Goal: Communication & Community: Share content

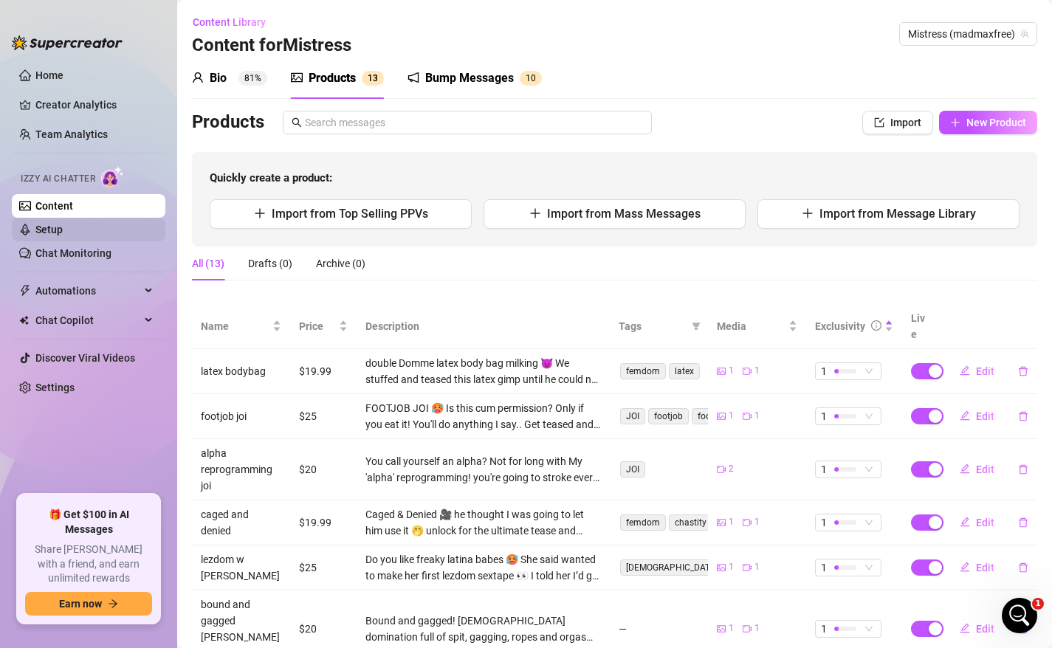
click at [63, 228] on link "Setup" at bounding box center [48, 230] width 27 height 12
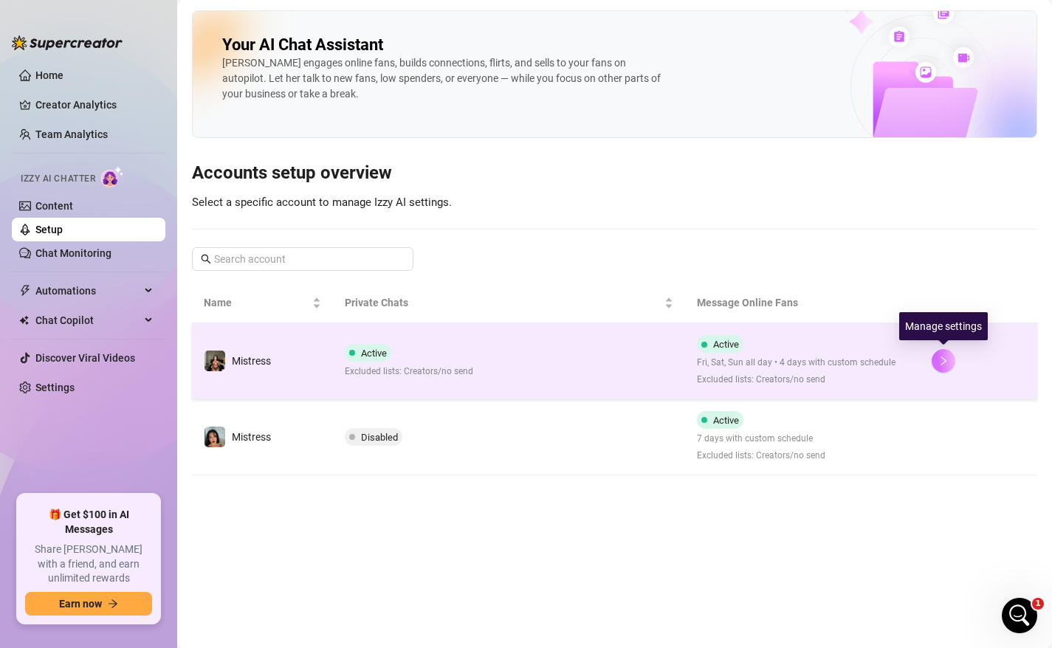
click at [945, 361] on icon "right" at bounding box center [943, 361] width 10 height 10
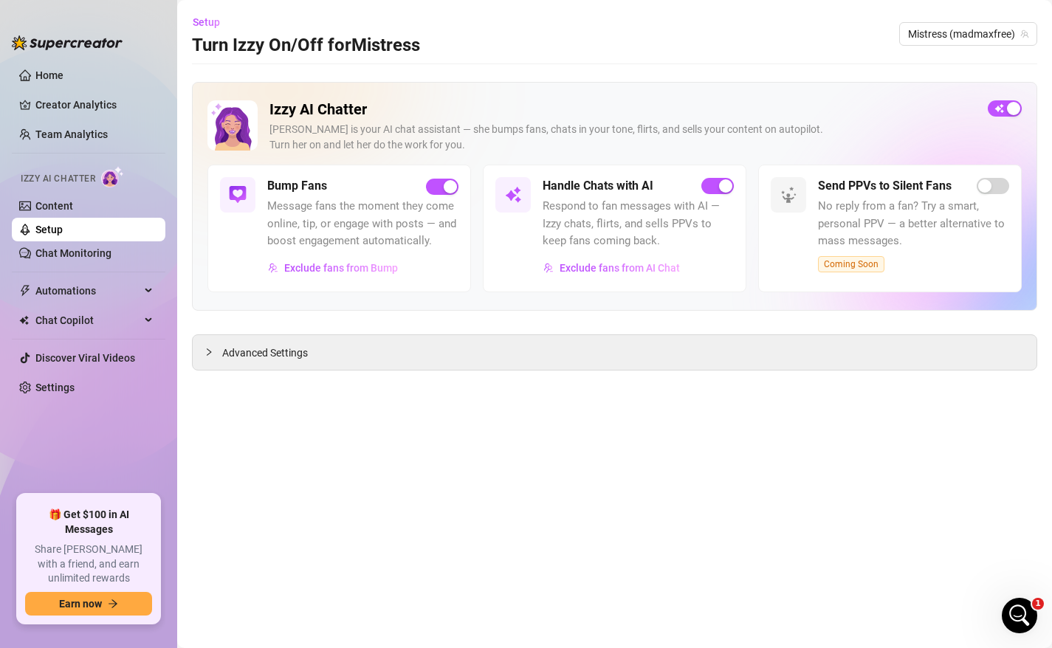
click at [421, 227] on span "Message fans the moment they come online, tip, or engage with posts — and boost…" at bounding box center [362, 224] width 191 height 52
click at [317, 354] on div "Advanced Settings" at bounding box center [614, 352] width 843 height 35
click at [75, 253] on link "Chat Monitoring" at bounding box center [73, 253] width 76 height 12
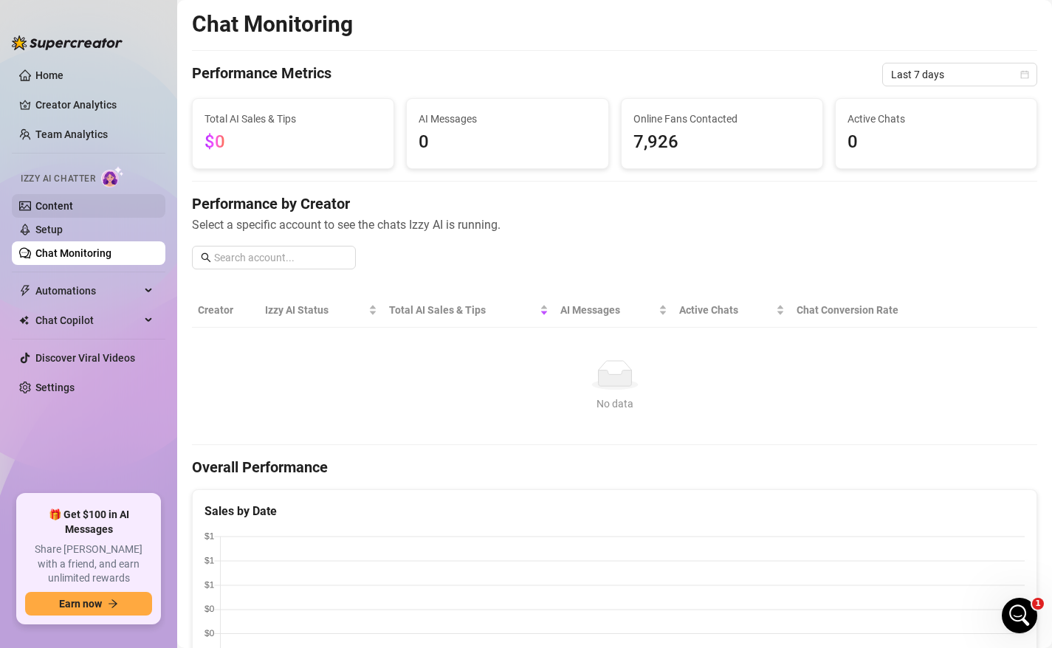
click at [69, 207] on link "Content" at bounding box center [54, 206] width 38 height 12
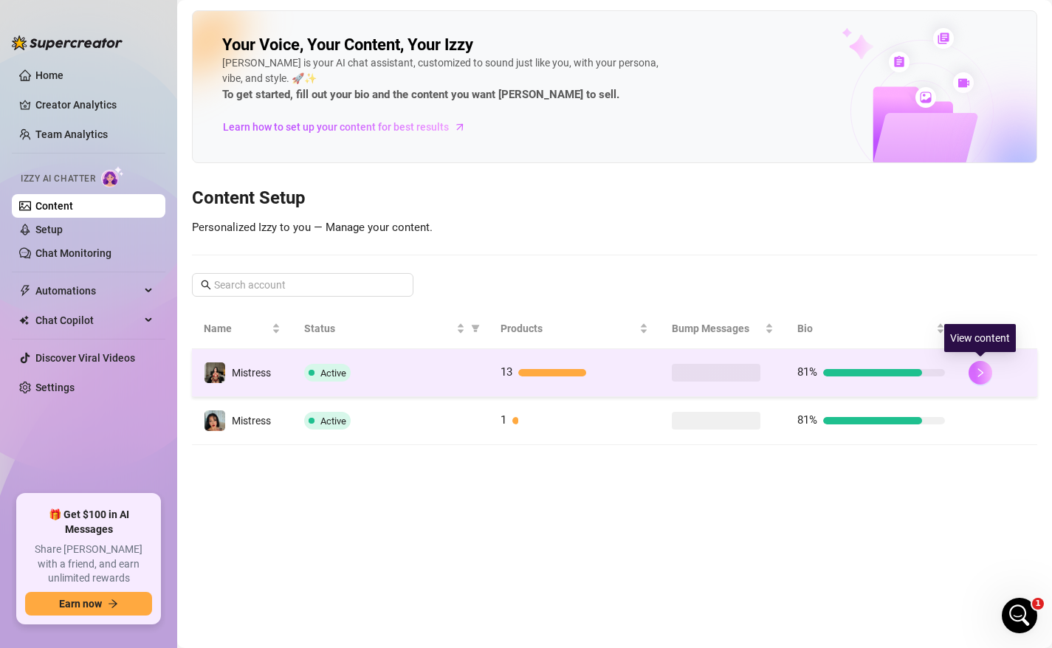
click at [987, 370] on button "button" at bounding box center [980, 373] width 24 height 24
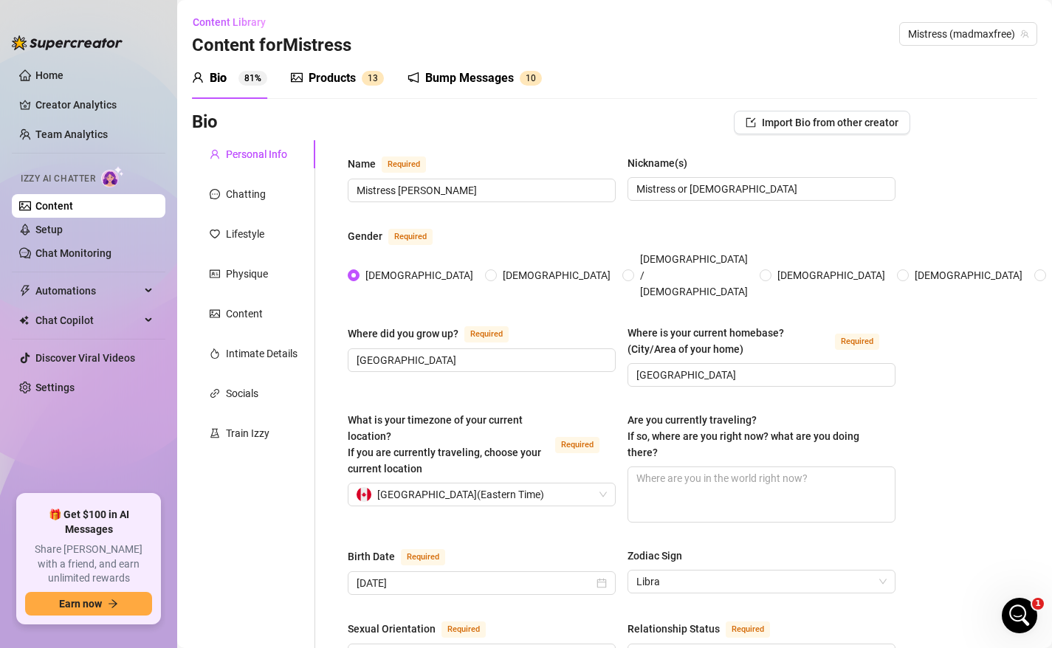
click at [494, 92] on div "Bump Messages 1 0" at bounding box center [474, 78] width 134 height 41
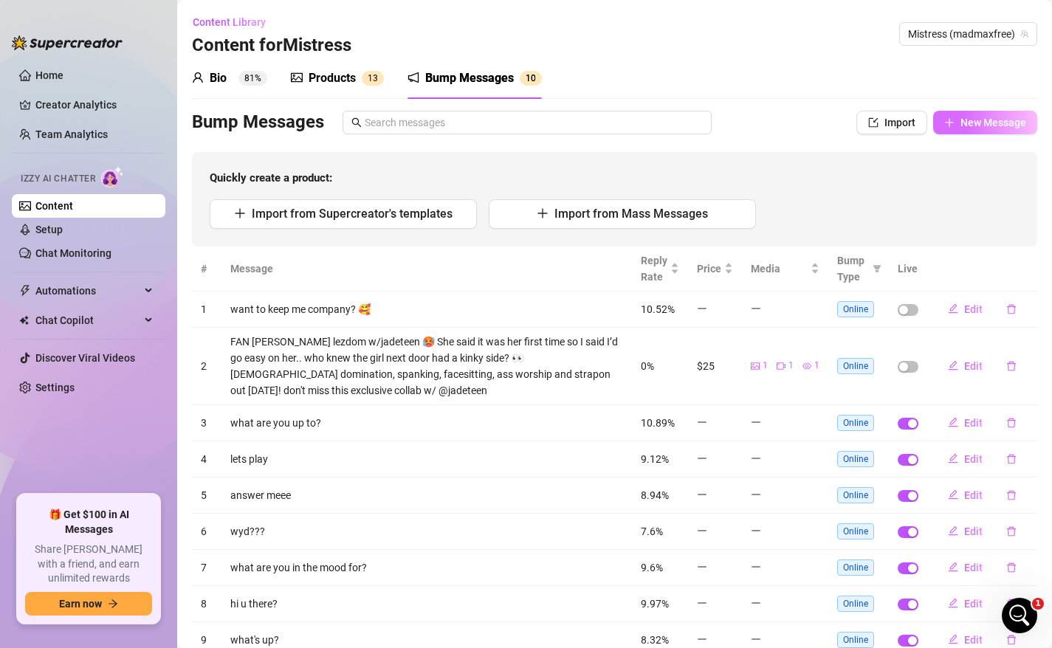
click at [995, 125] on span "New Message" at bounding box center [993, 123] width 66 height 12
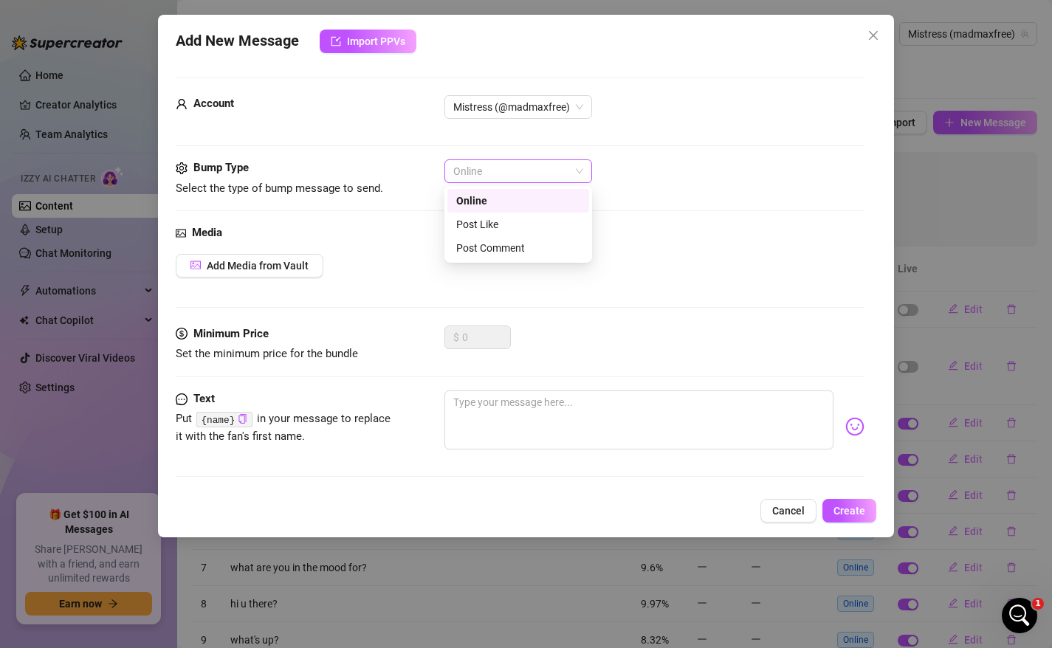
click at [488, 163] on span "Online" at bounding box center [518, 171] width 130 height 22
click at [684, 173] on div "Online" at bounding box center [654, 171] width 421 height 24
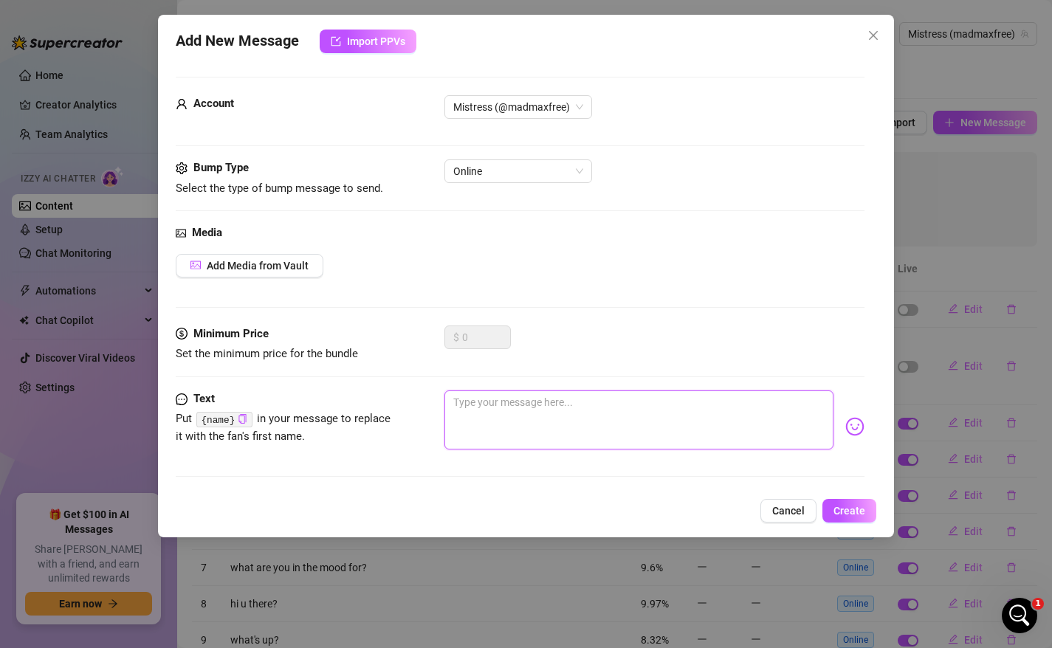
click at [537, 429] on textarea at bounding box center [639, 419] width 390 height 59
paste textarea "Want more of me? Join my VIP page for uncensored content [URL][DOMAIN_NAME]"
type textarea "Want more of me? Join my VIP page for uncensored content [URL][DOMAIN_NAME]"
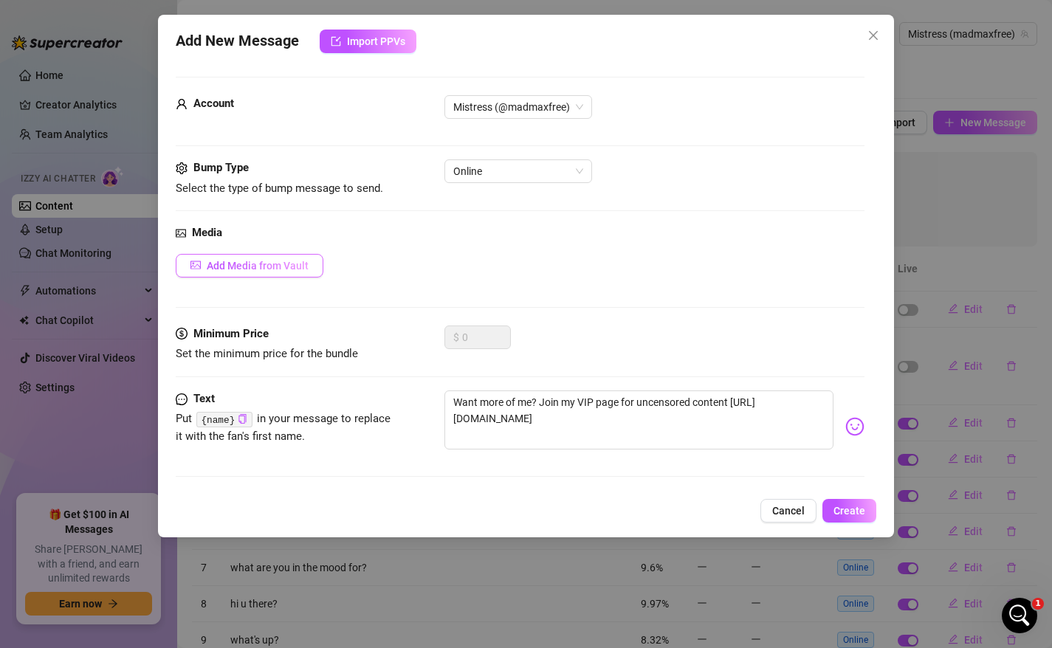
click at [296, 269] on span "Add Media from Vault" at bounding box center [258, 266] width 102 height 12
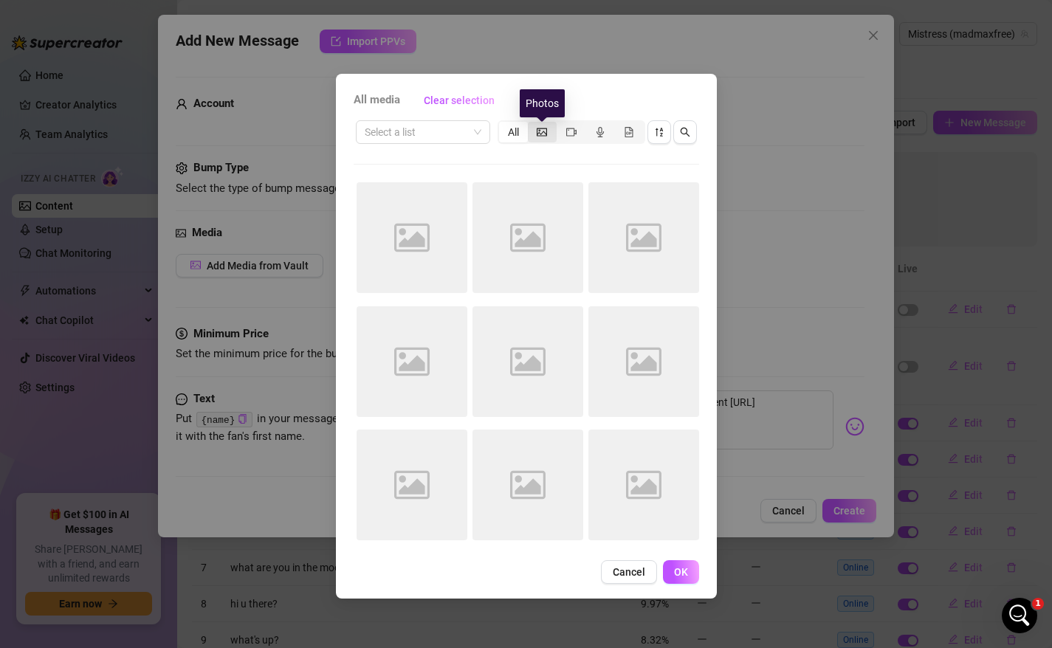
click at [542, 134] on icon "picture" at bounding box center [541, 132] width 10 height 10
click at [531, 124] on input "segmented control" at bounding box center [531, 124] width 0 height 0
click at [503, 135] on div "All" at bounding box center [513, 132] width 29 height 21
click at [503, 124] on input "All" at bounding box center [503, 124] width 0 height 0
click at [544, 135] on icon "picture" at bounding box center [541, 132] width 10 height 8
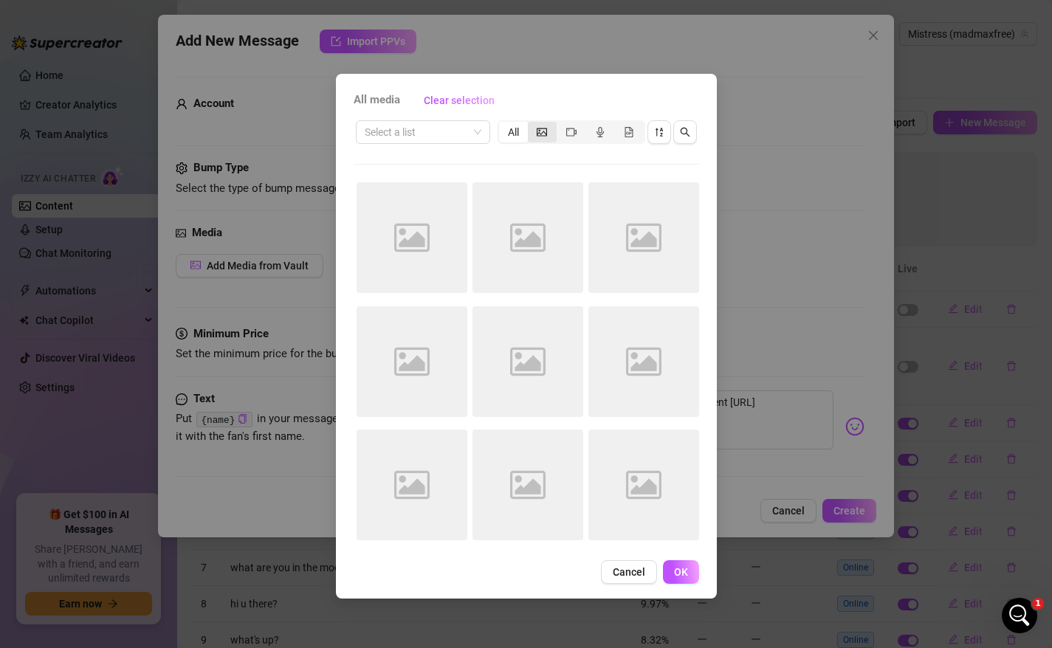
click at [531, 124] on input "segmented control" at bounding box center [531, 124] width 0 height 0
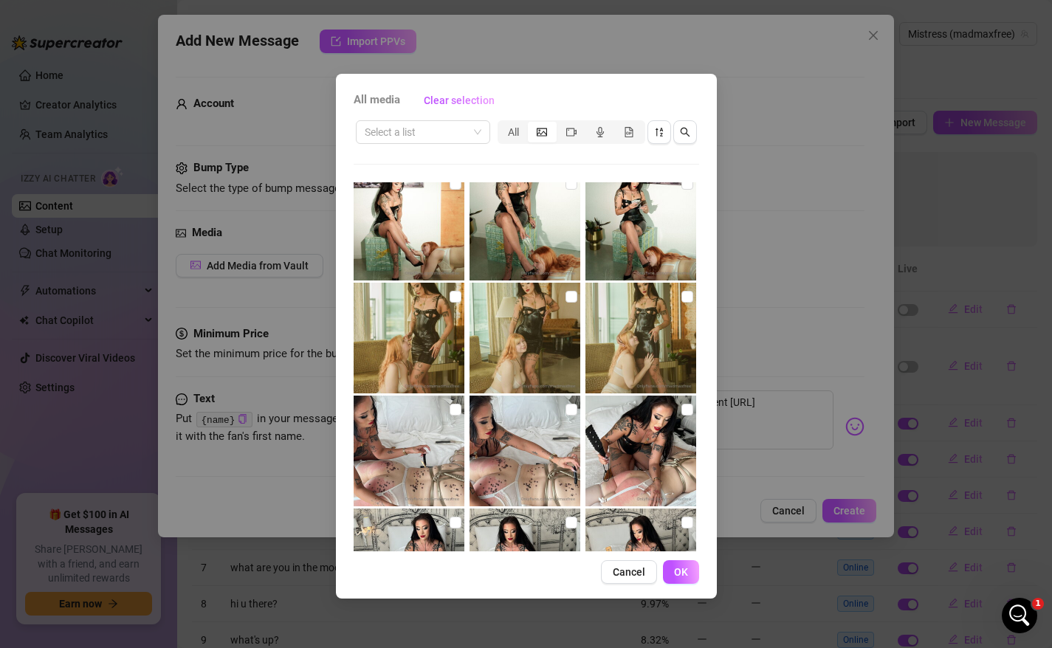
scroll to position [556, 0]
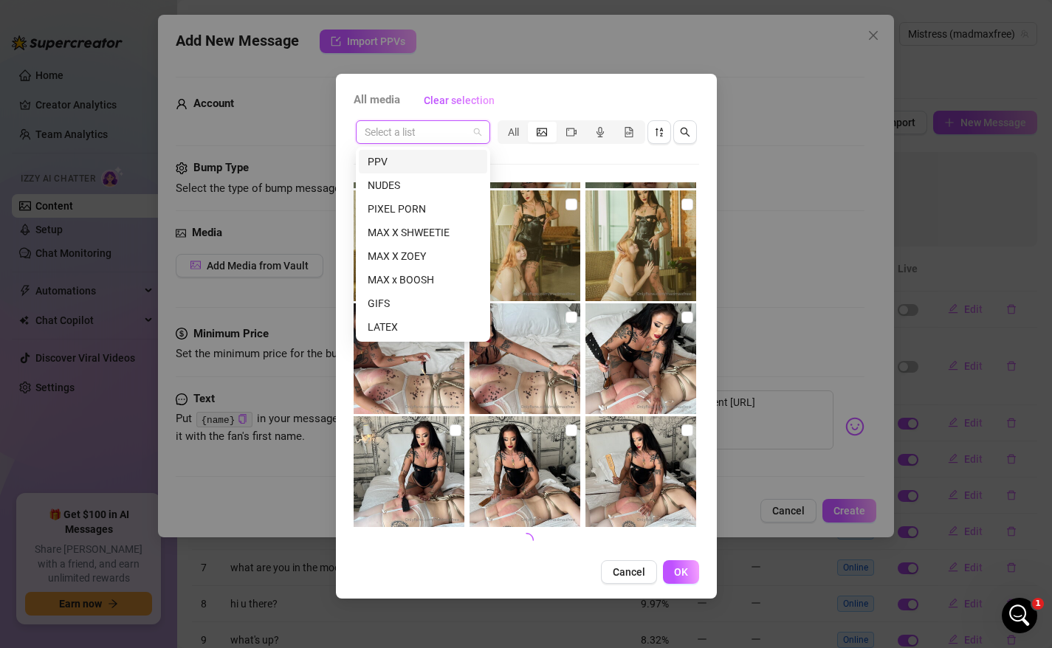
click at [455, 130] on input "search" at bounding box center [416, 132] width 103 height 22
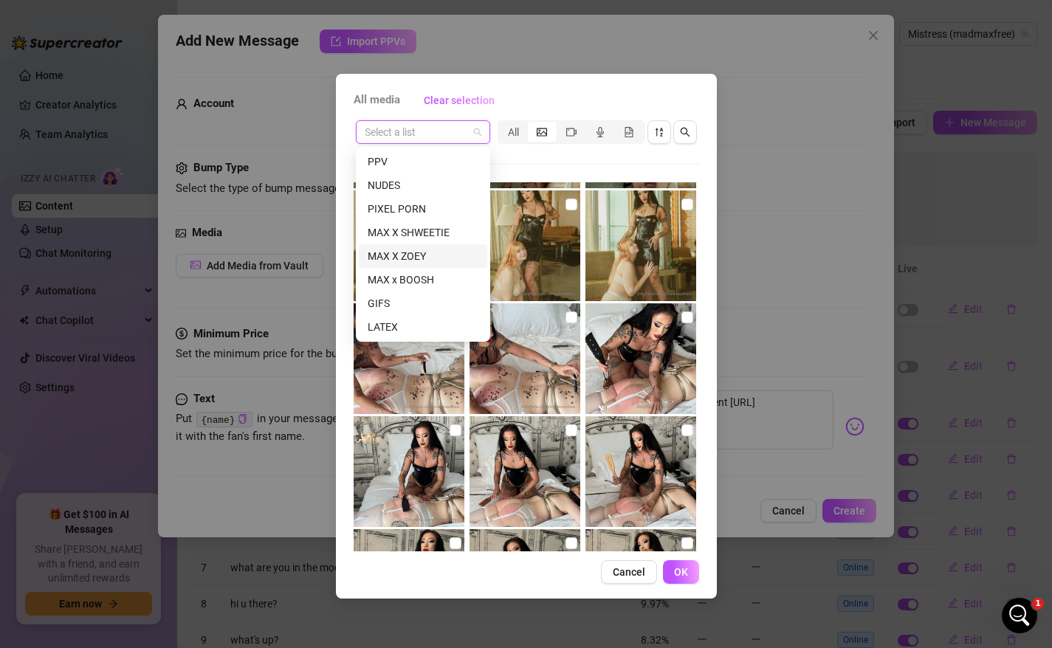
scroll to position [47, 0]
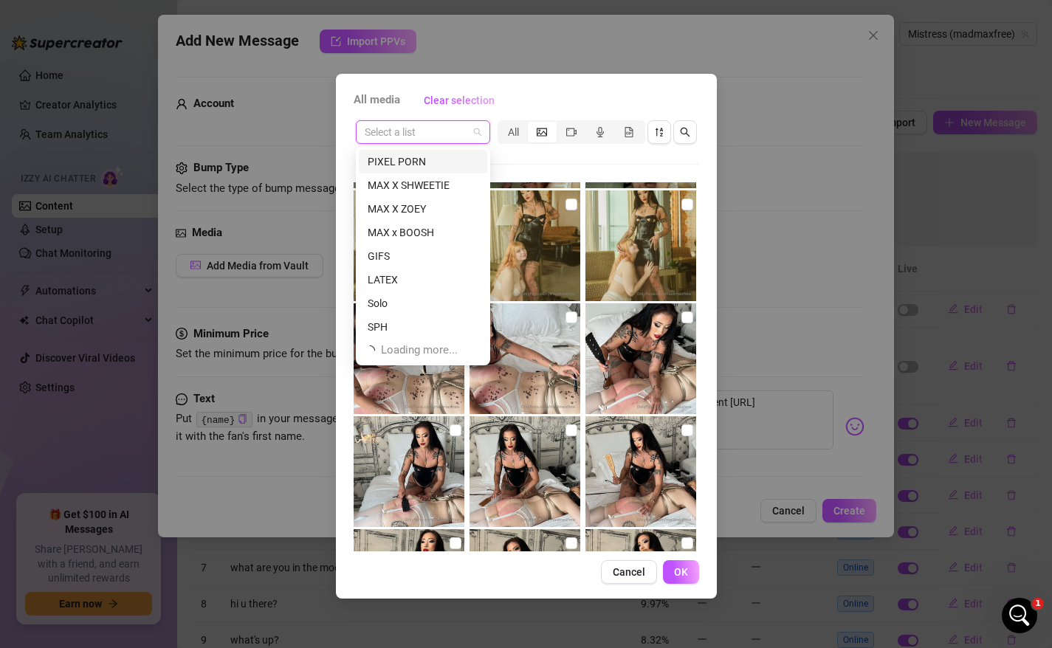
click at [517, 100] on div "All media Clear selection" at bounding box center [525, 101] width 345 height 24
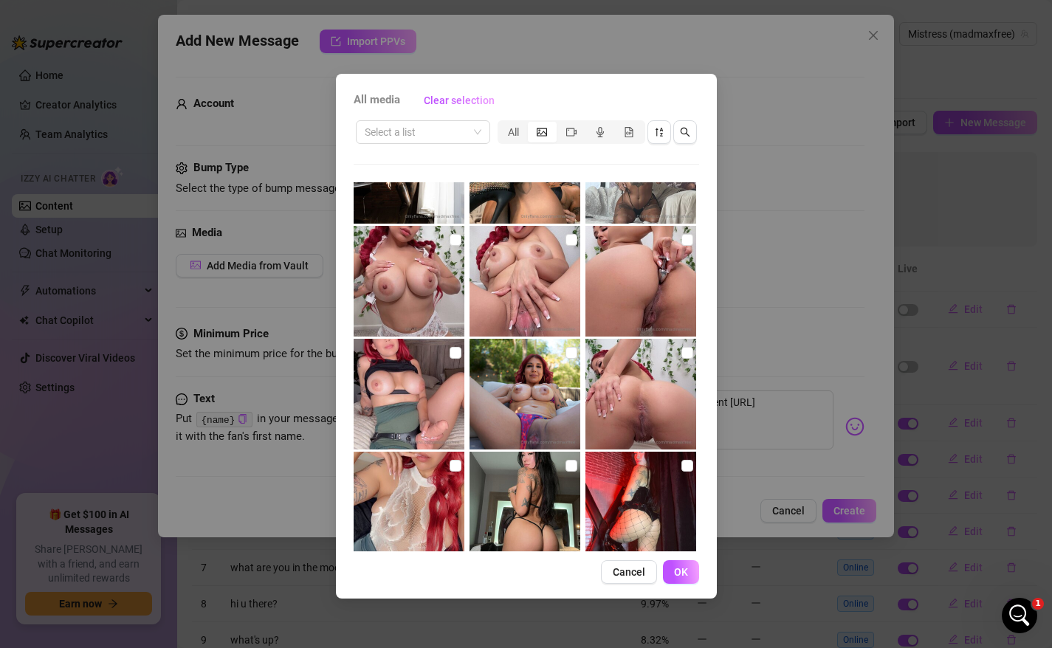
scroll to position [1460, 0]
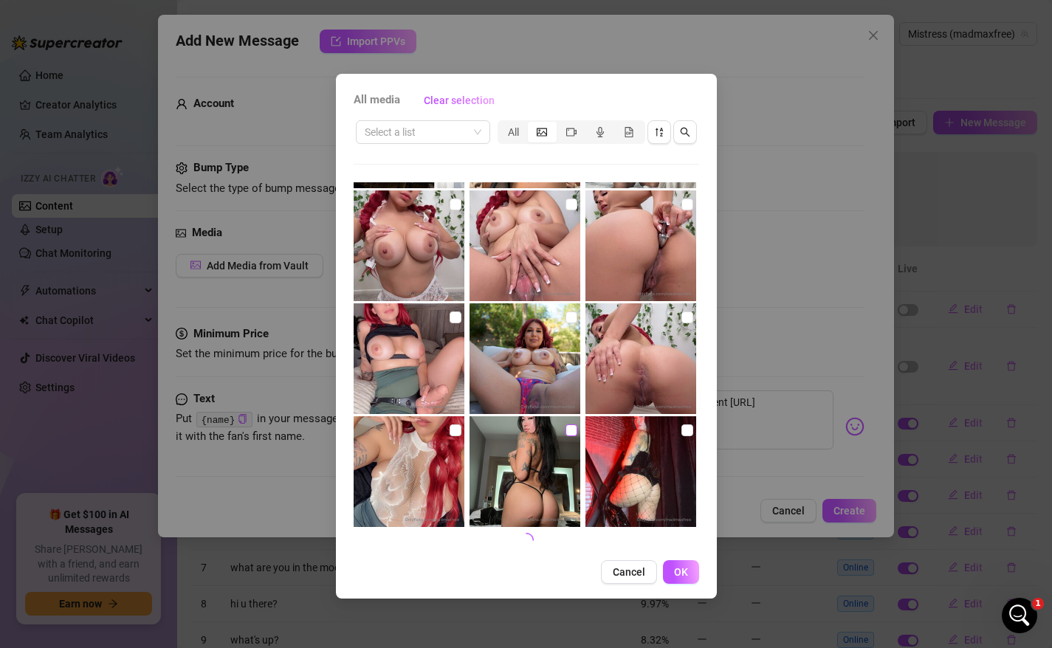
click at [573, 432] on input "checkbox" at bounding box center [571, 430] width 12 height 12
checkbox input "true"
click at [683, 578] on button "OK" at bounding box center [681, 572] width 36 height 24
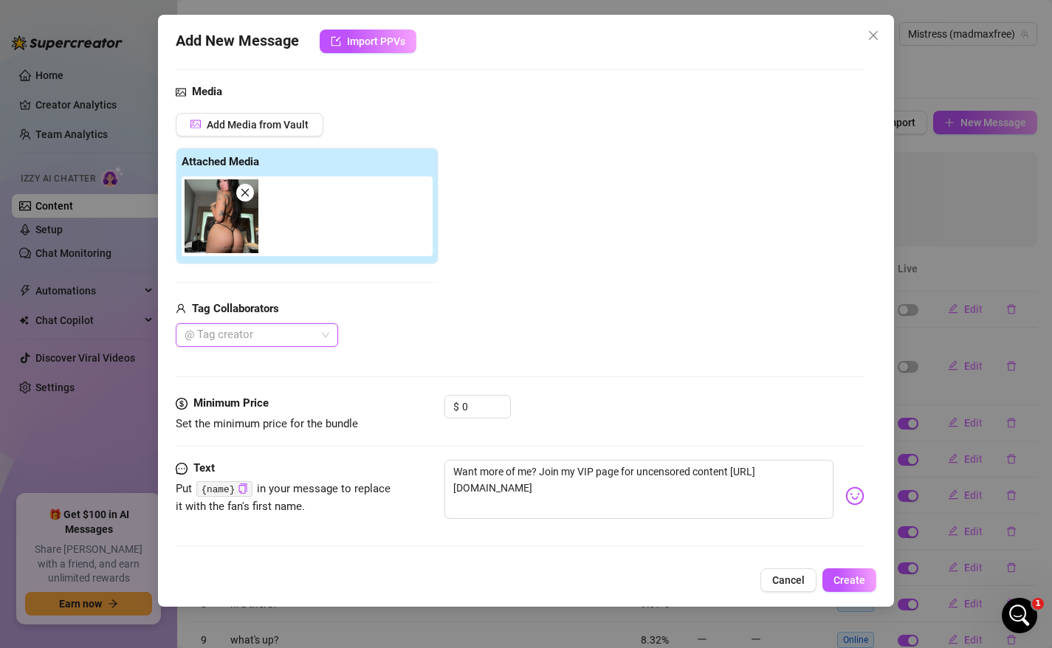
scroll to position [0, 0]
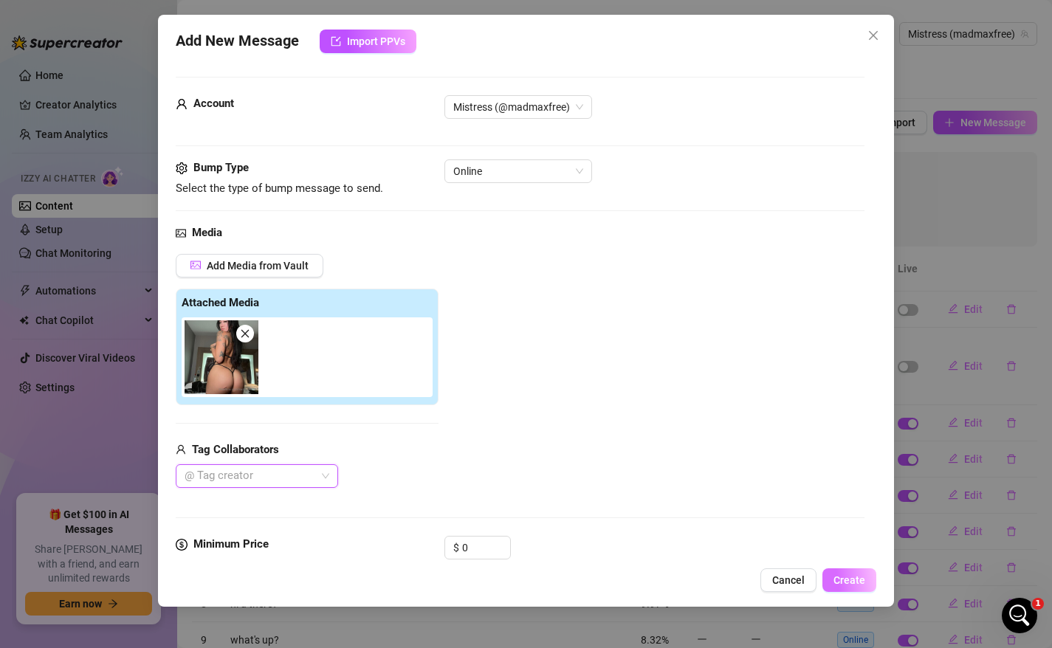
click at [850, 579] on span "Create" at bounding box center [849, 580] width 32 height 12
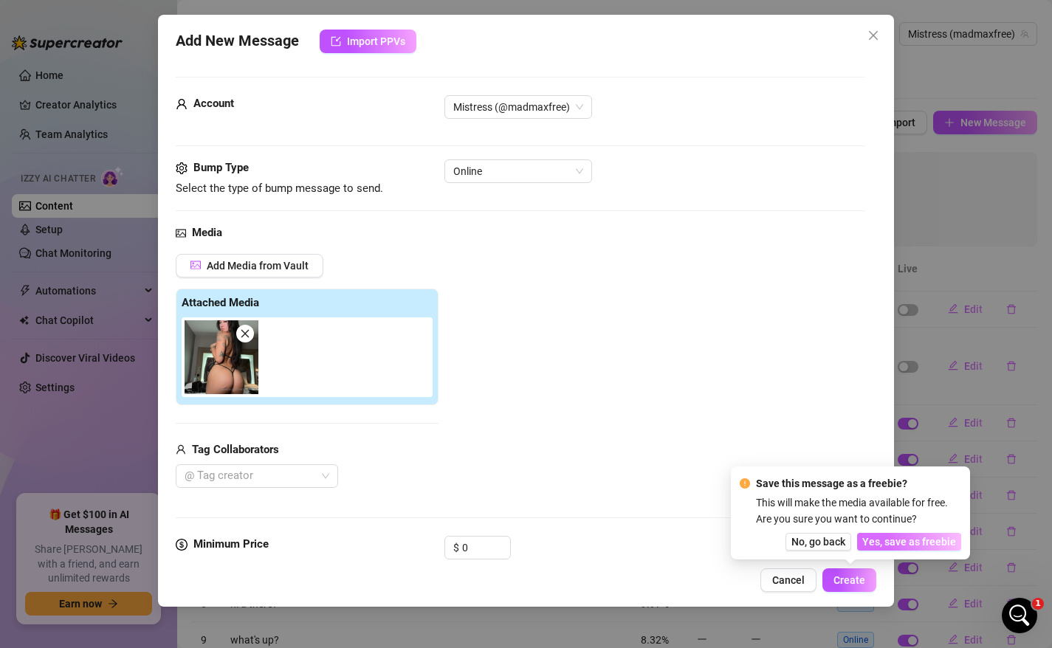
click at [894, 542] on span "Yes, save as freebie" at bounding box center [909, 542] width 94 height 12
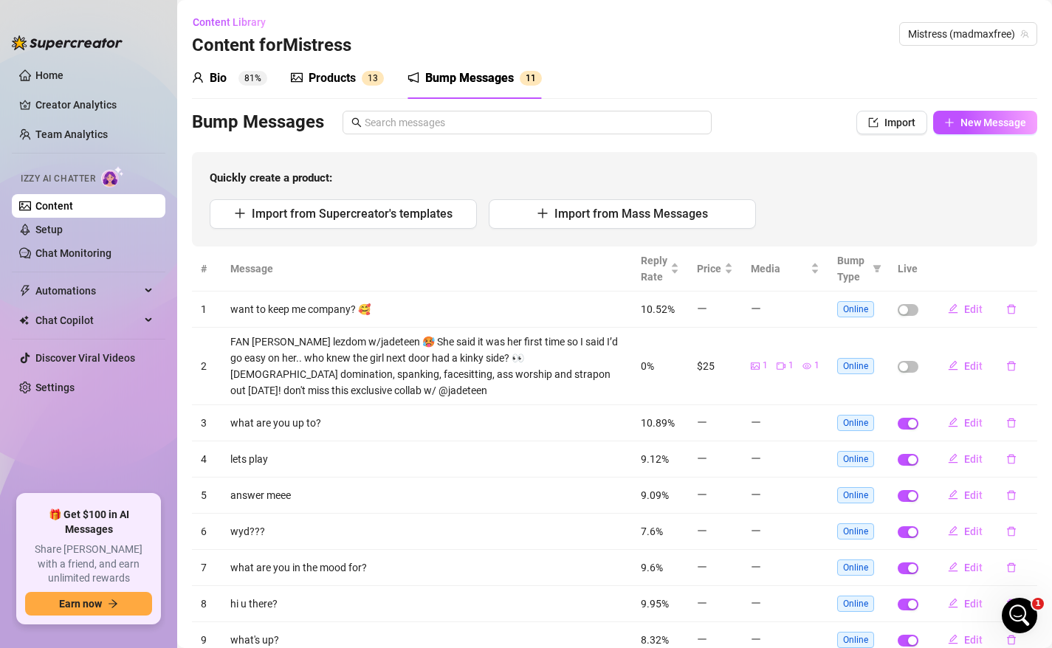
scroll to position [14, 0]
click at [352, 82] on div "Products" at bounding box center [331, 78] width 47 height 18
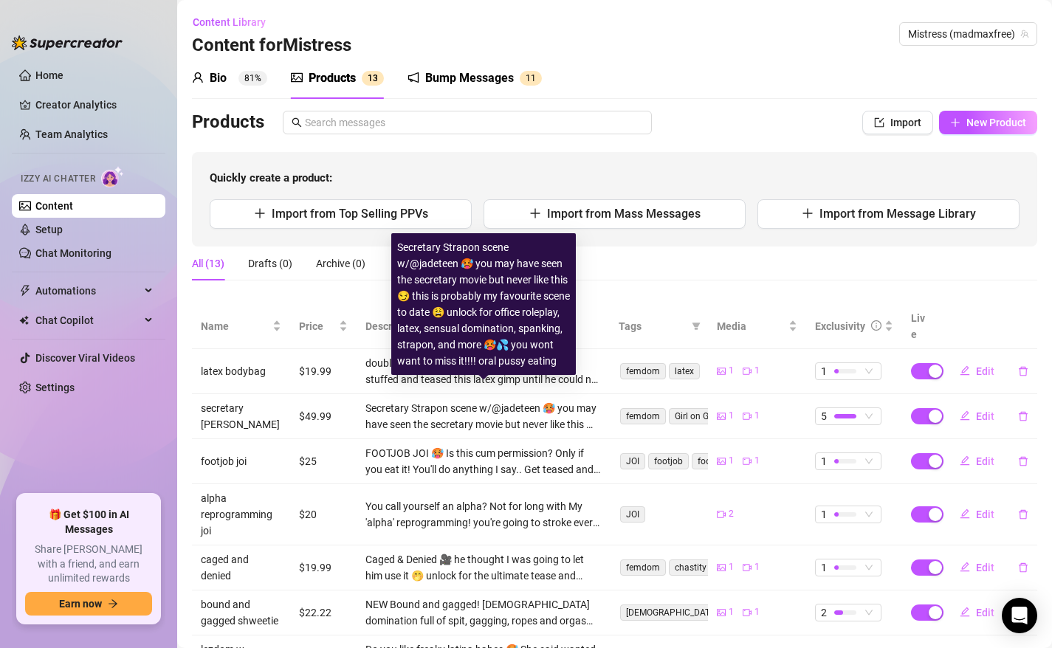
scroll to position [236, 0]
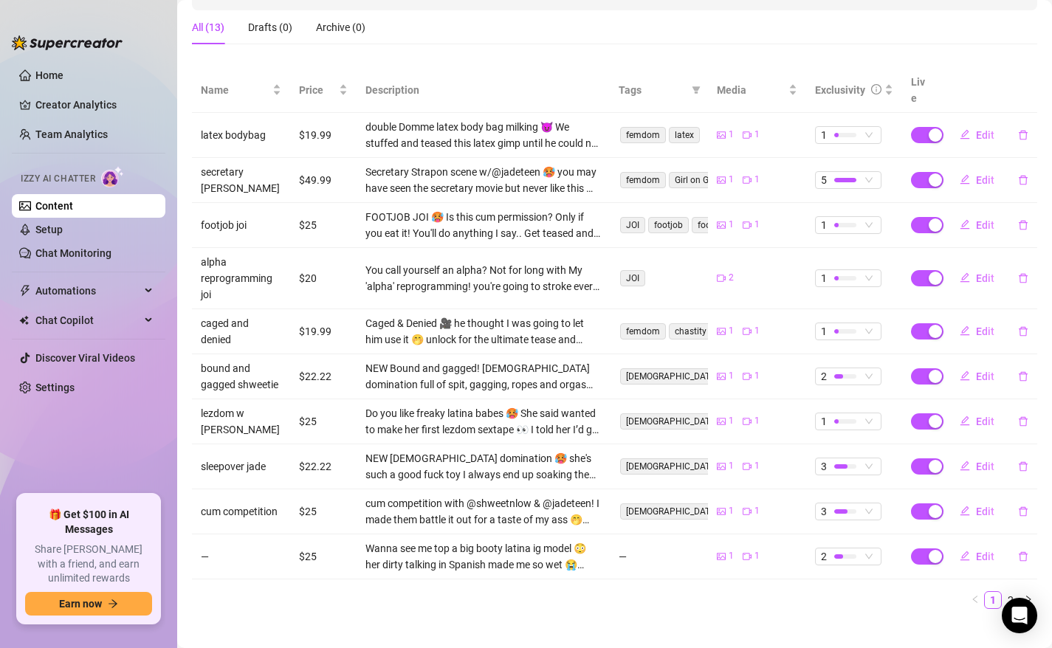
click at [453, 602] on div "Name Price Description Tags Media Exclusivity Live latex bodybag $19.99 double …" at bounding box center [614, 344] width 845 height 553
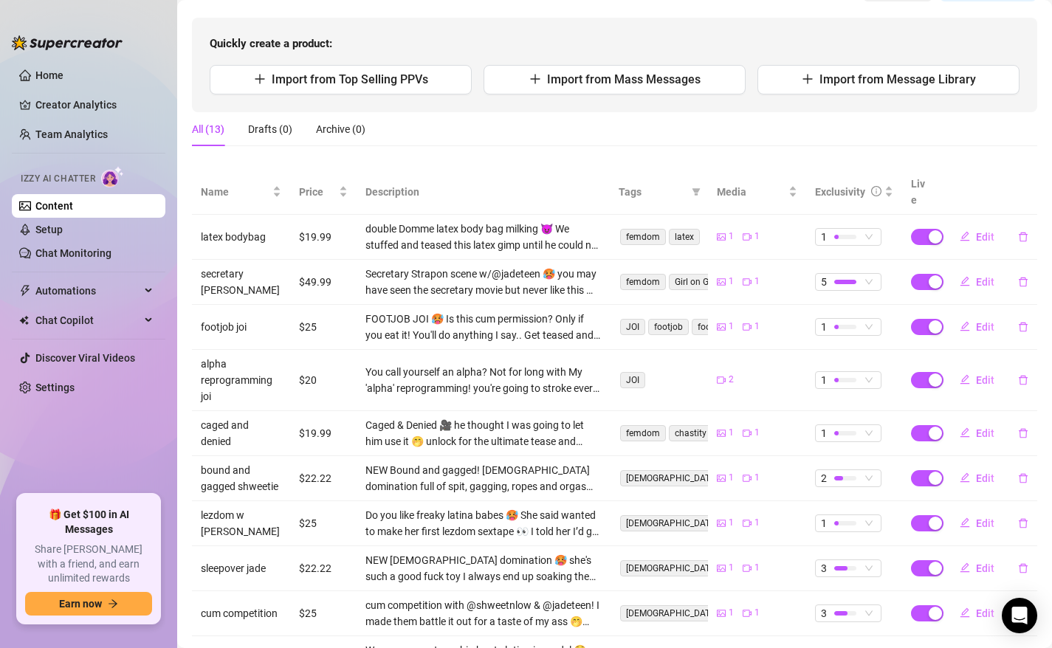
scroll to position [0, 0]
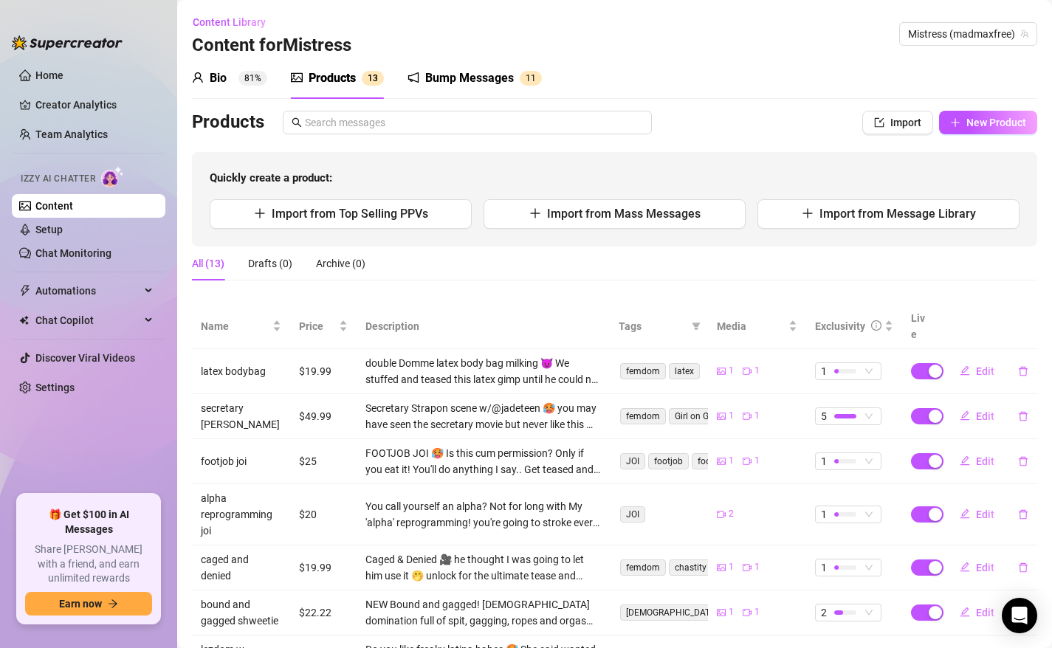
click at [488, 85] on div "Bump Messages" at bounding box center [469, 78] width 89 height 18
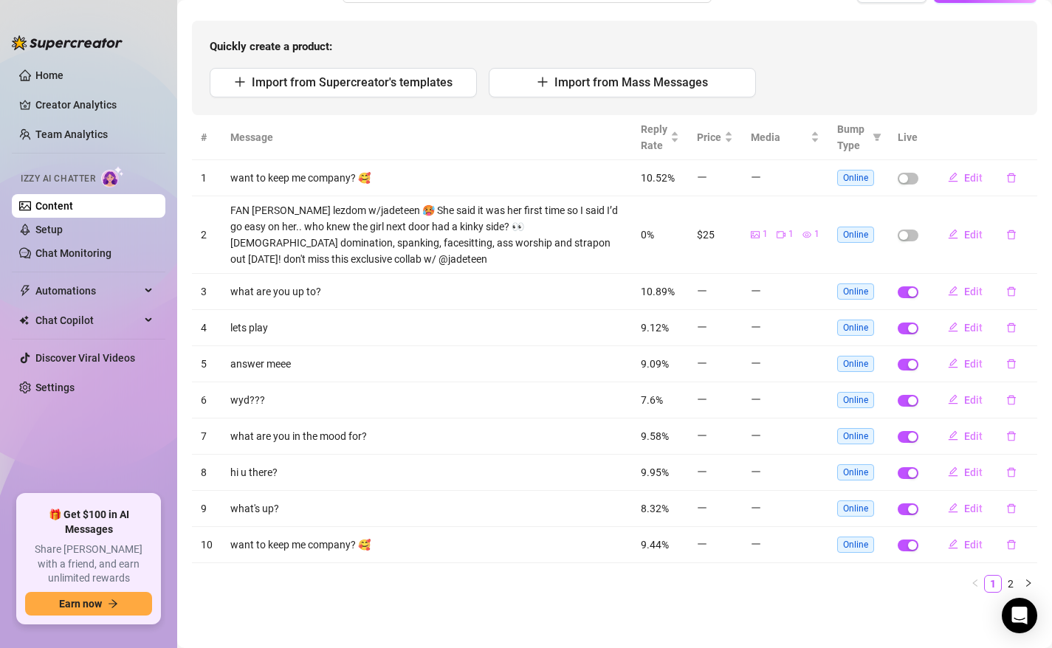
scroll to position [58, 0]
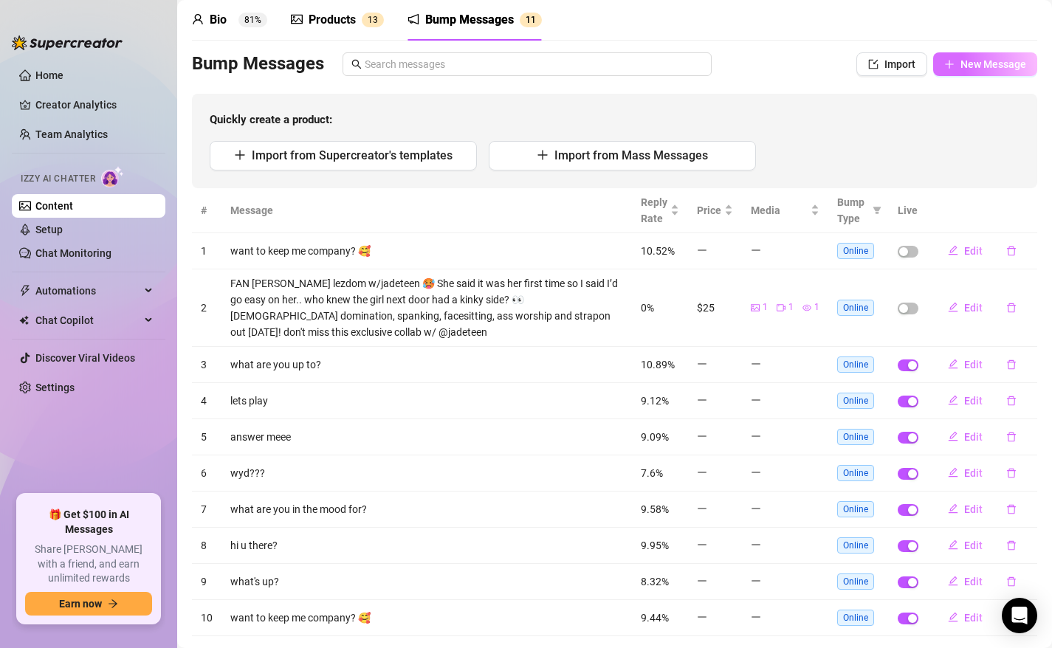
click at [994, 67] on span "New Message" at bounding box center [993, 64] width 66 height 12
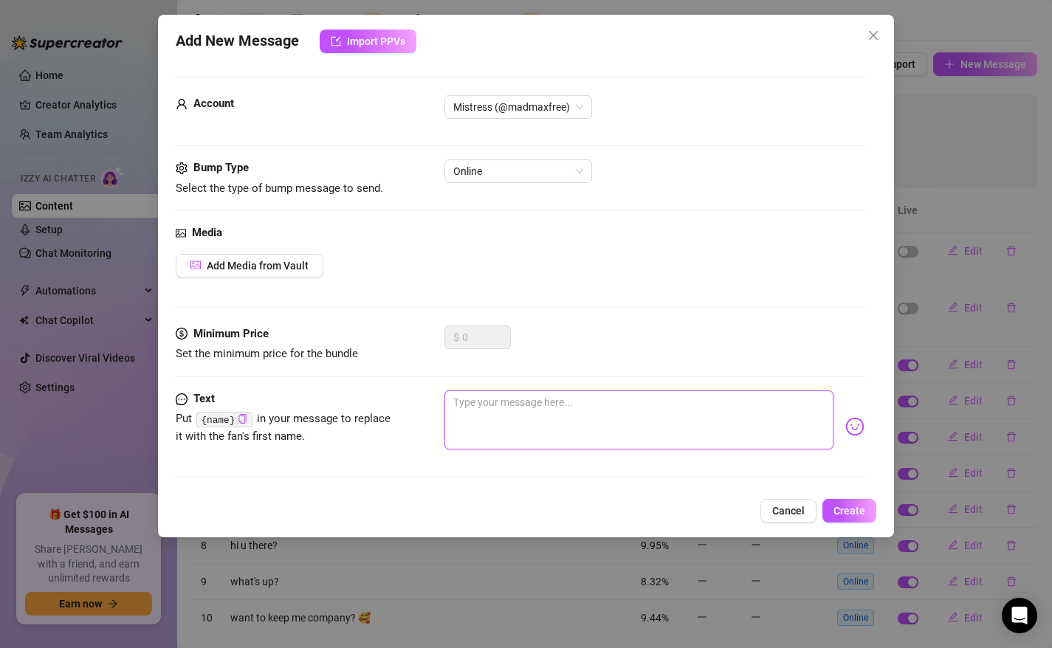
click at [602, 410] on textarea at bounding box center [639, 419] width 390 height 59
paste textarea "Want more of me? Join my VIP page for uncensored content [URL][DOMAIN_NAME]"
type textarea "Want more of me? Join my VIP page for uncensored content [URL][DOMAIN_NAME]"
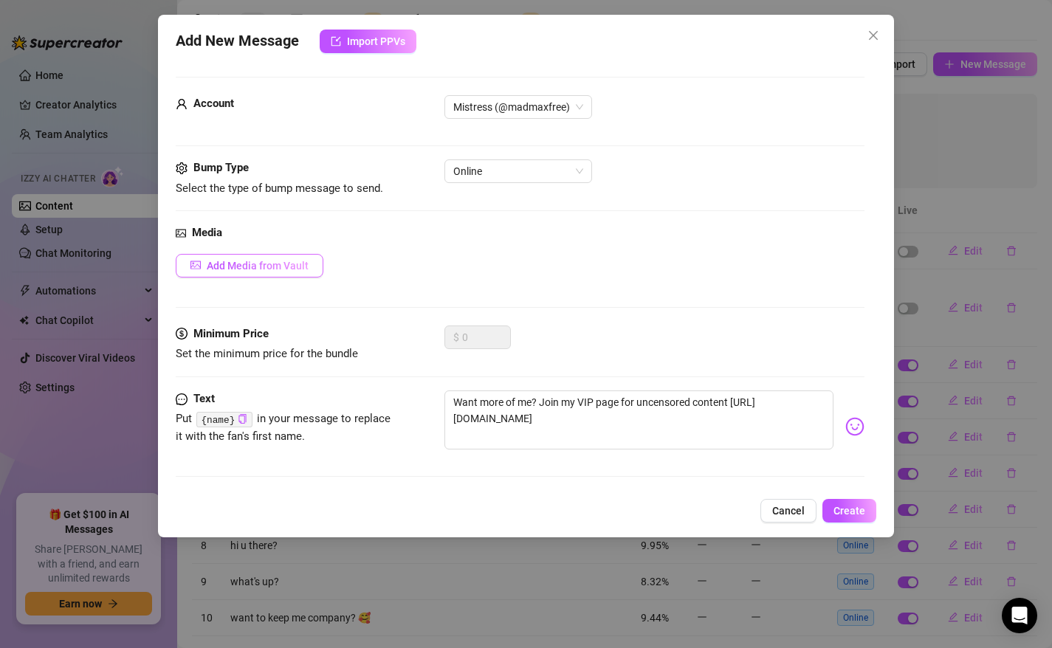
click at [239, 265] on span "Add Media from Vault" at bounding box center [258, 266] width 102 height 12
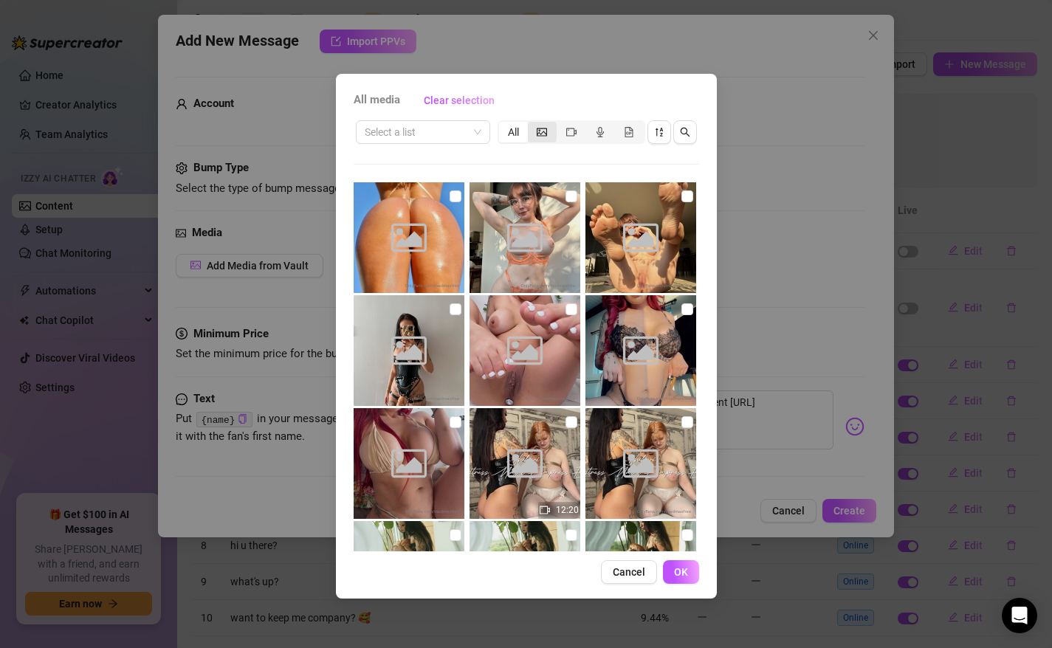
click at [545, 130] on icon "picture" at bounding box center [541, 132] width 10 height 10
click at [531, 124] on input "segmented control" at bounding box center [531, 124] width 0 height 0
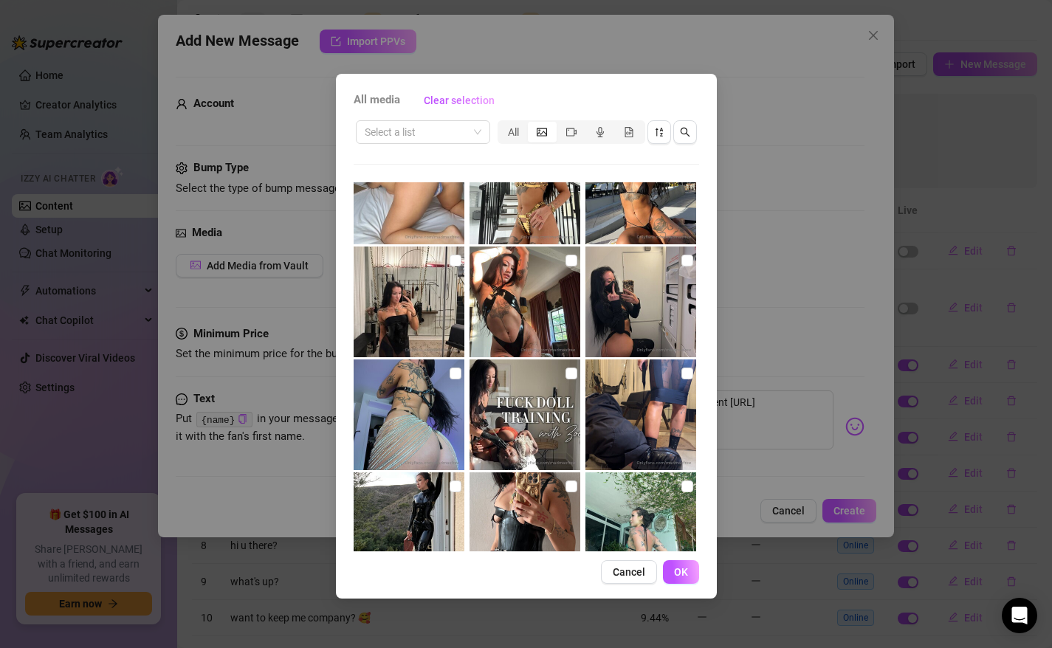
scroll to position [1810, 0]
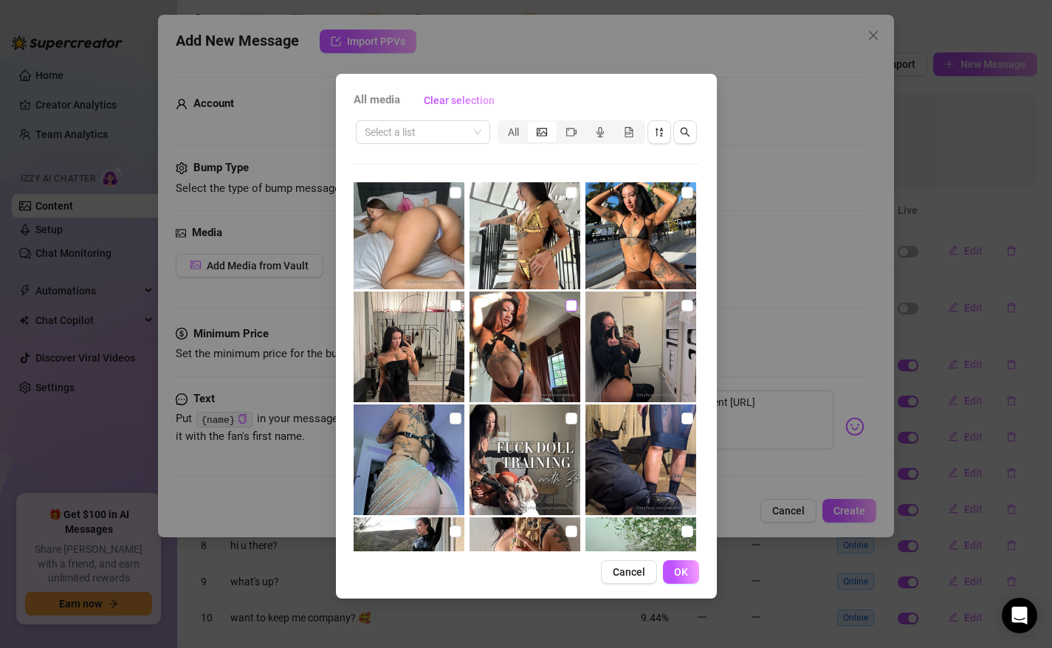
click at [571, 308] on input "checkbox" at bounding box center [571, 306] width 12 height 12
checkbox input "true"
click at [683, 567] on span "OK" at bounding box center [681, 572] width 14 height 12
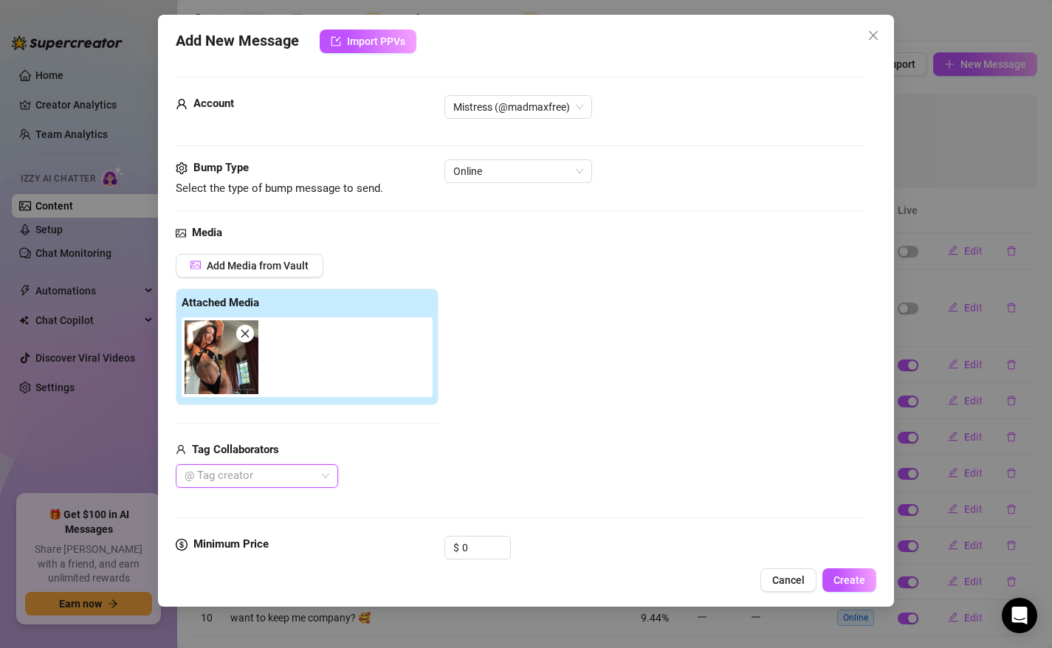
scroll to position [141, 0]
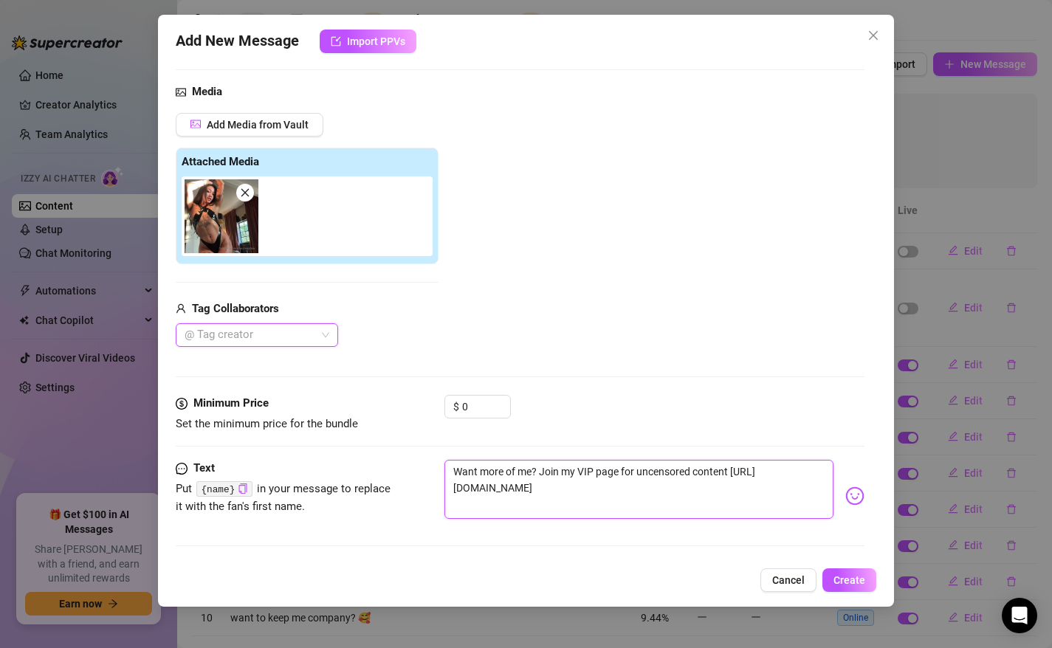
click at [536, 494] on textarea "Want more of me? Join my VIP page for uncensored content [URL][DOMAIN_NAME]" at bounding box center [639, 489] width 390 height 59
click at [592, 489] on textarea "Want more of me? Join my VIP page for uncensored content [URL][DOMAIN_NAME]" at bounding box center [639, 489] width 390 height 59
type textarea "Type your message here..."
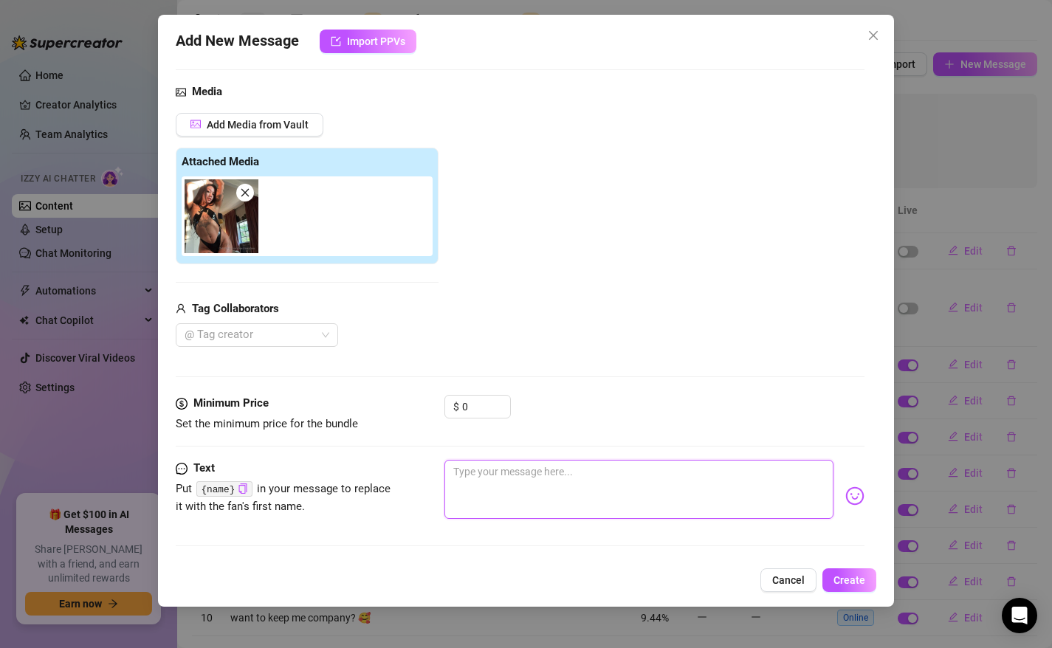
click at [556, 478] on textarea at bounding box center [639, 489] width 390 height 59
paste textarea "Unlock the full Mistress Max experience! Join my VIP page now 🥵 https://onlyfan…"
type textarea "Unlock the full Mistress Max experience! Join my VIP page now 🥵 https://onlyfan…"
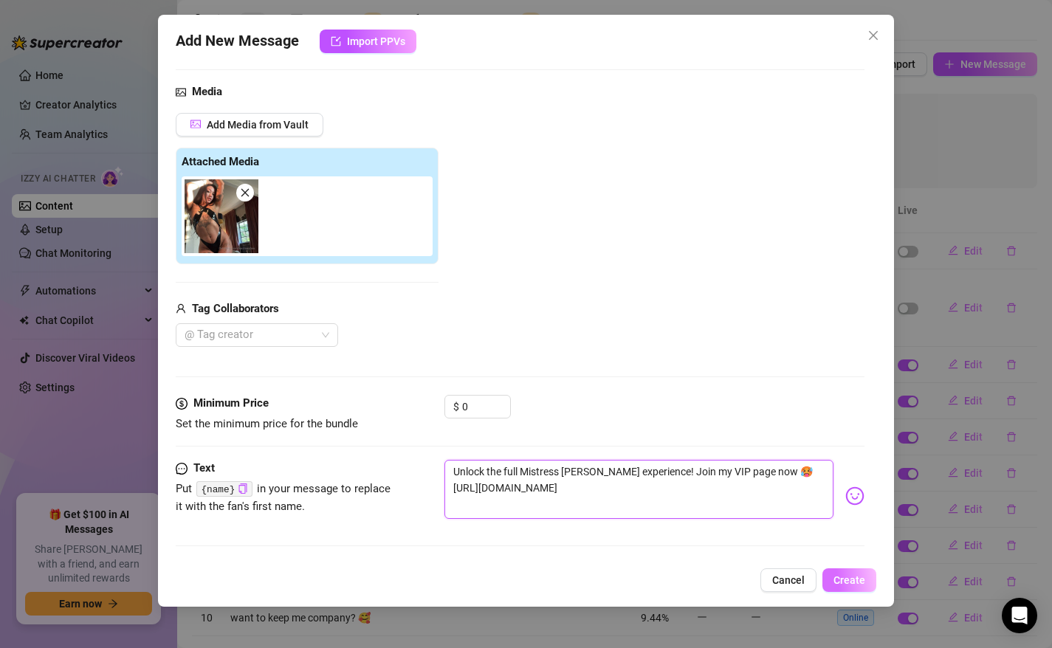
type textarea "Unlock the full Mistress Max experience! Join my VIP page now 🥵 https://onlyfan…"
click at [850, 580] on span "Create" at bounding box center [849, 580] width 32 height 12
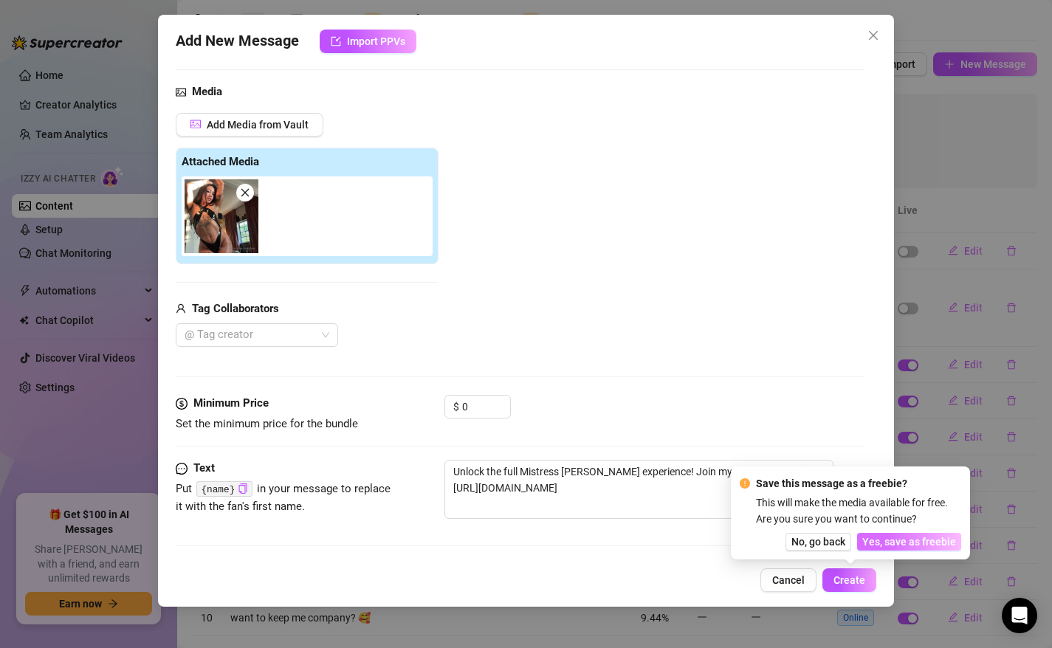
click at [909, 539] on span "Yes, save as freebie" at bounding box center [909, 542] width 94 height 12
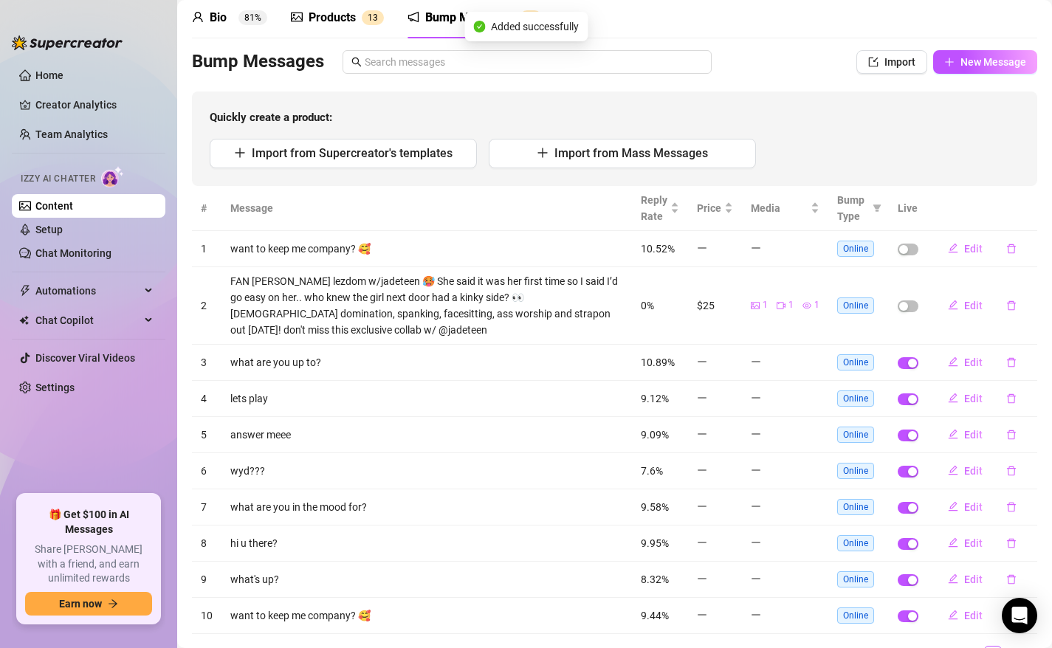
scroll to position [0, 0]
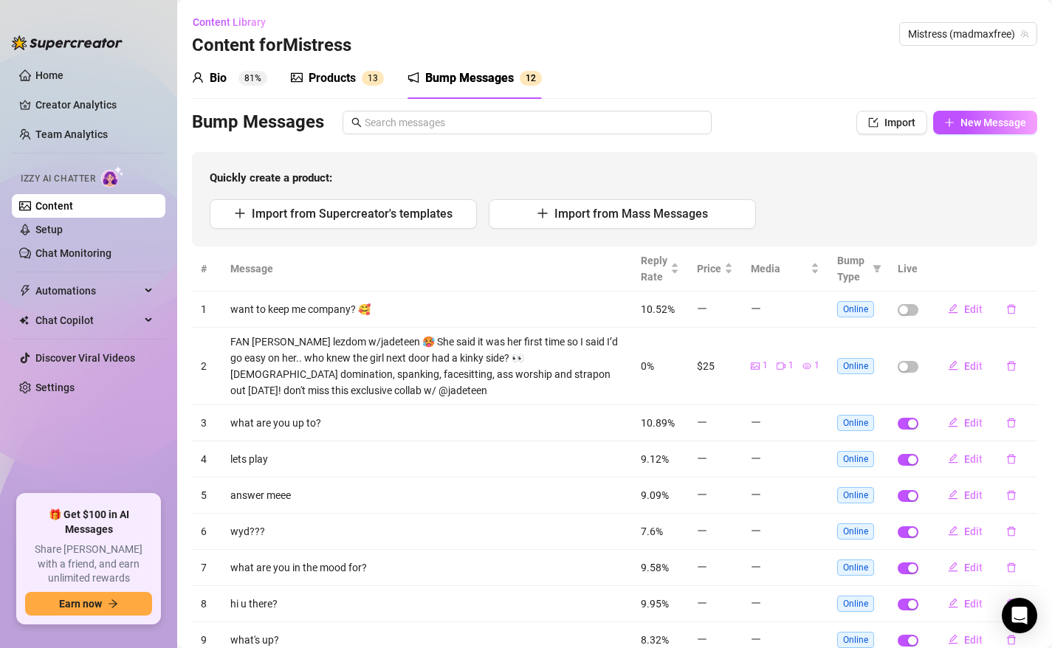
click at [781, 89] on div "Bio 81% Products 1 3 Bump Messages 1 2" at bounding box center [614, 78] width 845 height 41
click at [975, 122] on span "New Message" at bounding box center [993, 123] width 66 height 12
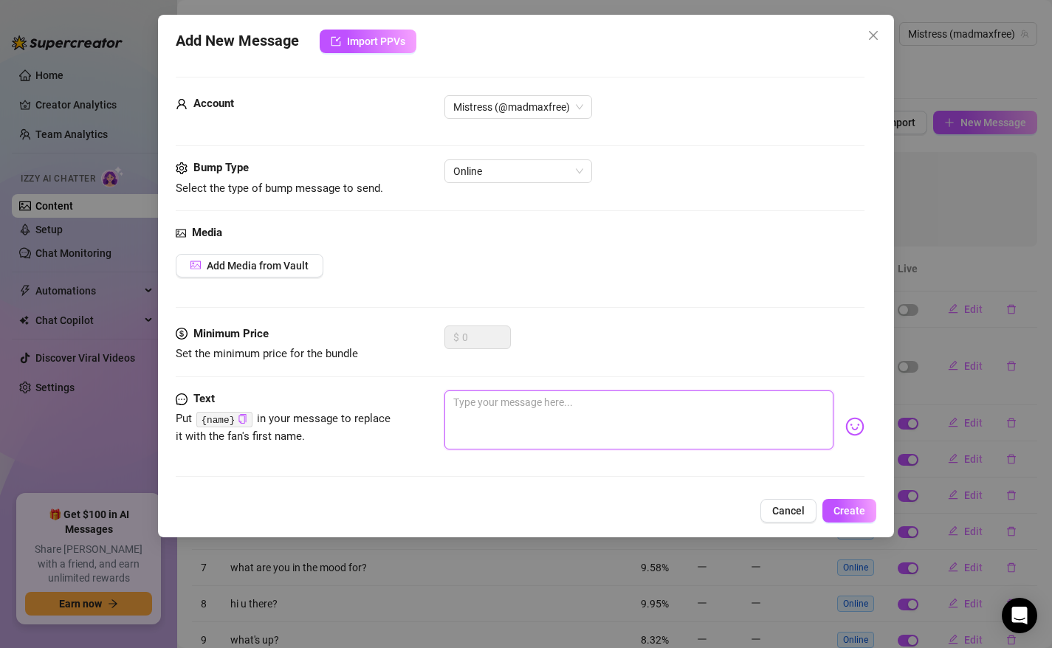
click at [682, 432] on textarea at bounding box center [639, 419] width 390 height 59
paste textarea "Treat yourself to the ultimate Mistress Max experience.. join my VIP page 🥵http…"
type textarea "Treat yourself to the ultimate Mistress Max experience.. join my VIP page 🥵http…"
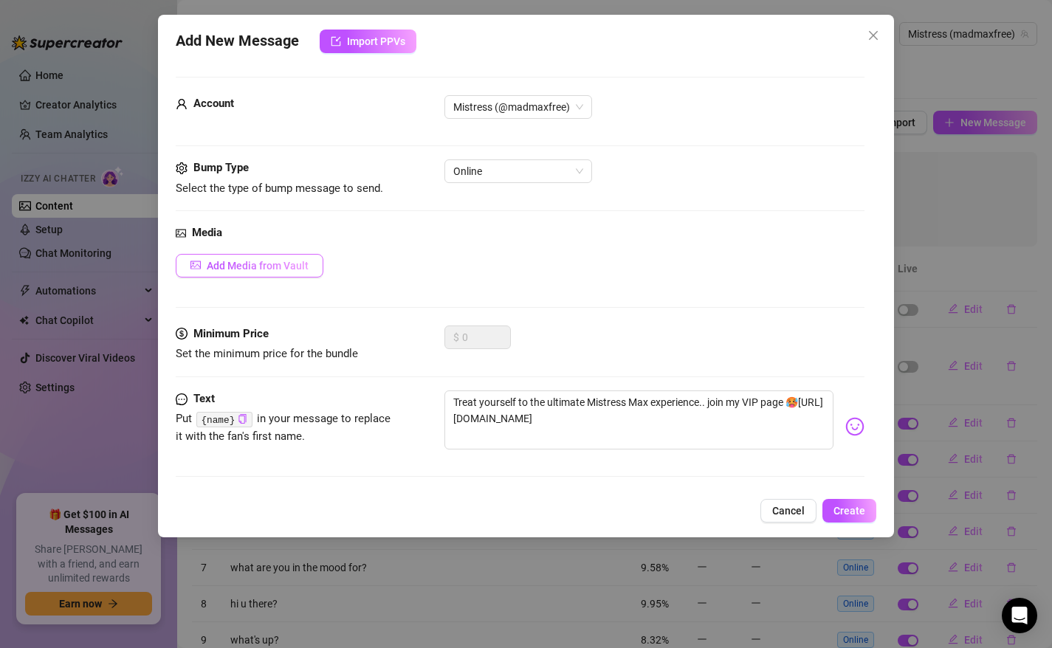
click at [270, 265] on span "Add Media from Vault" at bounding box center [258, 266] width 102 height 12
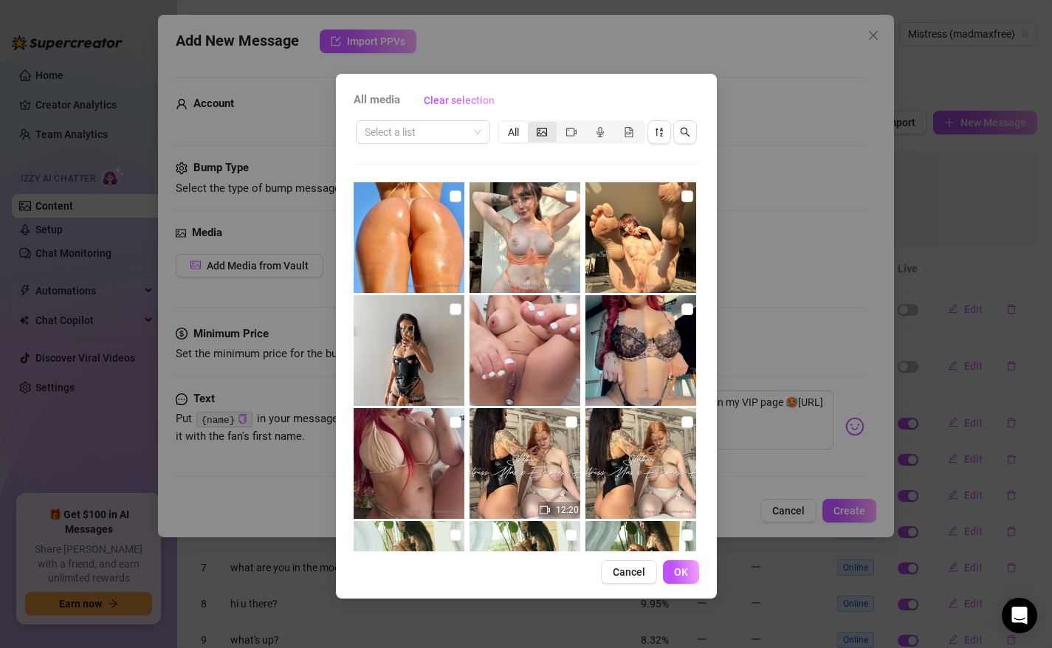
click at [543, 131] on icon "picture" at bounding box center [541, 132] width 10 height 10
click at [531, 124] on input "segmented control" at bounding box center [531, 124] width 0 height 0
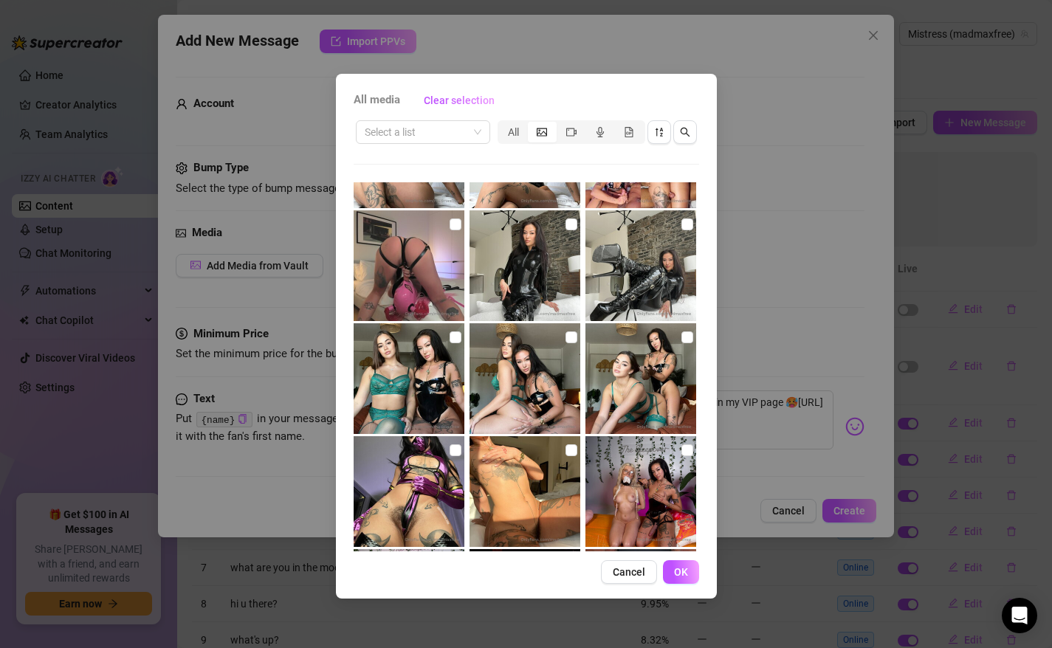
scroll to position [2925, 0]
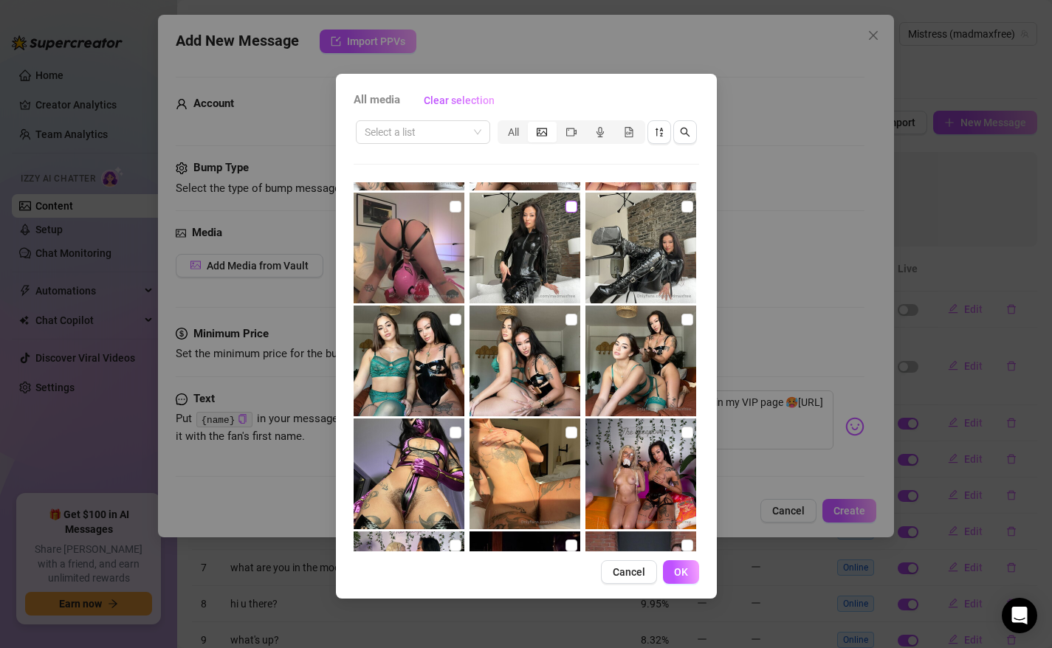
click at [573, 208] on input "checkbox" at bounding box center [571, 207] width 12 height 12
checkbox input "false"
click at [685, 207] on input "checkbox" at bounding box center [687, 207] width 12 height 12
checkbox input "true"
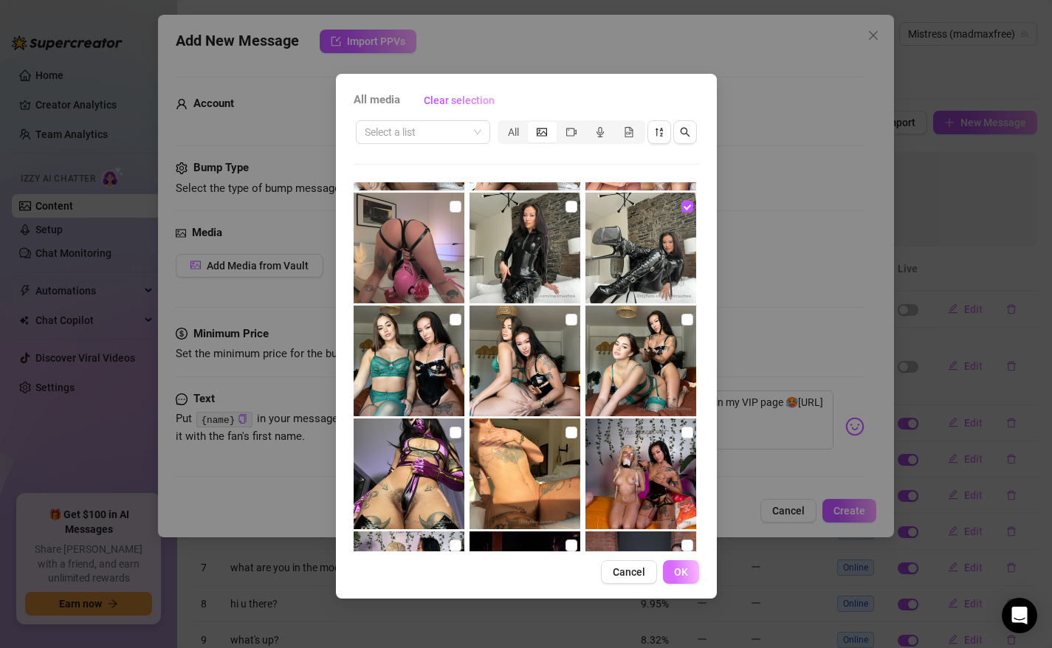
click at [679, 570] on span "OK" at bounding box center [681, 572] width 14 height 12
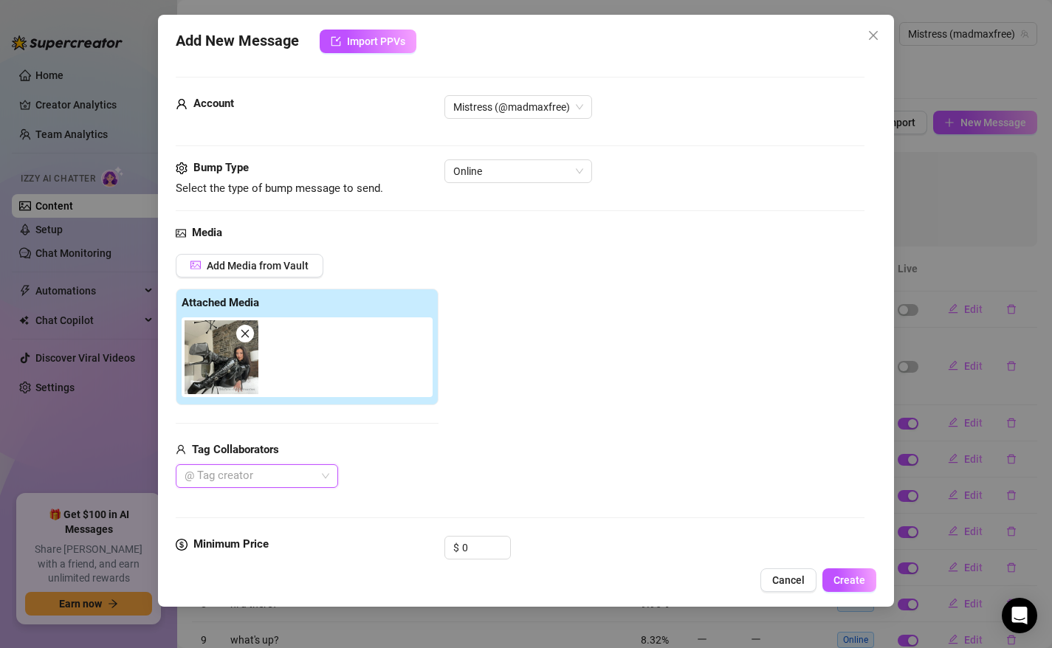
scroll to position [141, 0]
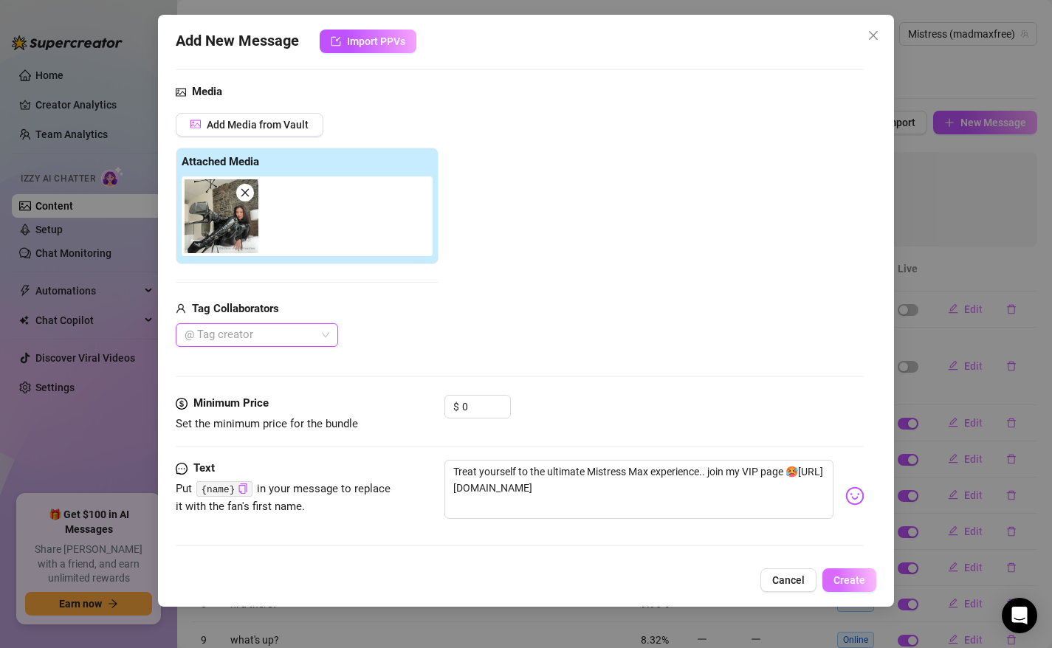
click at [840, 579] on span "Create" at bounding box center [849, 580] width 32 height 12
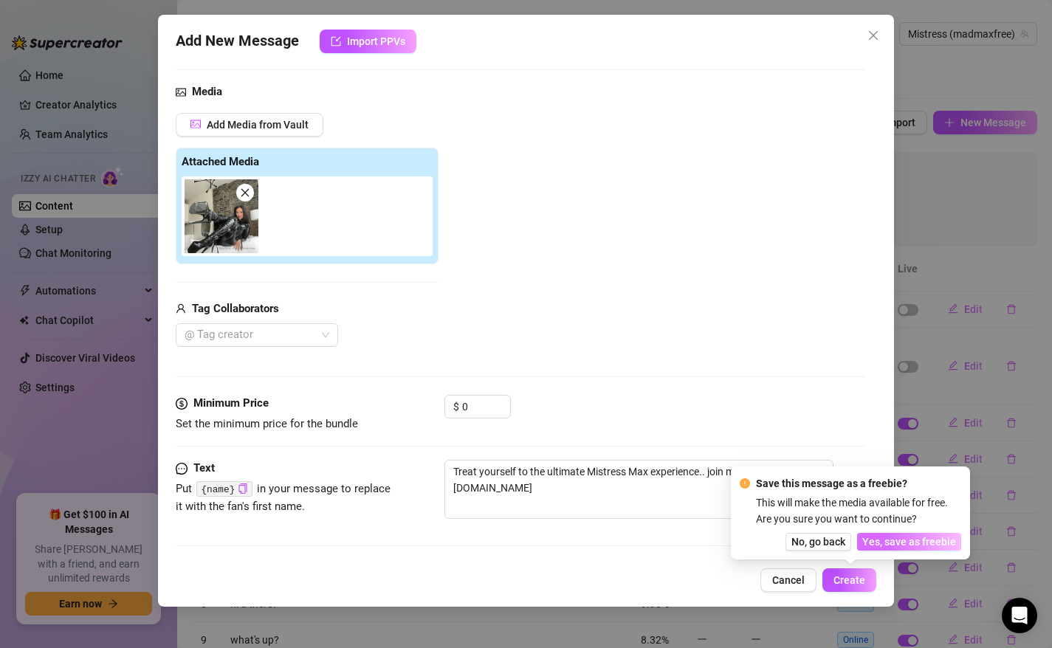
click at [928, 537] on span "Yes, save as freebie" at bounding box center [909, 542] width 94 height 12
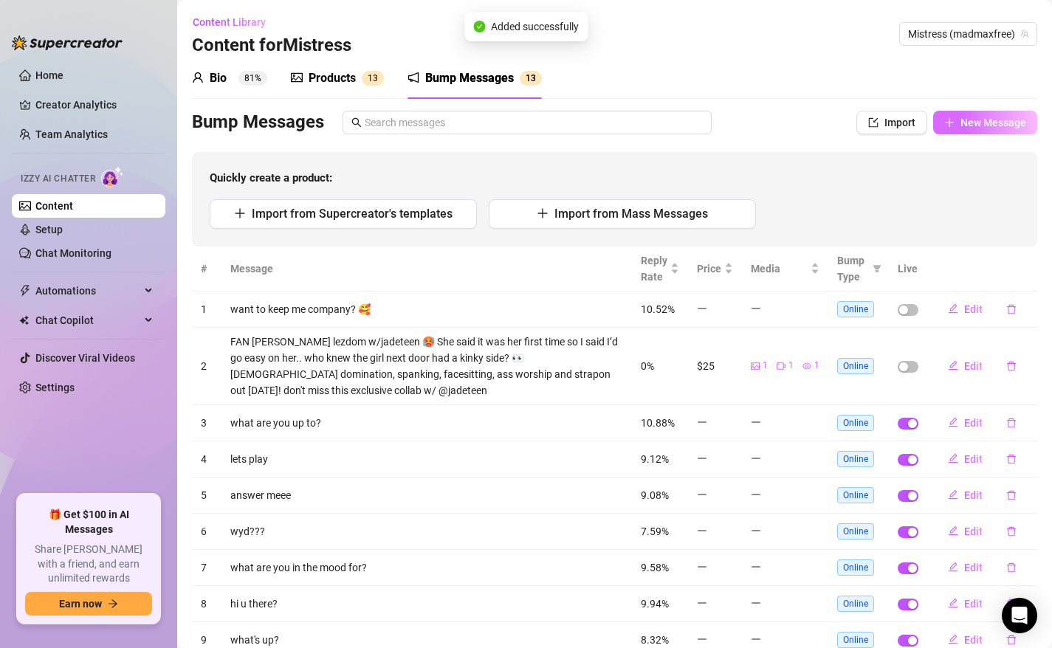
click at [987, 121] on span "New Message" at bounding box center [993, 123] width 66 height 12
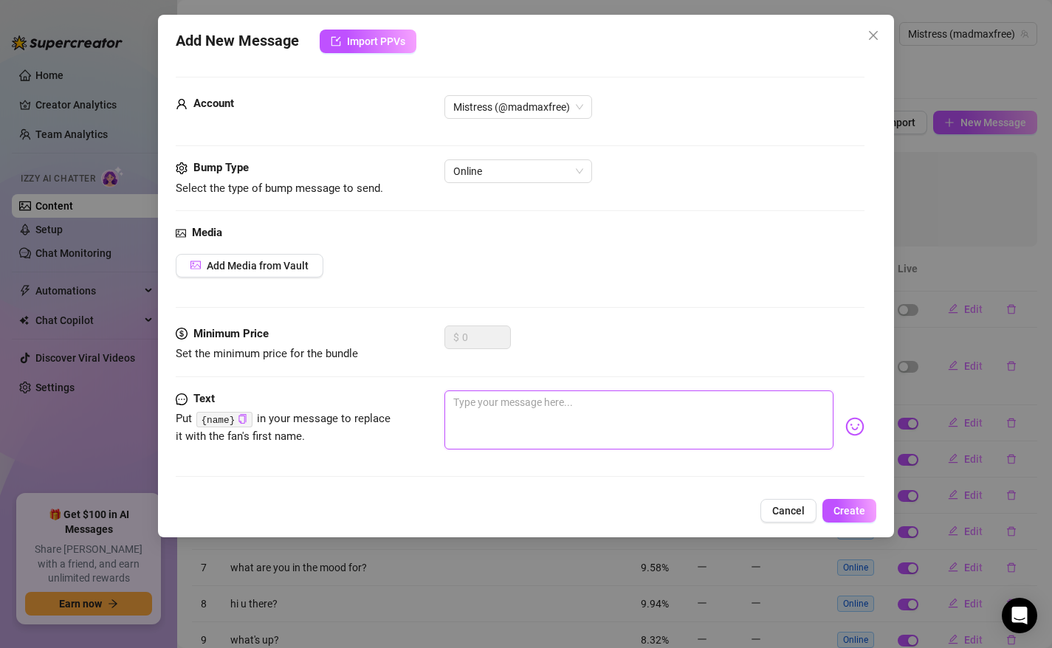
click at [569, 423] on textarea at bounding box center [639, 419] width 390 height 59
type textarea "f"
type textarea "fr"
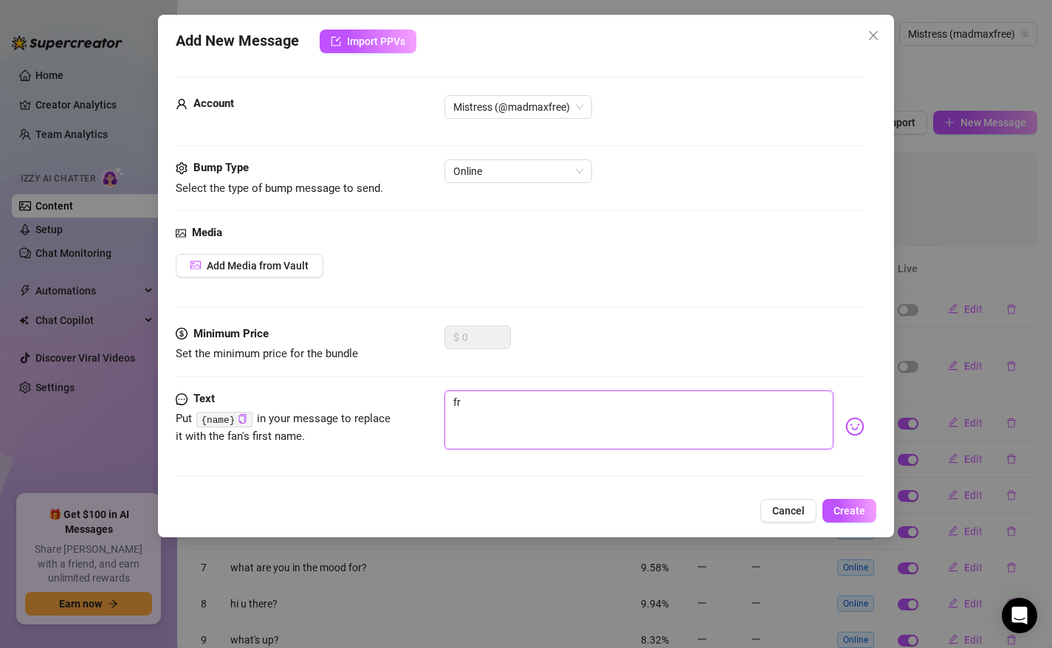
type textarea "fre"
type textarea "free"
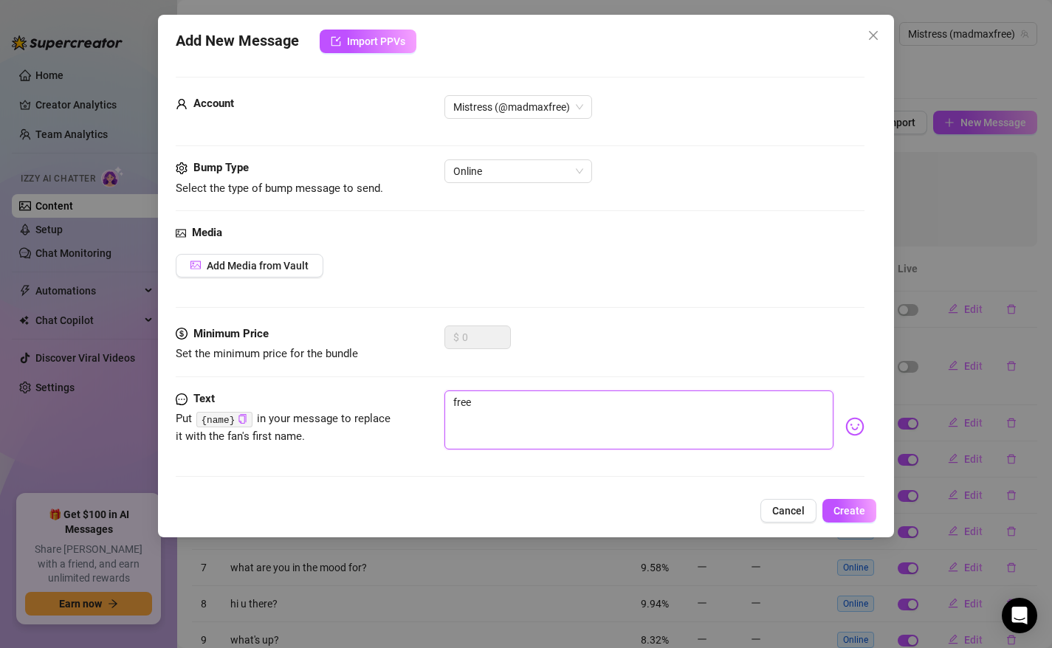
type textarea "free"
type textarea "free t"
type textarea "free tr"
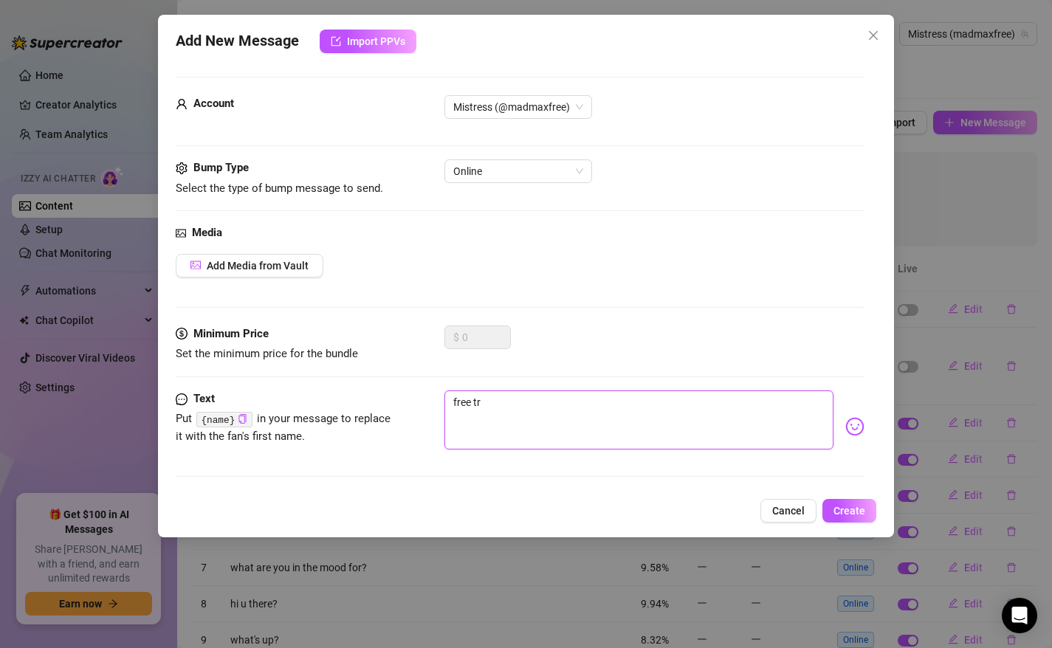
type textarea "free tri"
type textarea "free tria"
type textarea "free trial"
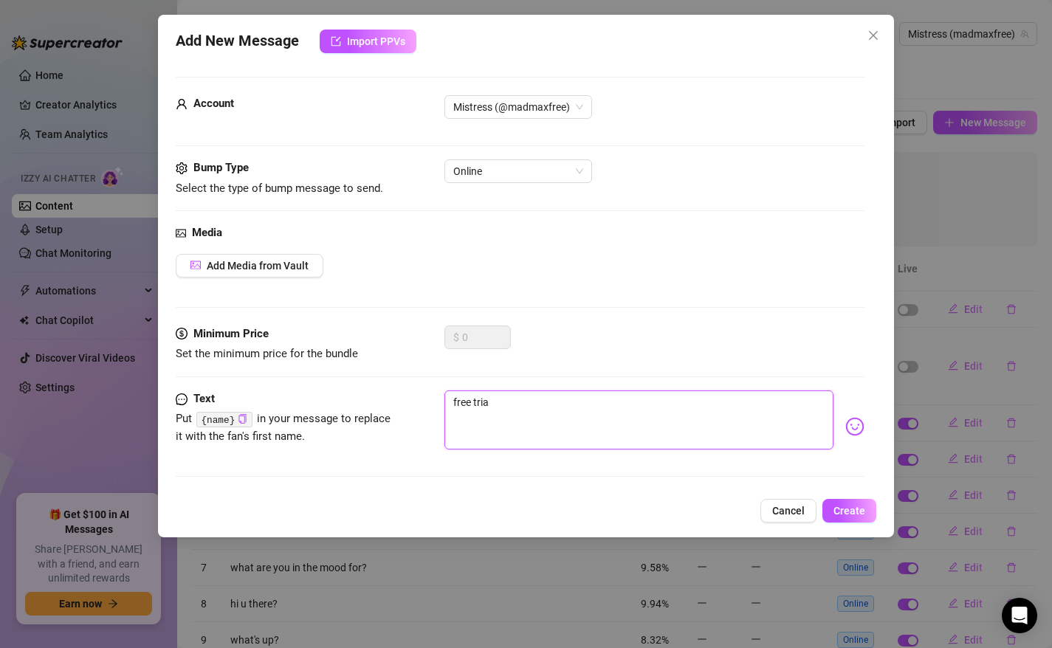
type textarea "free trial"
type textarea "free trial f"
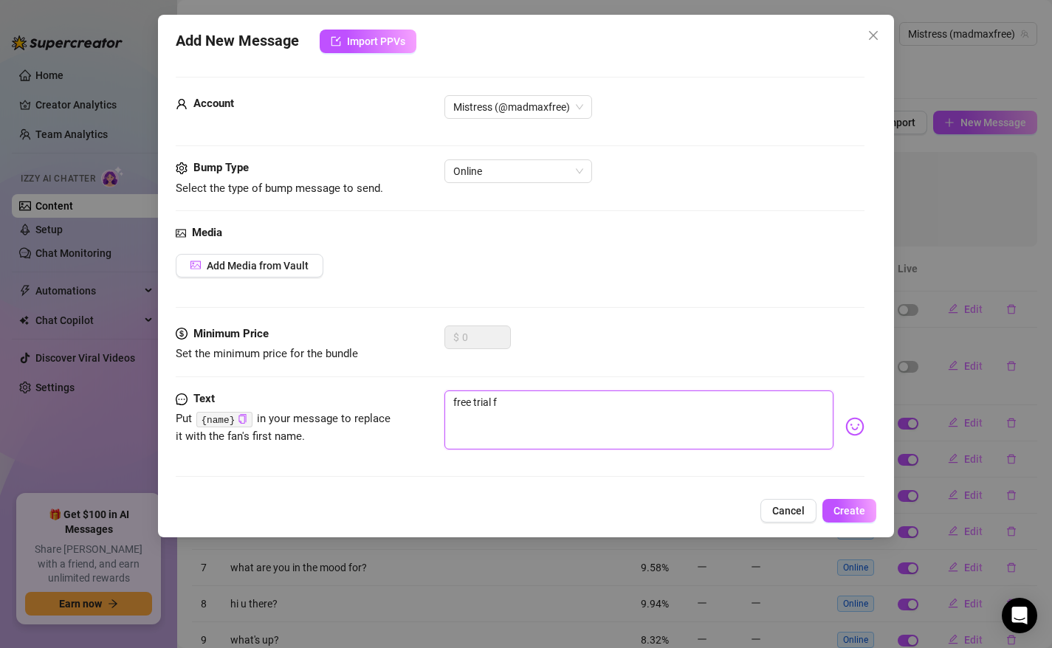
type textarea "free trial fo"
type textarea "free trial for"
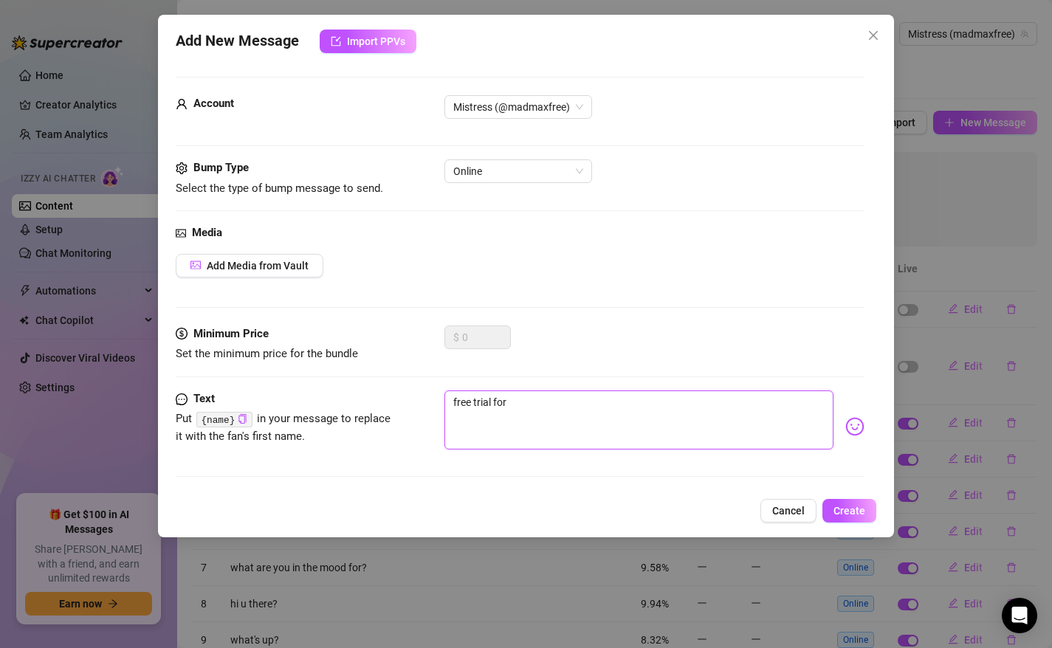
type textarea "free trial for"
type textarea "free trial for y"
type textarea "free trial for yo"
type textarea "free trial for you"
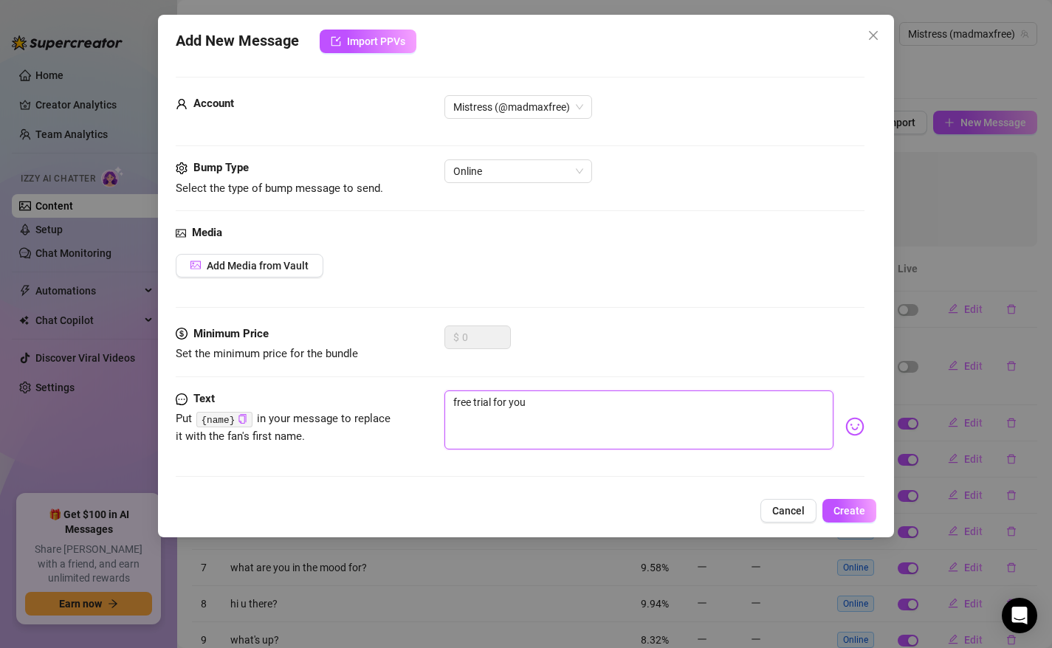
type textarea "free trial for youu"
click at [565, 414] on textarea "free trial for youu" at bounding box center [639, 419] width 390 height 59
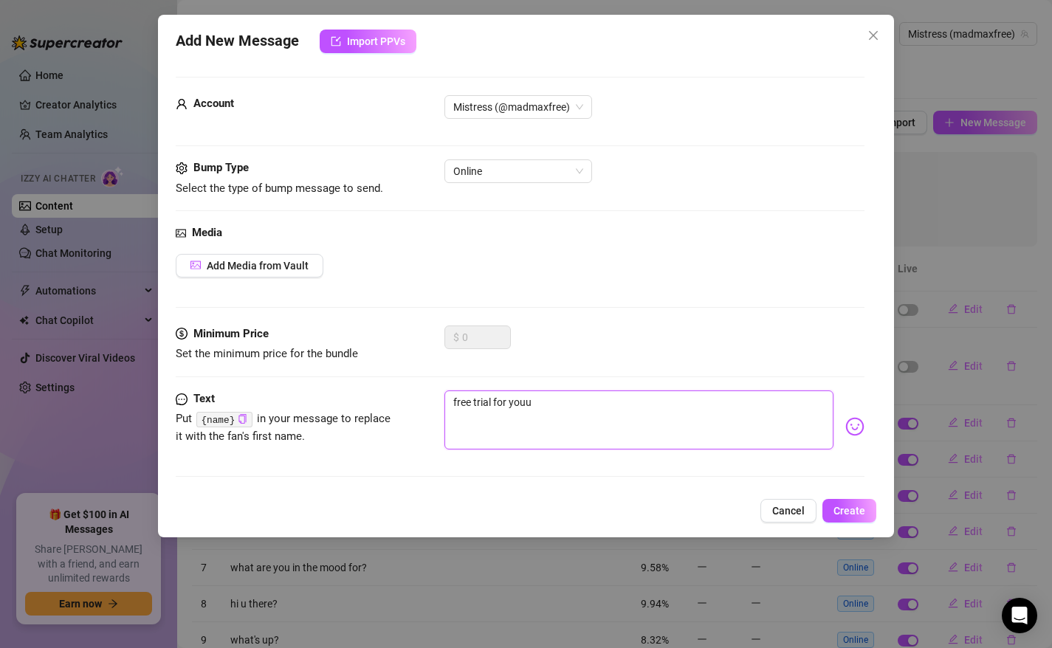
type textarea "free trial for youu 🤭"
paste textarea "https://onlyfans.com/themistressmax/trial/d46ajpalaqlgujecugtqcwglu8rb8fyz"
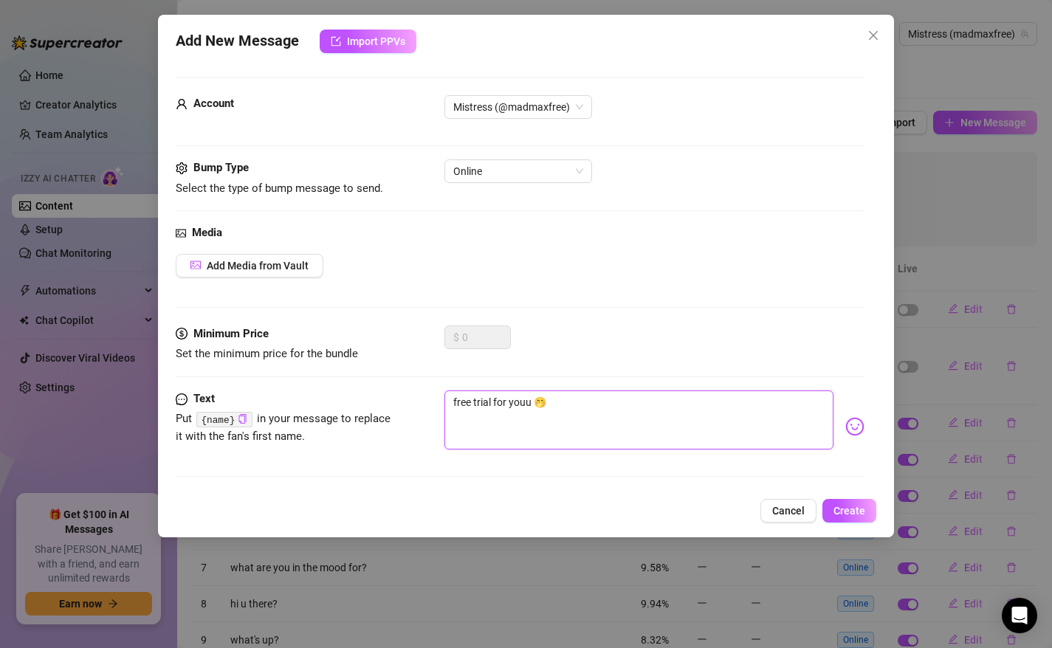
type textarea "free trial for youu 🤭 https://onlyfans.com/themistressmax/trial/d46ajpalaqlguje…"
click at [858, 511] on span "Create" at bounding box center [849, 511] width 32 height 12
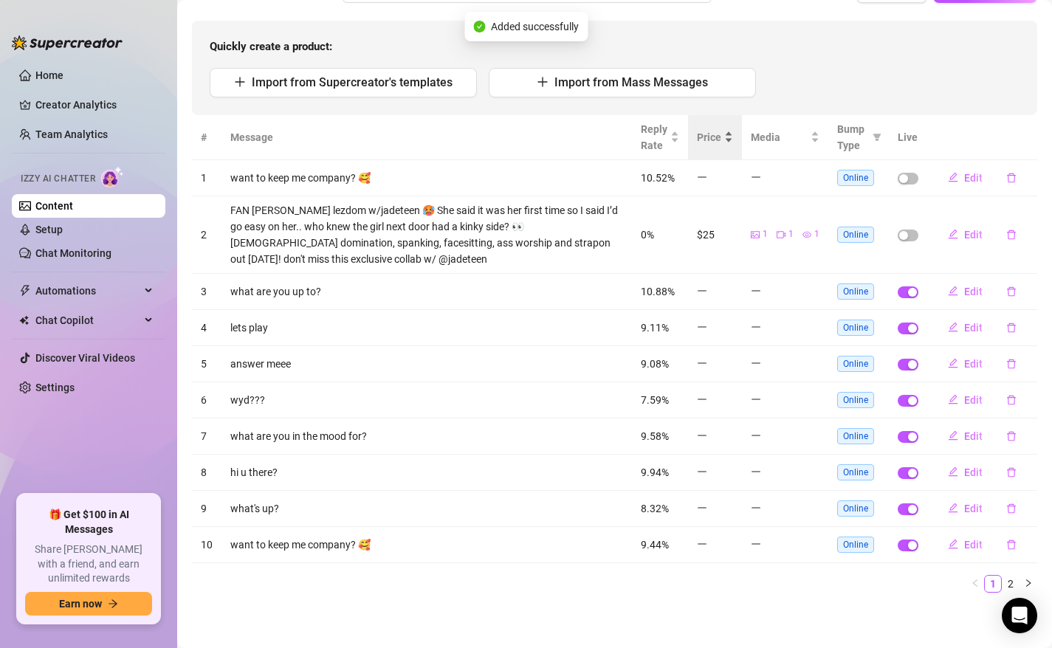
scroll to position [0, 0]
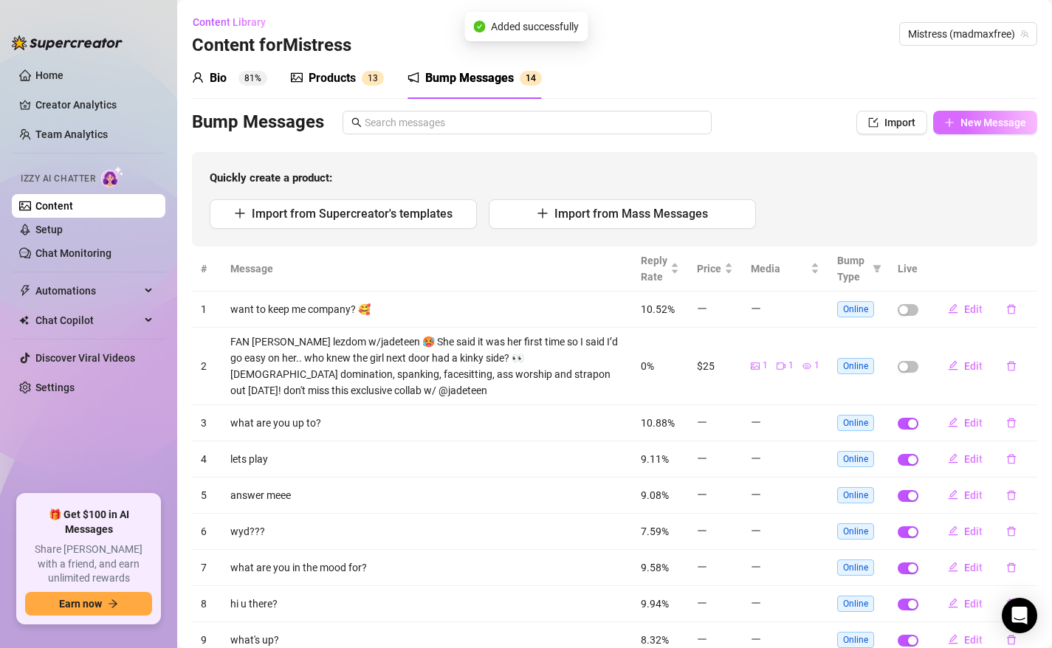
click at [997, 125] on span "New Message" at bounding box center [993, 123] width 66 height 12
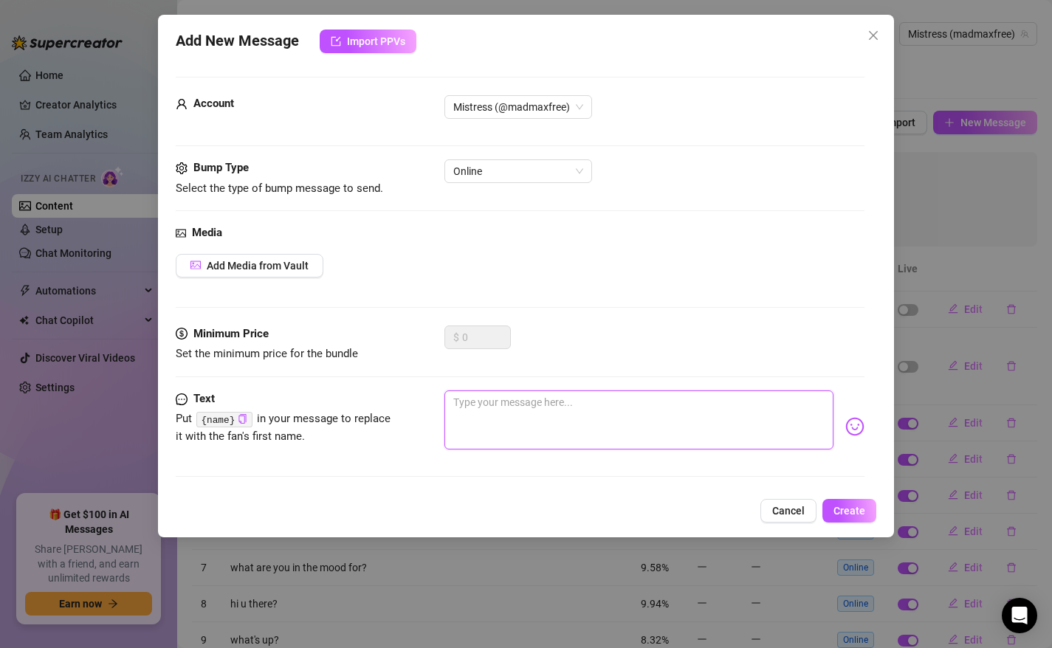
click at [514, 414] on textarea at bounding box center [639, 419] width 390 height 59
type textarea "j"
type textarea "jo"
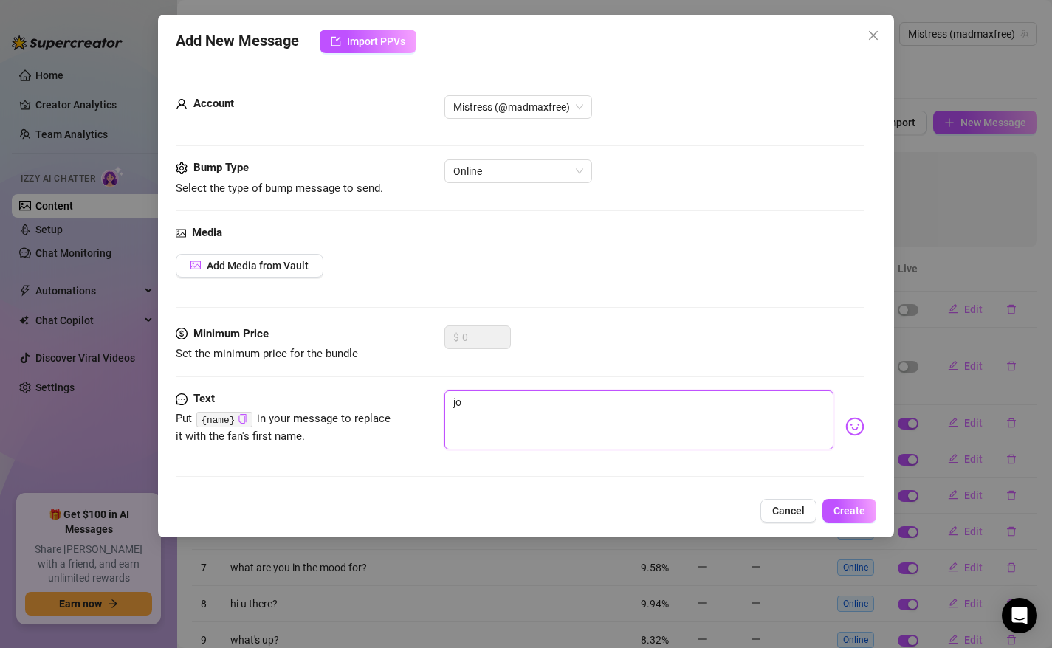
type textarea "joi"
type textarea "join"
type textarea "join m"
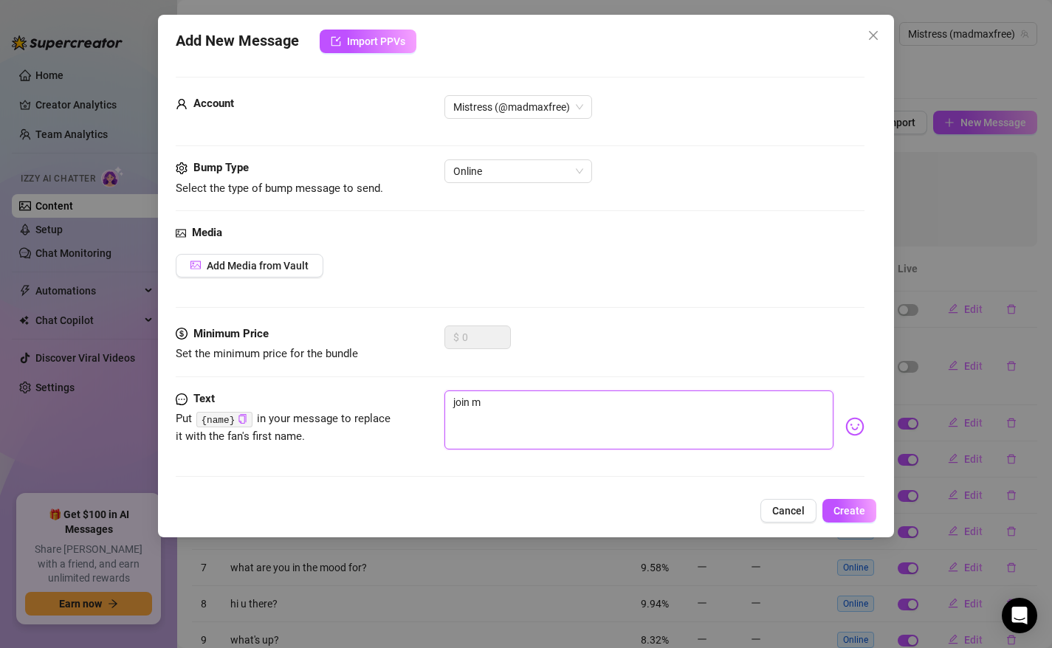
type textarea "join my"
type textarea "join my V"
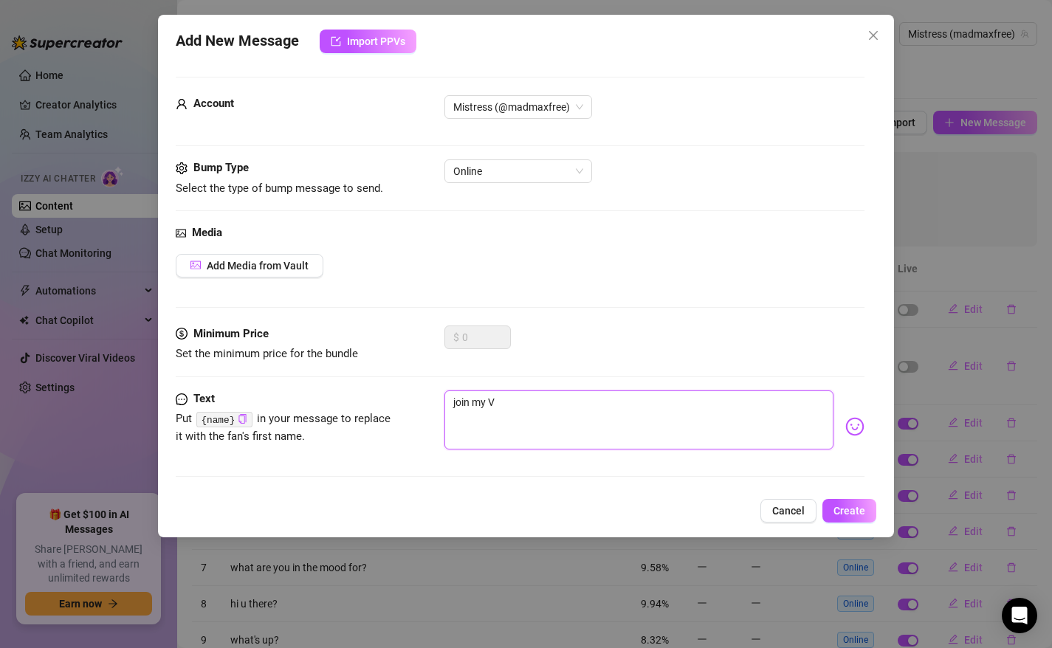
type textarea "join my VI"
type textarea "join my VIP"
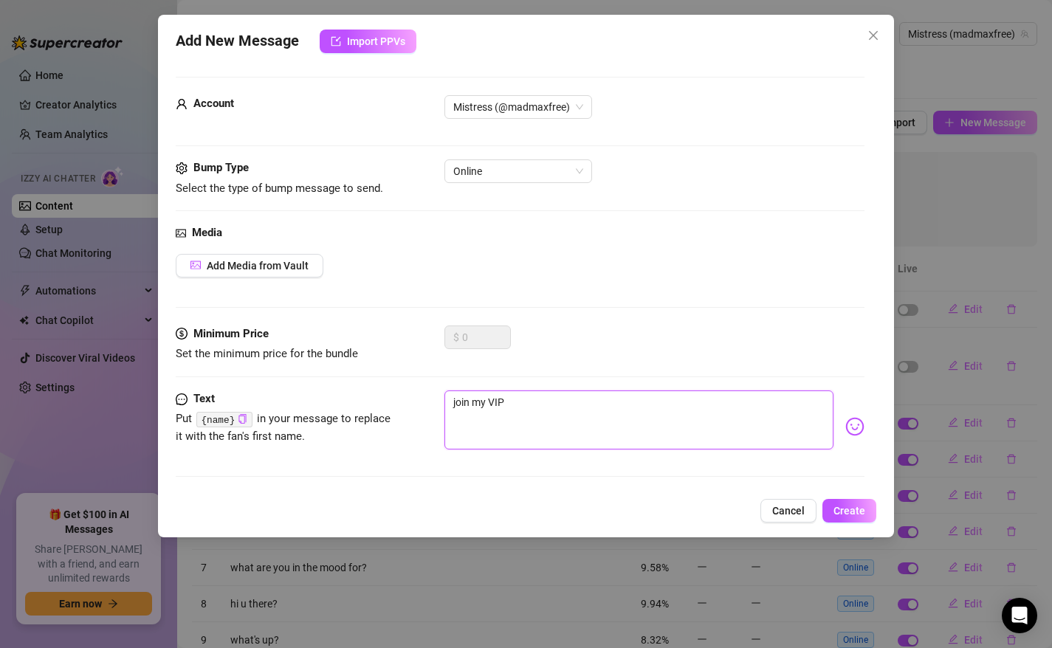
type textarea "join my VIP"
type textarea "join my VIP h"
type textarea "join my VIP he"
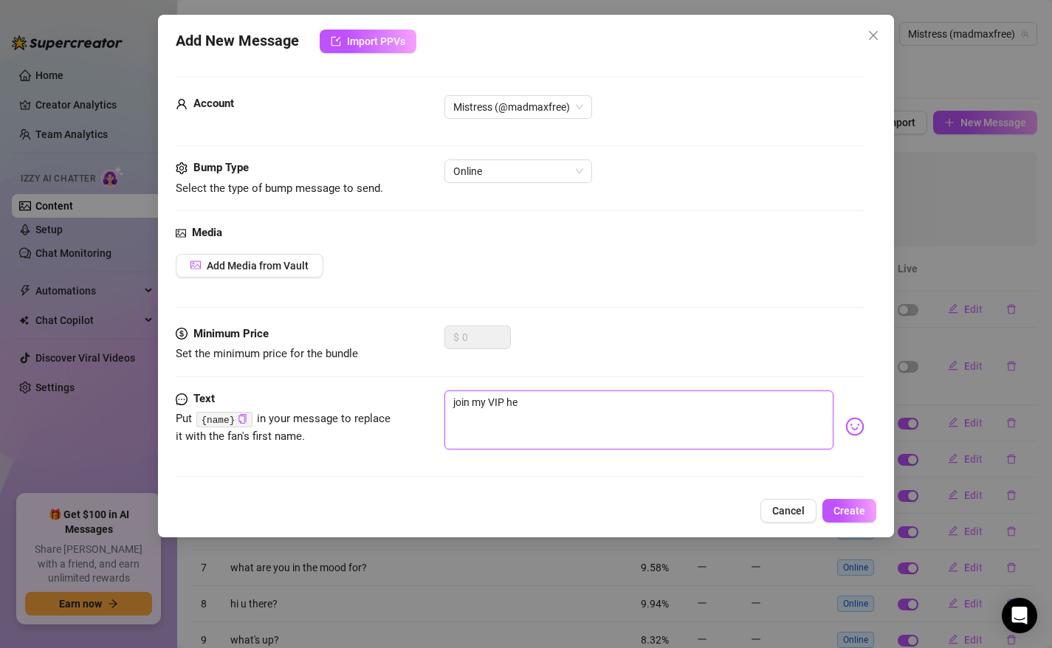
type textarea "join my VIP her"
type textarea "join my VIP here"
type textarea "join my VIP heres"
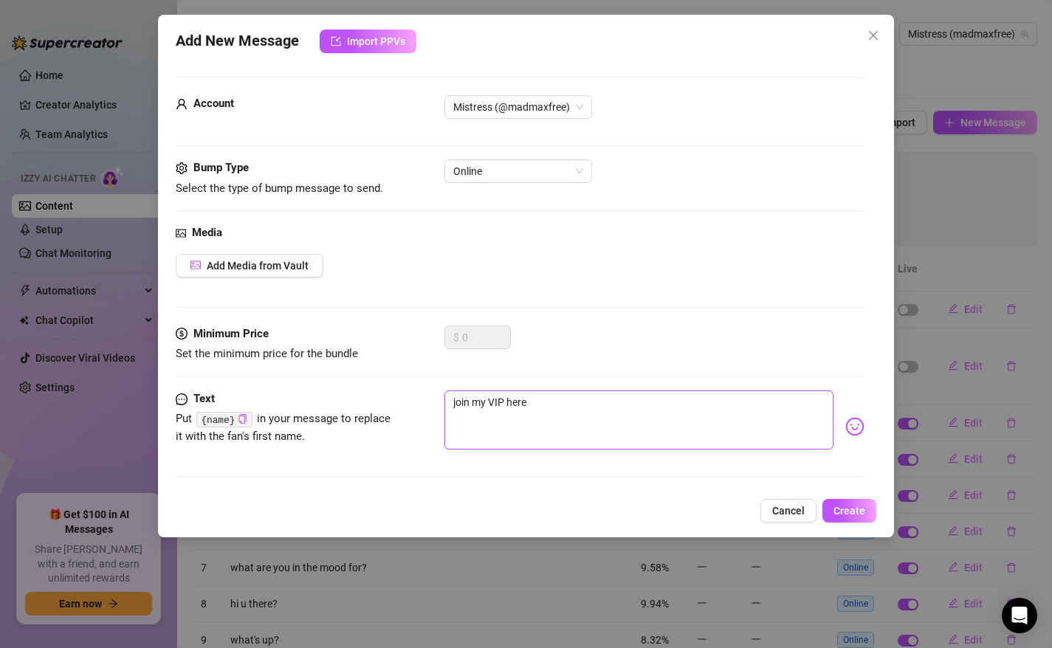
type textarea "join my VIP heres"
type textarea "join my VIP heres a"
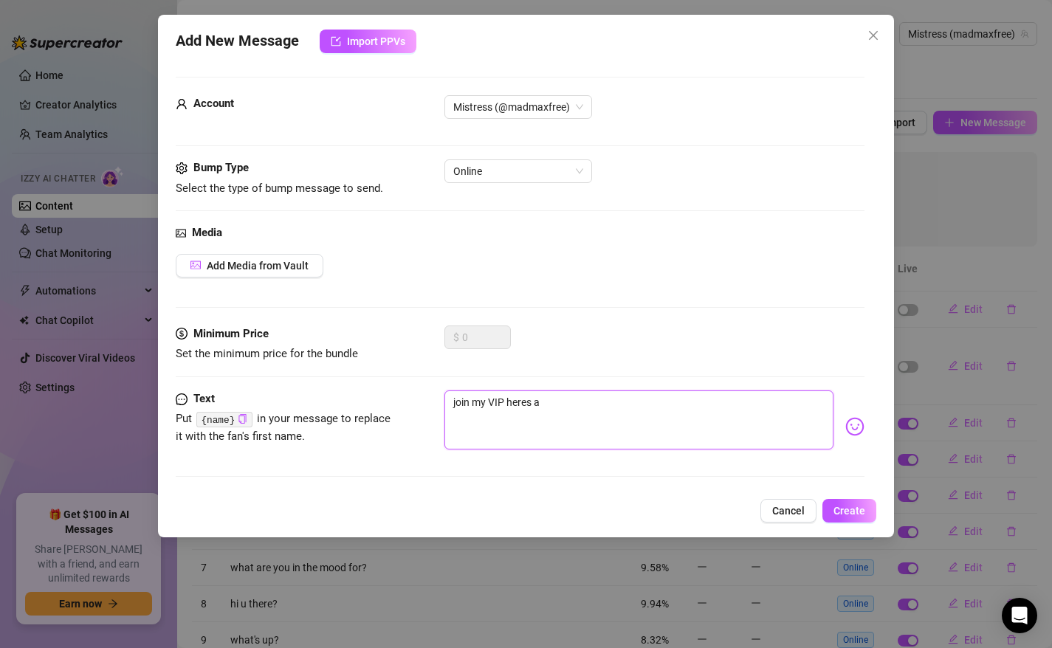
type textarea "join my VIP heres a"
type textarea "join my VIP heres a f"
type textarea "join my VIP heres a fr"
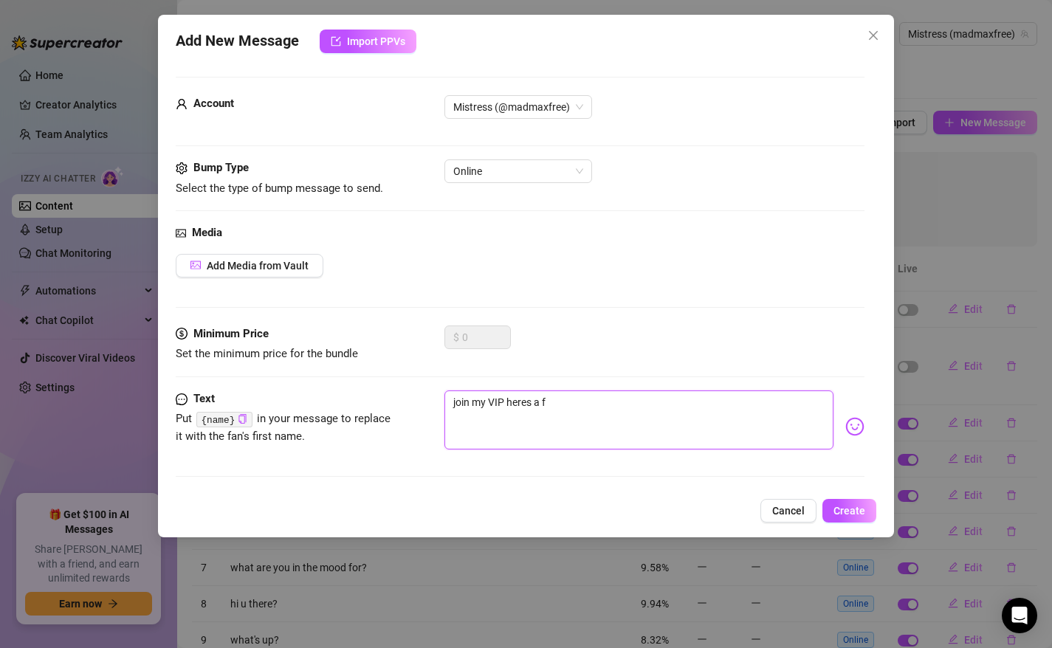
type textarea "join my VIP heres a fr"
type textarea "join my VIP heres a fre"
type textarea "join my VIP heres a free"
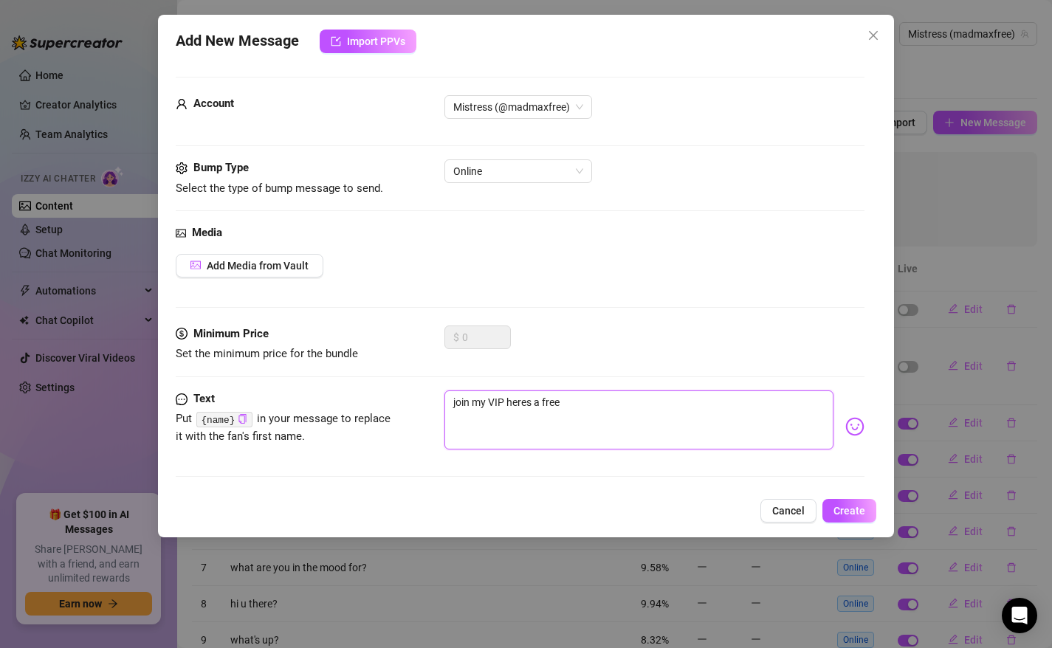
type textarea "join my VIP heres a free"
type textarea "join my VIP heres a free t"
type textarea "join my VIP heres a free tr"
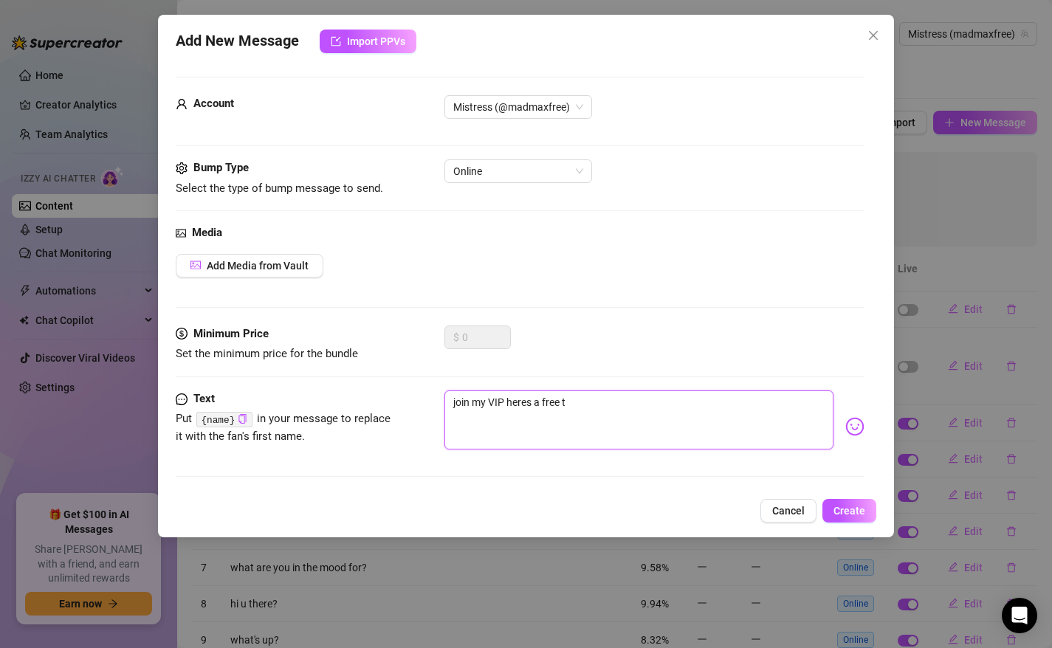
type textarea "join my VIP heres a free tr"
type textarea "join my VIP heres a free tri"
type textarea "join my VIP heres a free tria"
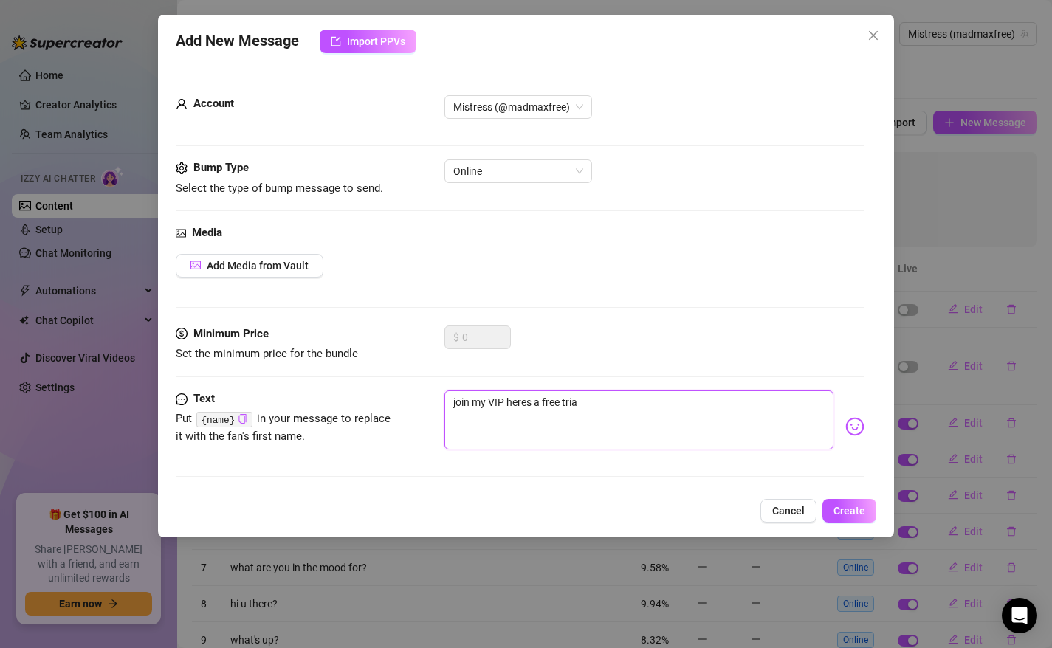
type textarea "join my VIP heres a free trial"
paste textarea "free trial for youu 🤭 https://onlyfans.com/themistressmax/trial/d46ajpalaqlguje…"
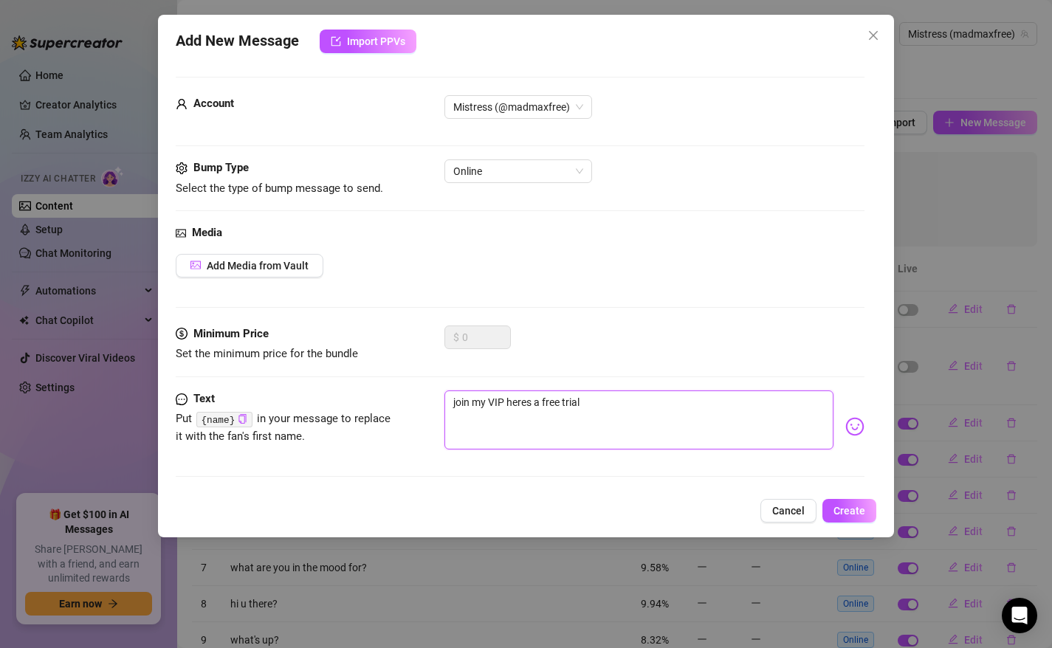
type textarea "join my VIP heres a free trial free trial for youu 🤭 https://onlyfans.com/themi…"
type textarea "join my VIP heres a free trial"
paste textarea "free trial for youu 🤭 https://onlyfans.com/themistressmax/trial/d46ajpalaqlguje…"
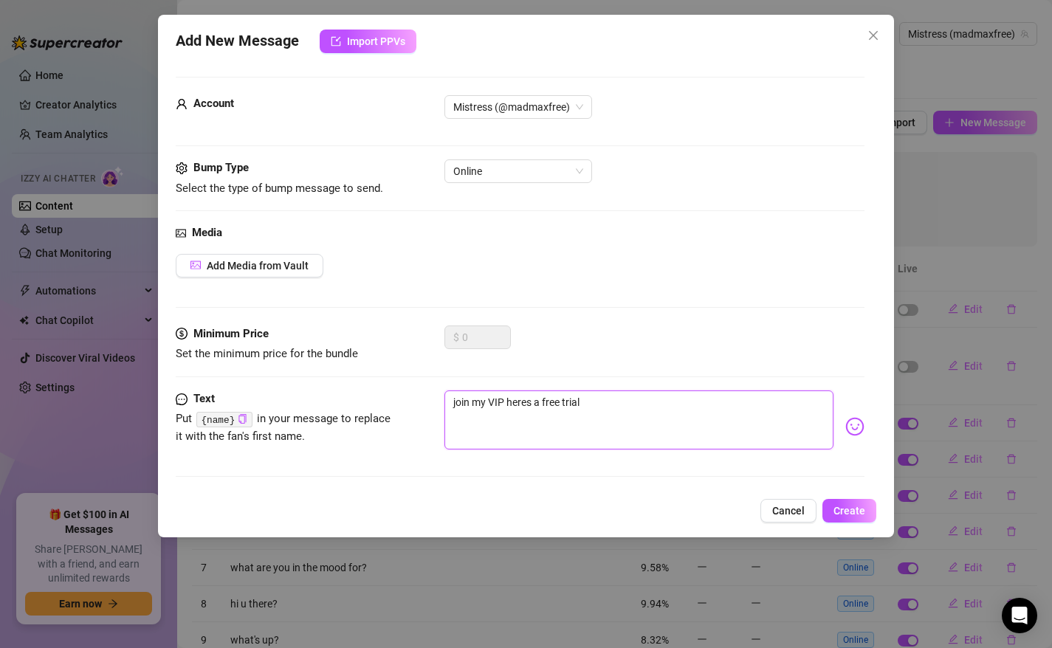
type textarea "join my VIP heres a free trial free trial for youu 🤭 https://onlyfans.com/themi…"
drag, startPoint x: 686, startPoint y: 402, endPoint x: 583, endPoint y: 403, distance: 102.6
click at [583, 403] on textarea "join my VIP heres a free trial free trial for youu 🤭 https://onlyfans.com/themi…" at bounding box center [639, 419] width 390 height 59
type textarea "join my VIP heres a free trial 😘https://onlyfans.com/themistressmax/trial/d46aj…"
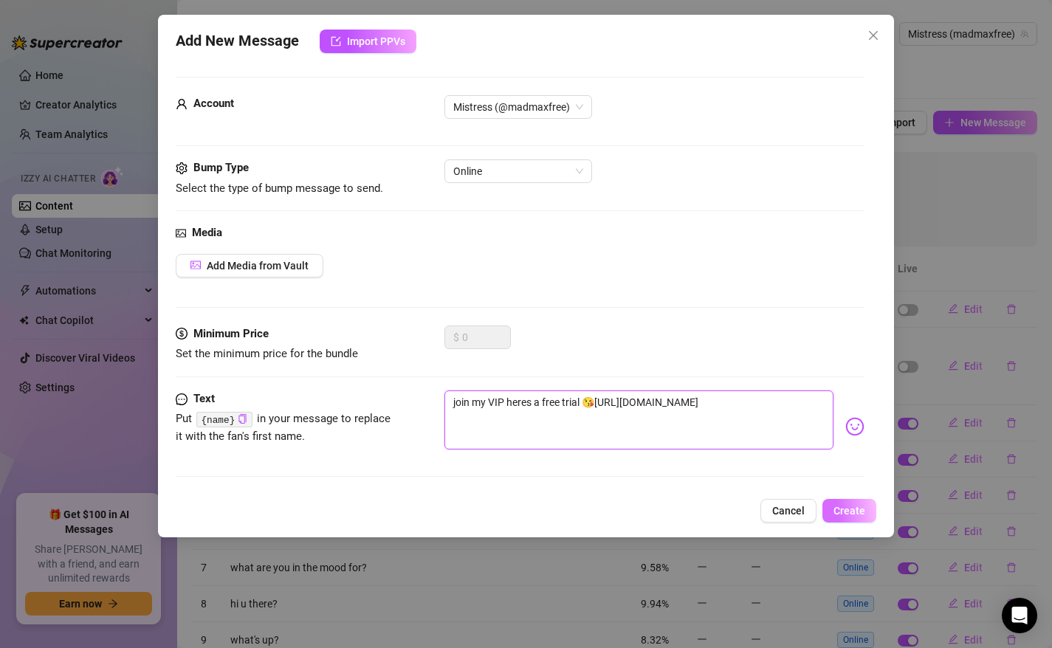
type textarea "join my VIP heres a free trial 😘https://onlyfans.com/themistressmax/trial/d46aj…"
click at [854, 511] on span "Create" at bounding box center [849, 511] width 32 height 12
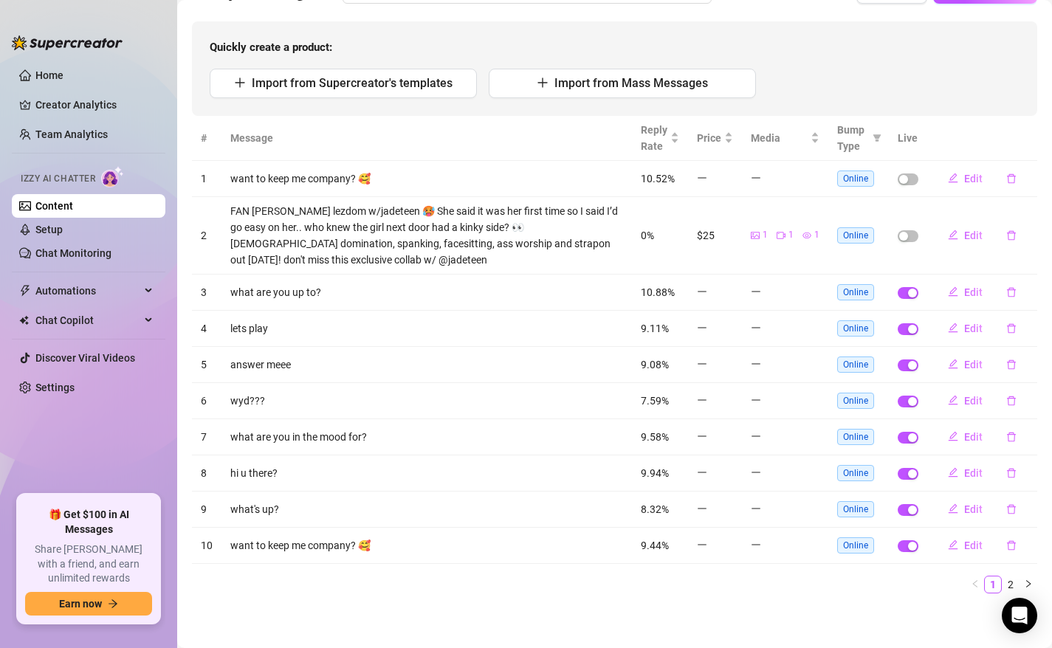
scroll to position [131, 0]
click at [1012, 583] on link "2" at bounding box center [1010, 584] width 16 height 16
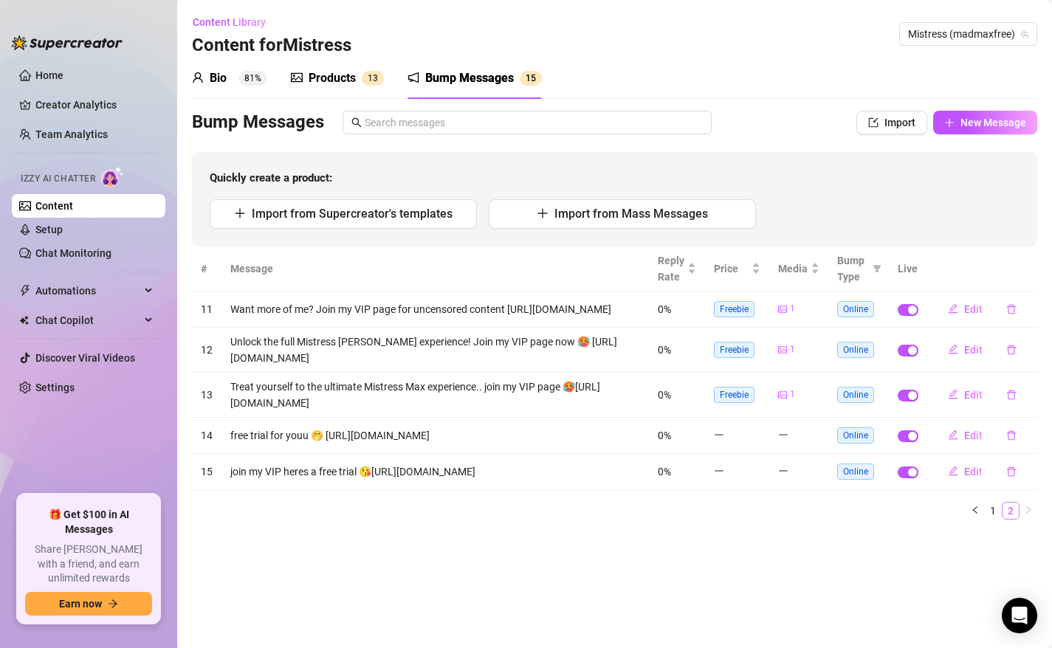
scroll to position [0, 0]
click at [976, 129] on button "New Message" at bounding box center [985, 123] width 104 height 24
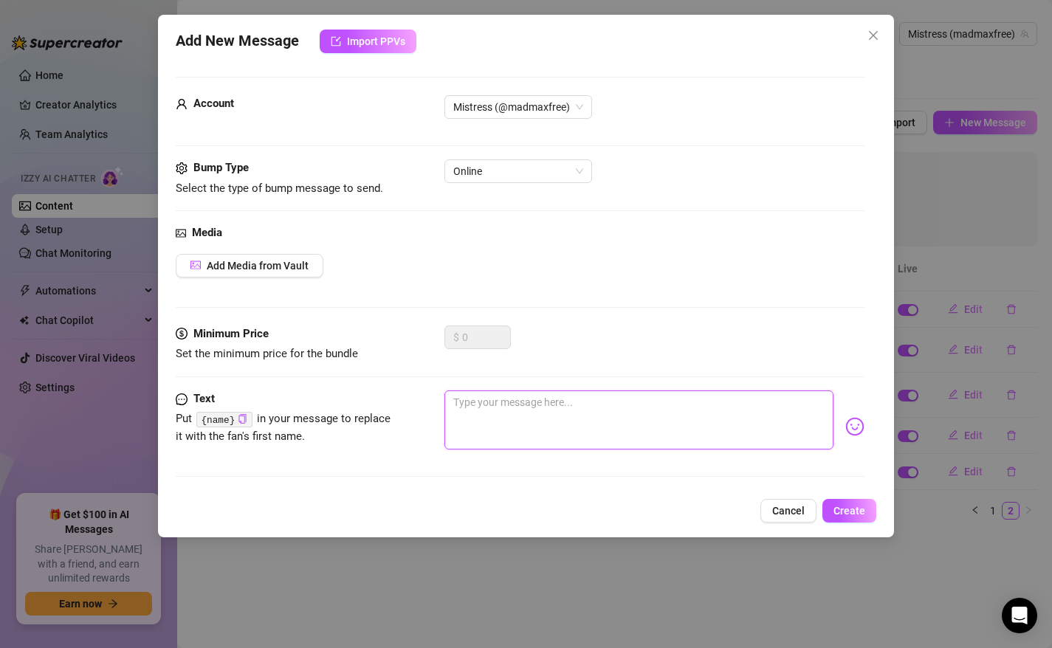
click at [550, 421] on textarea at bounding box center [639, 419] width 390 height 59
type textarea "w"
type textarea "wa"
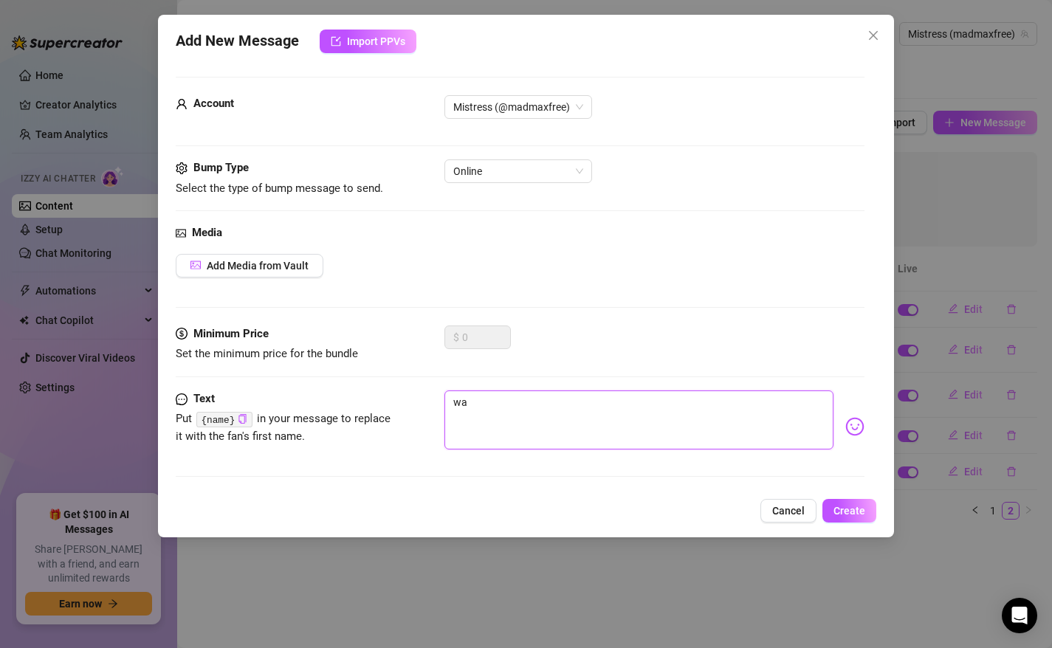
type textarea "wan"
type textarea "wann"
type textarea "wanna"
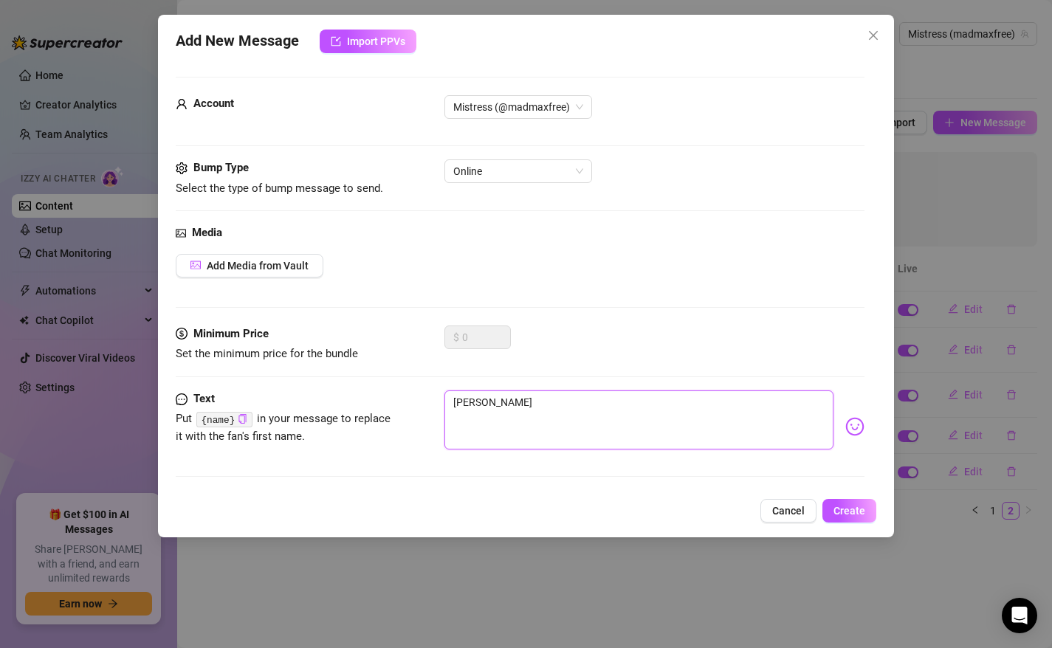
type textarea "wanna"
type textarea "wanna p"
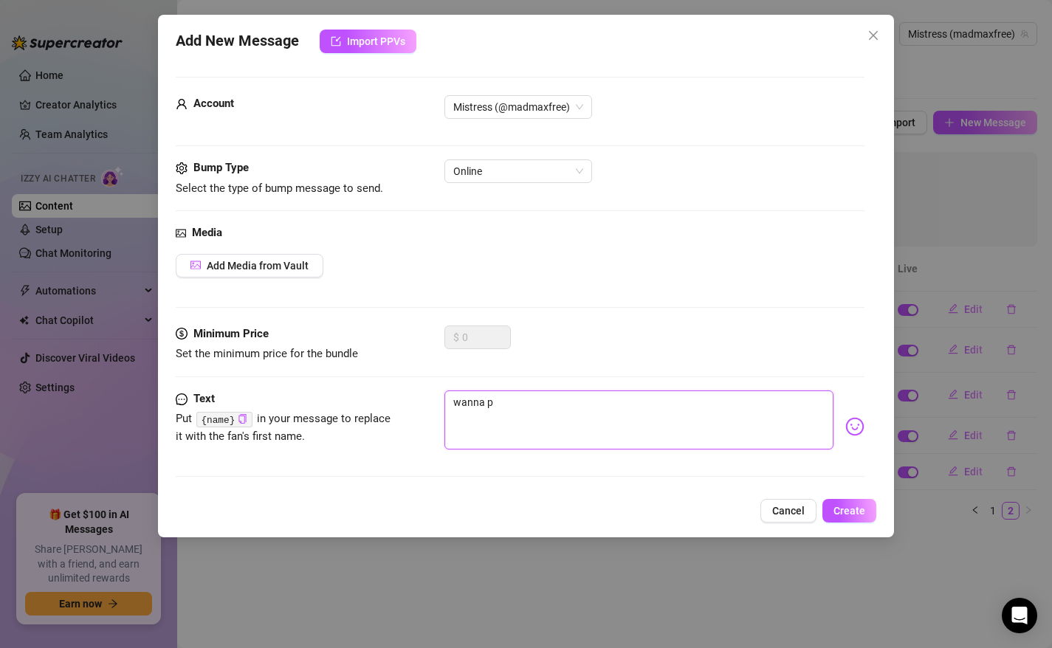
type textarea "wanna pl"
type textarea "wanna pla"
type textarea "wanna play"
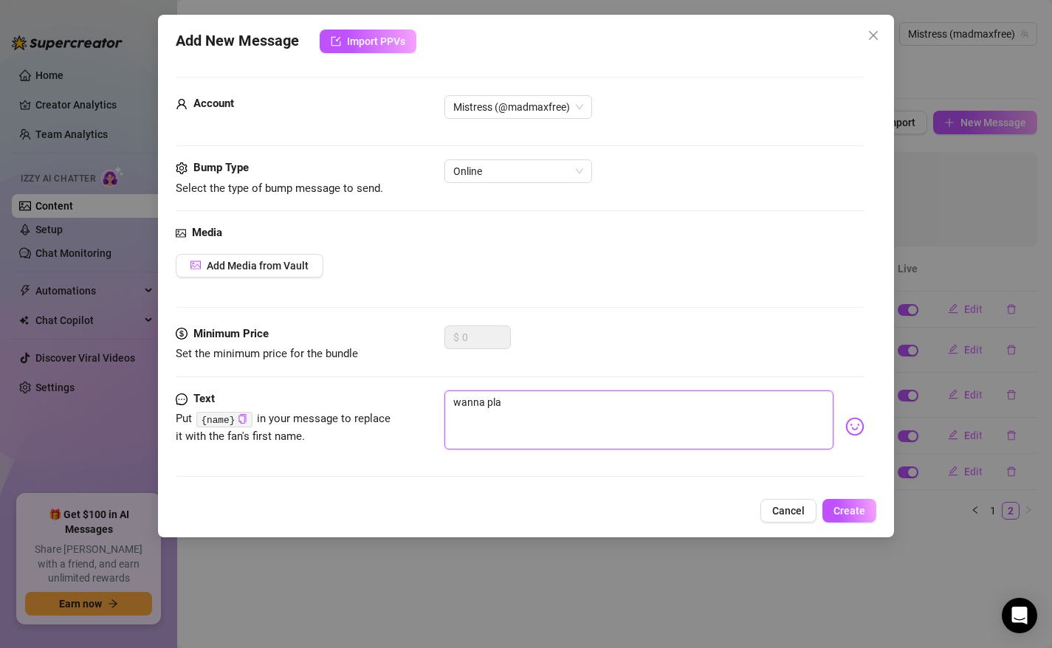
type textarea "wanna play"
type textarea "wanna play?"
type textarea "wanna play??"
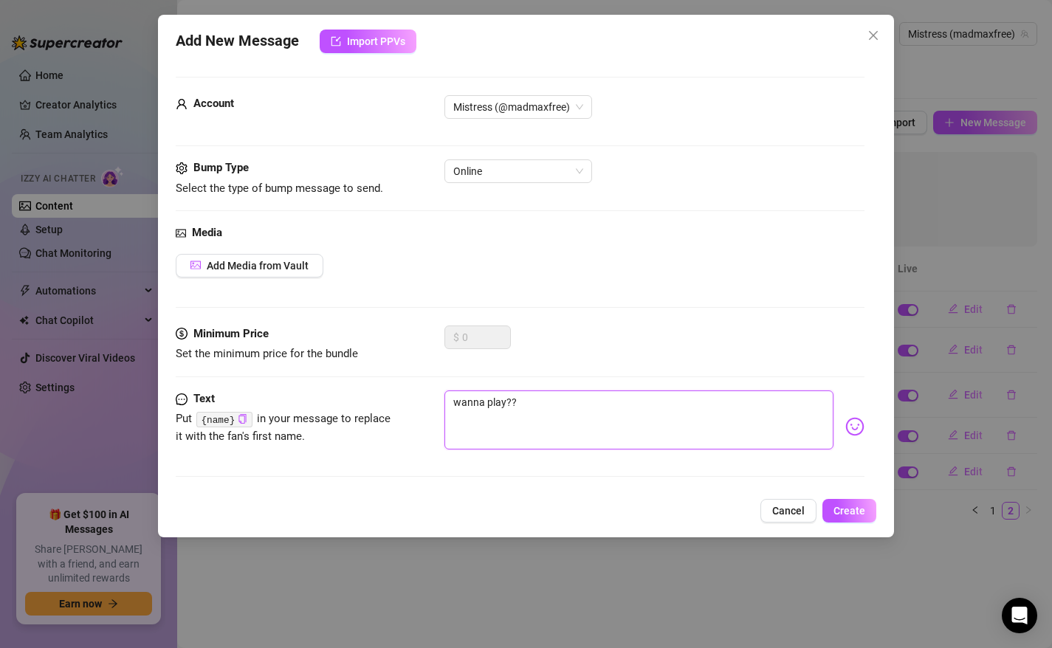
type textarea "wanna play???"
type textarea "wanna play????"
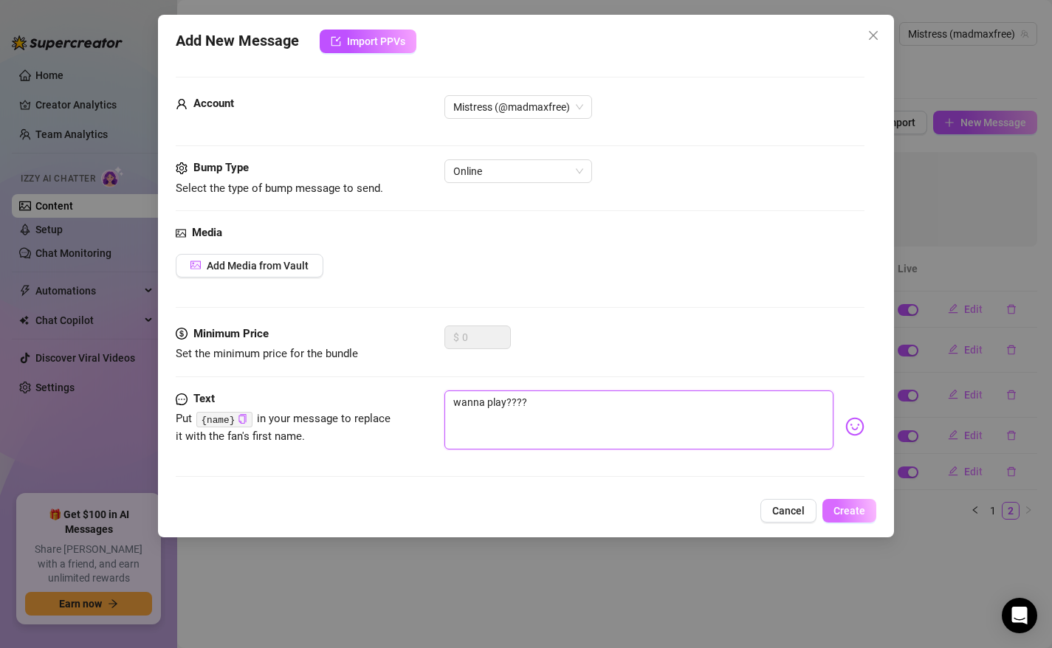
type textarea "wanna play????"
click at [838, 515] on span "Create" at bounding box center [849, 511] width 32 height 12
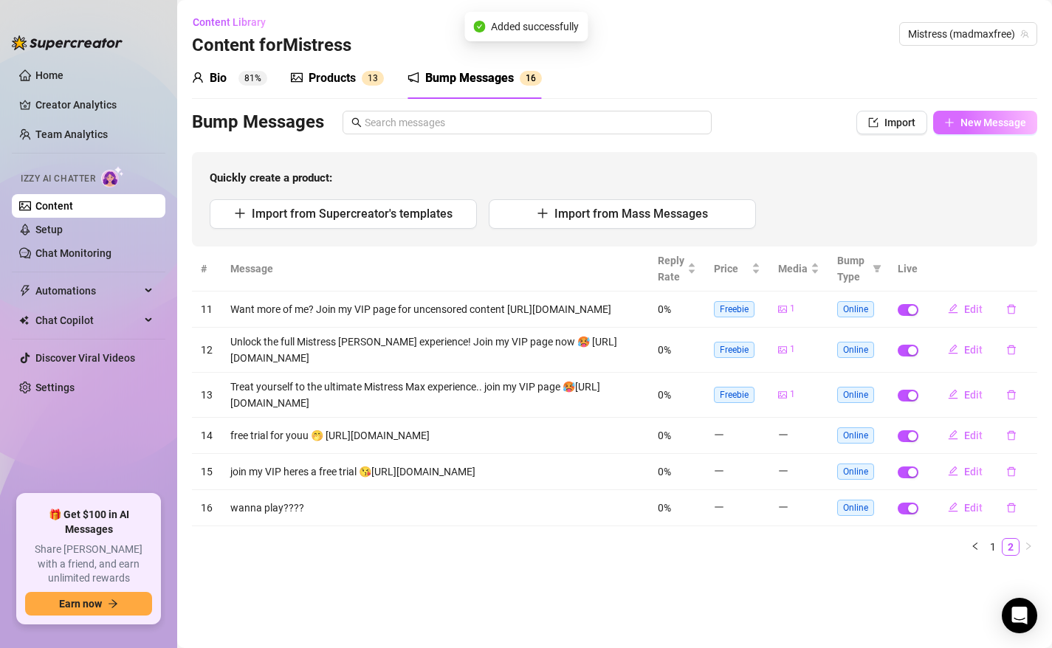
click at [956, 128] on button "New Message" at bounding box center [985, 123] width 104 height 24
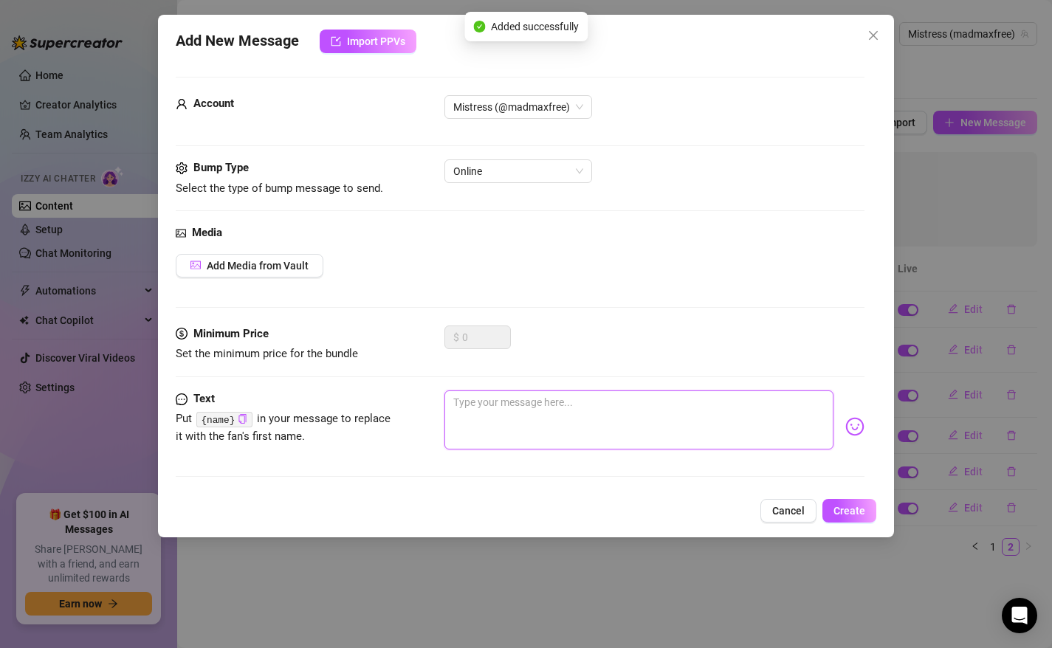
click at [508, 409] on textarea at bounding box center [639, 419] width 390 height 59
type textarea "w"
type textarea "wa"
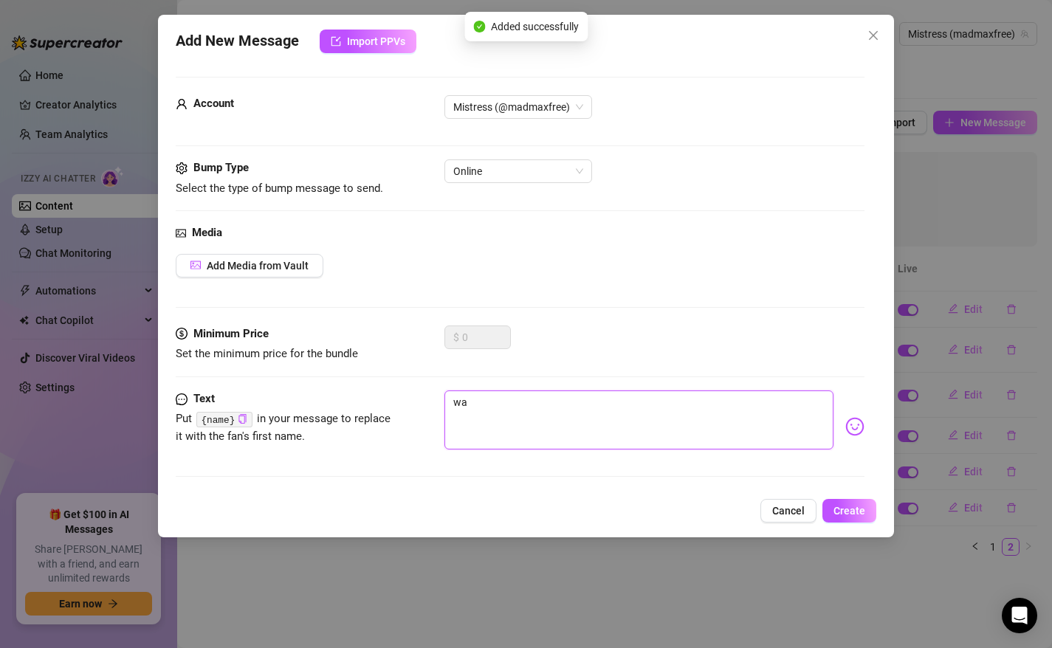
type textarea "wai"
type textarea "wait"
type textarea "waiti"
type textarea "waitin"
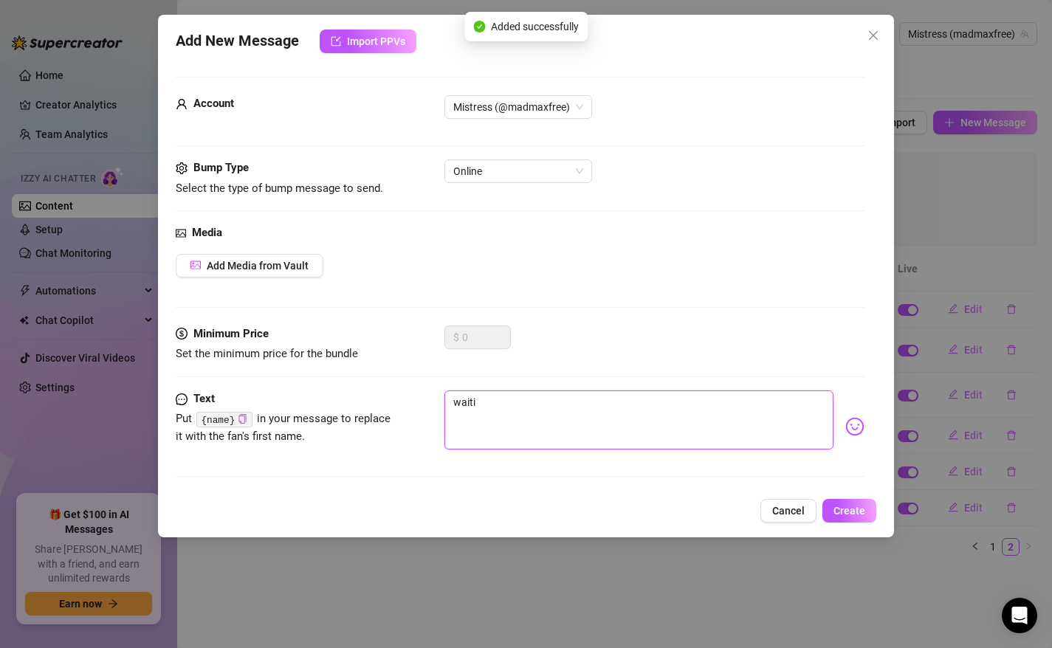
type textarea "waitin"
type textarea "waiting"
type textarea "waiting f"
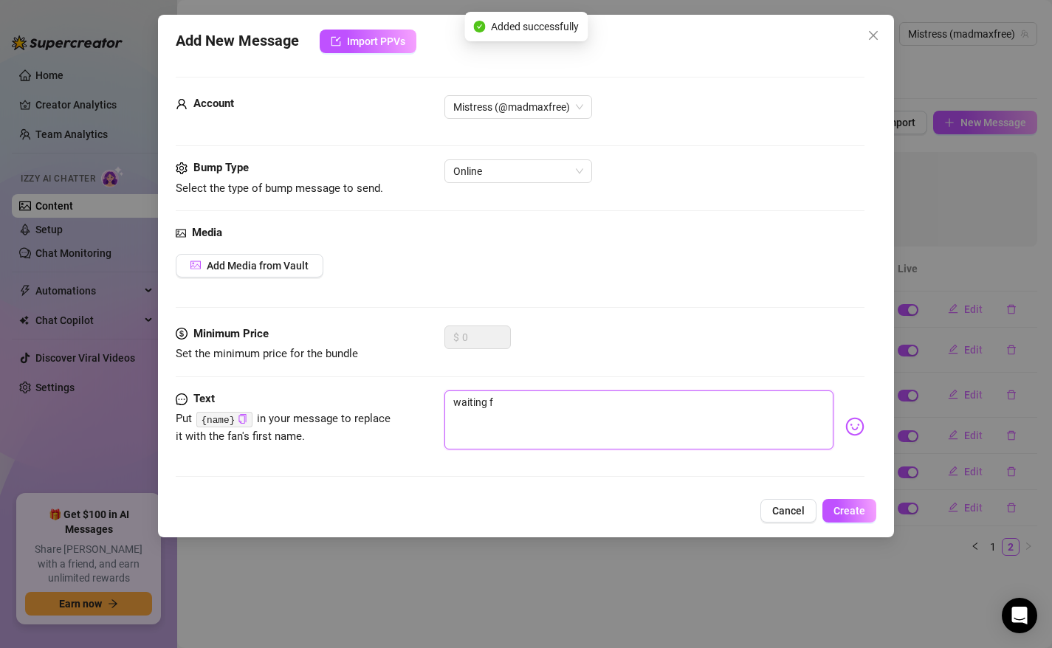
type textarea "waiting fo"
type textarea "waiting for"
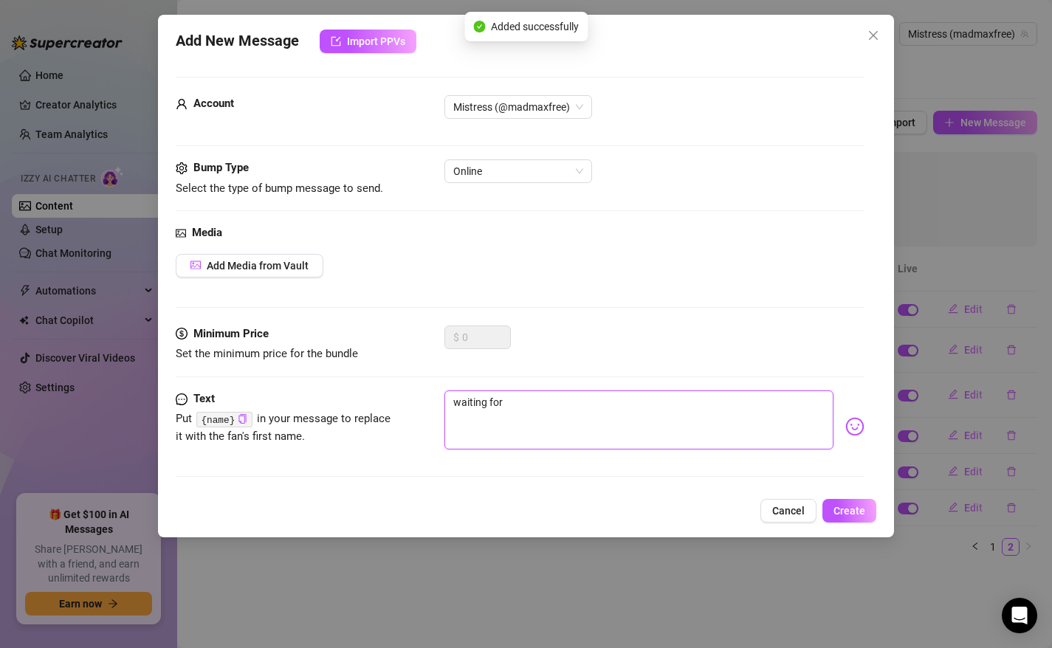
type textarea "waiting for"
type textarea "waiting for u"
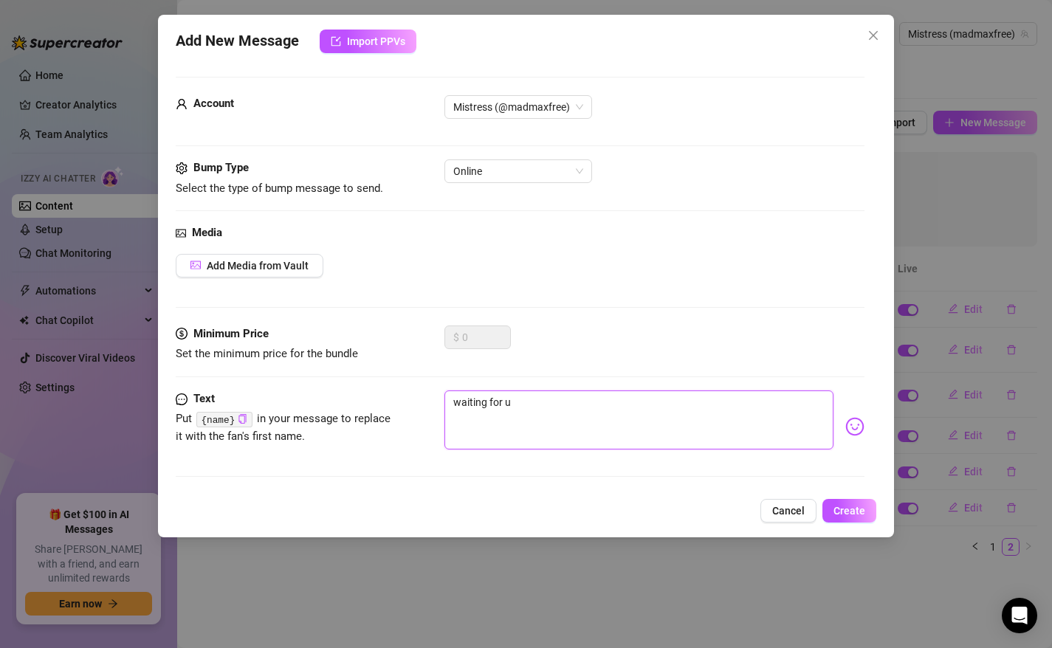
type textarea "waiting for u o"
type textarea "waiting for u on"
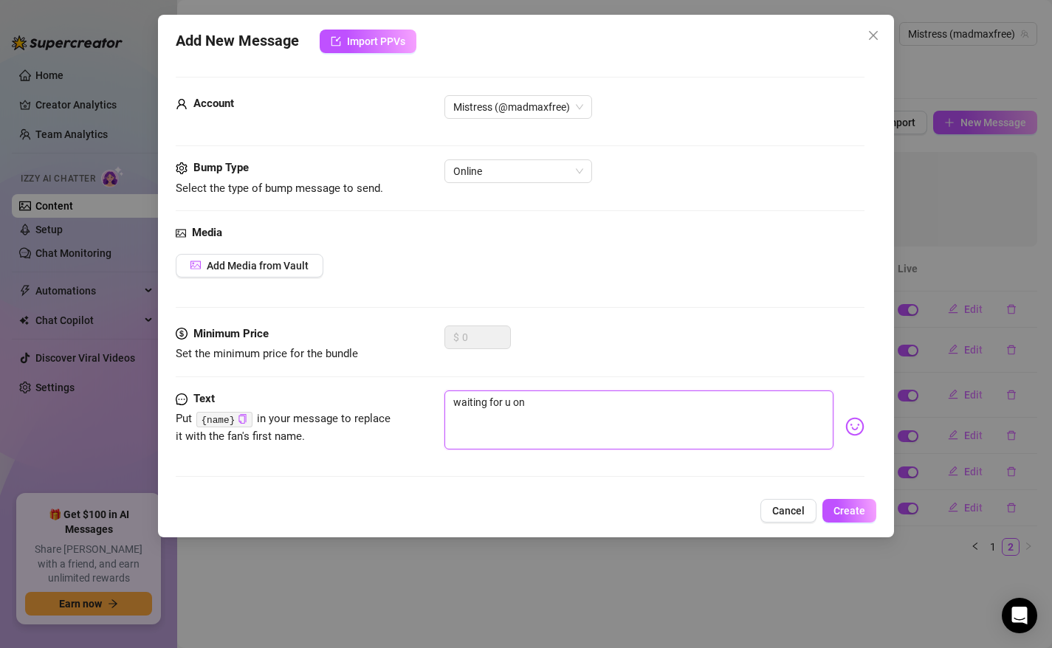
type textarea "waiting for u on"
type textarea "waiting for u on V"
type textarea "waiting for u on VI"
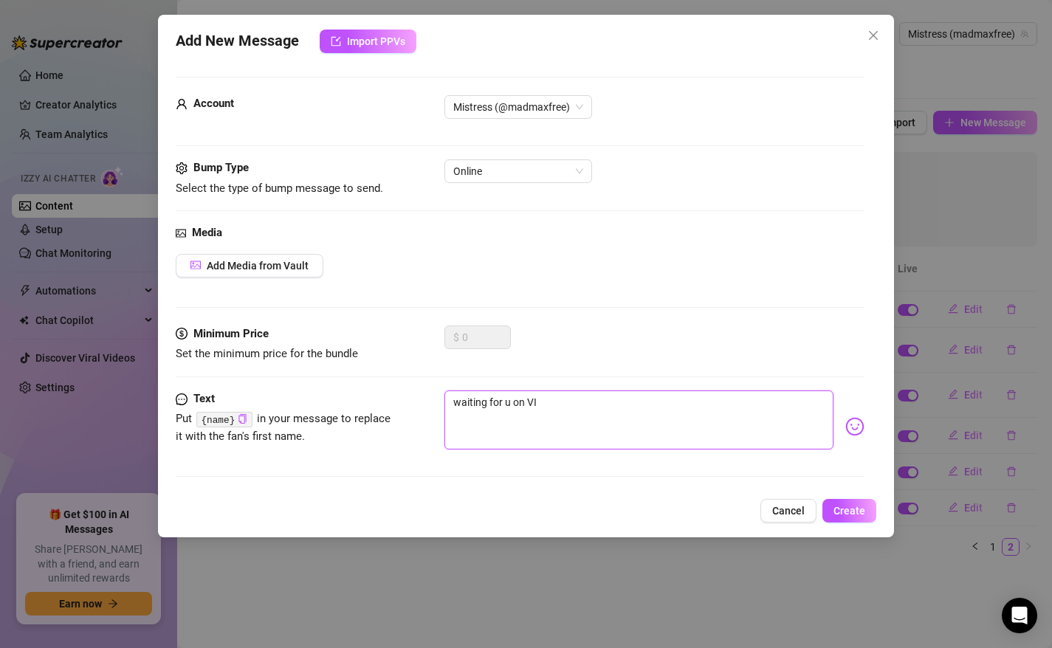
type textarea "waiting for u on VIP"
paste textarea "join my VIP heres a free trial 😘https://onlyfans.com/themistressmax/trial/d46aj…"
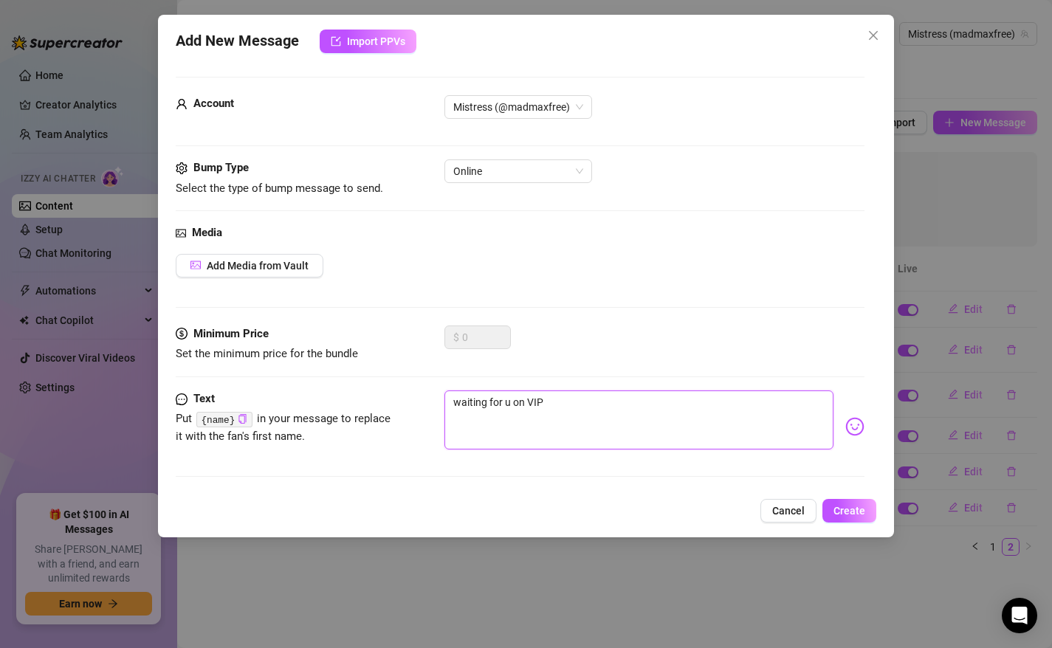
type textarea "waiting for u on VIP join my VIP heres a free trial 😘https://onlyfans.com/themi…"
type textarea "waiting for u on VIP"
click at [625, 411] on textarea "waiting for u on VIP" at bounding box center [639, 419] width 390 height 59
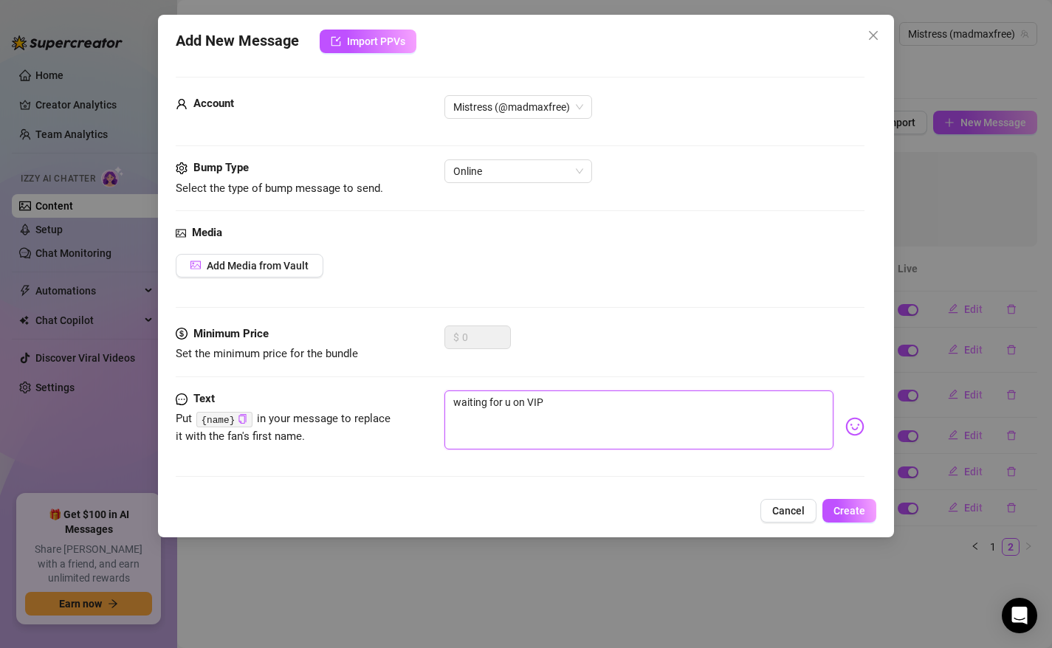
paste textarea "https://onlyfans.com/themistressmax/c45"
type textarea "waiting for u on VIP https://onlyfans.com/themistressmax/c45"
click at [851, 507] on span "Create" at bounding box center [849, 511] width 32 height 12
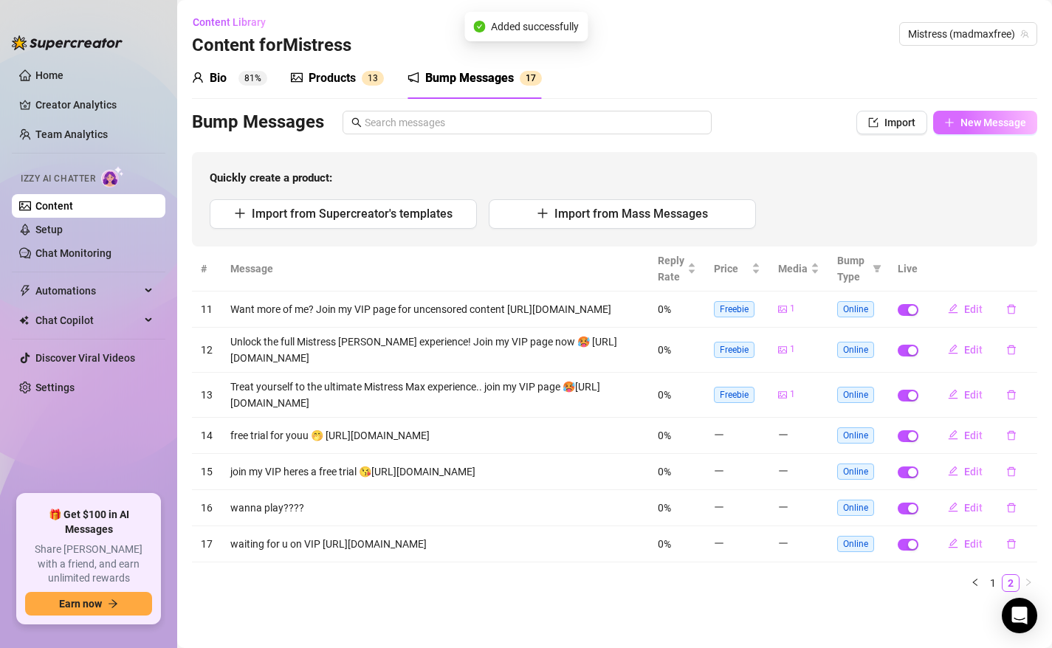
click at [990, 128] on span "New Message" at bounding box center [993, 123] width 66 height 12
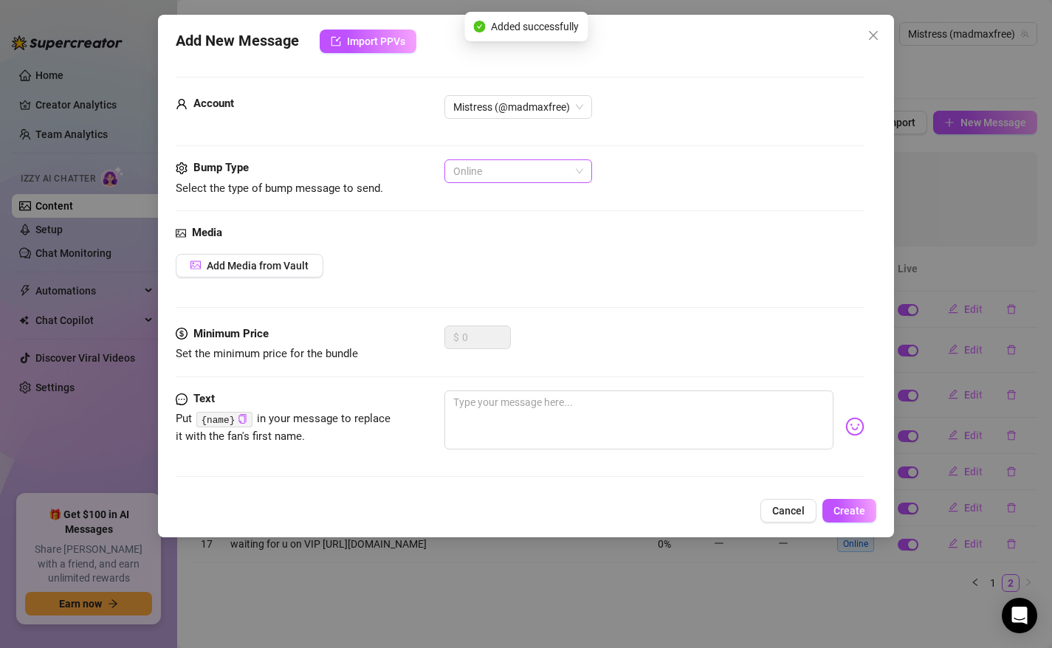
click at [514, 169] on span "Online" at bounding box center [518, 171] width 130 height 22
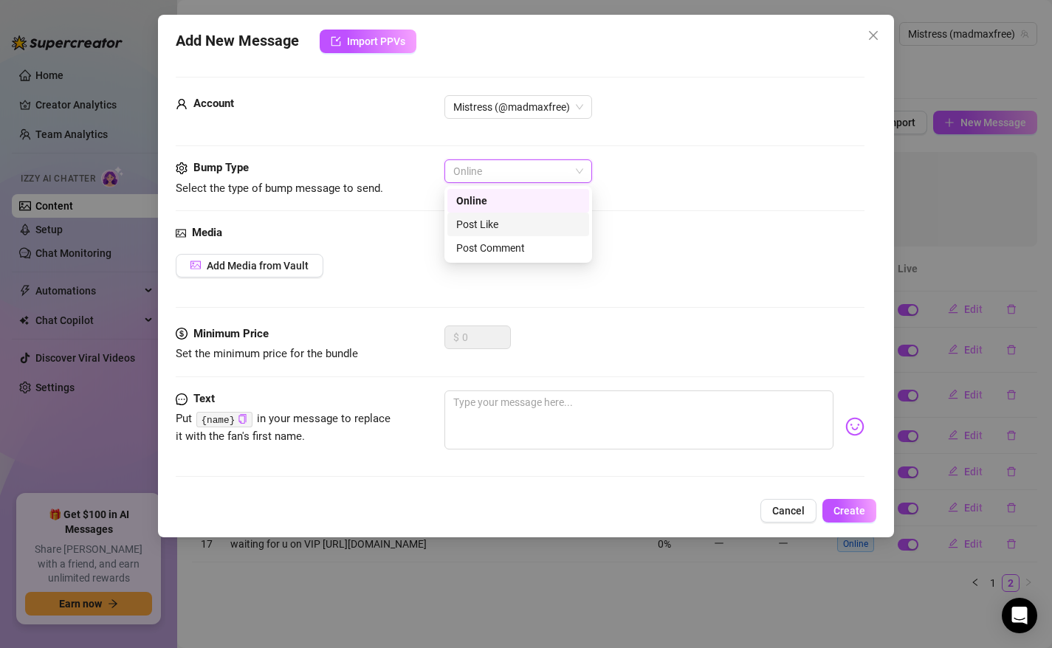
click at [505, 224] on div "Post Like" at bounding box center [518, 224] width 124 height 16
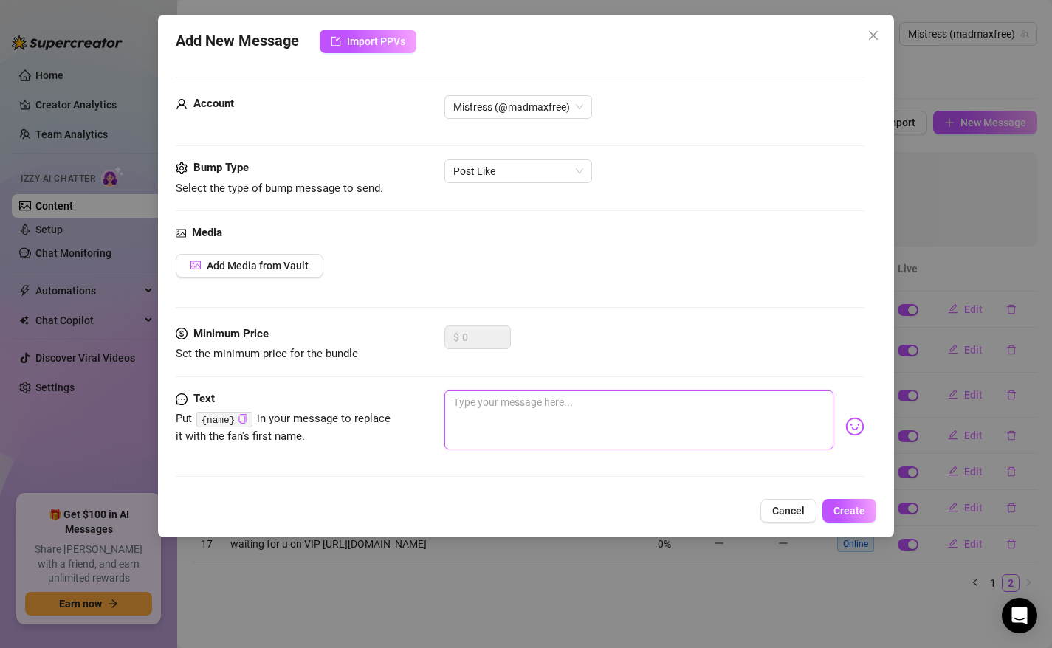
click at [543, 417] on textarea at bounding box center [639, 419] width 390 height 59
type textarea "i"
type textarea "if"
click at [849, 514] on span "Create" at bounding box center [849, 511] width 32 height 12
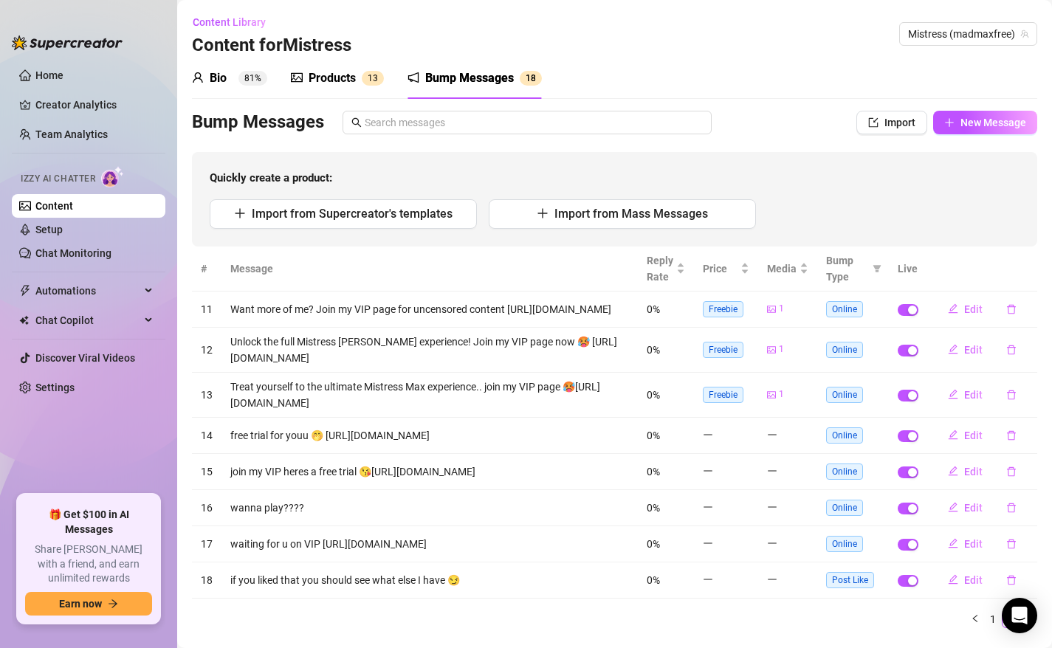
scroll to position [62, 0]
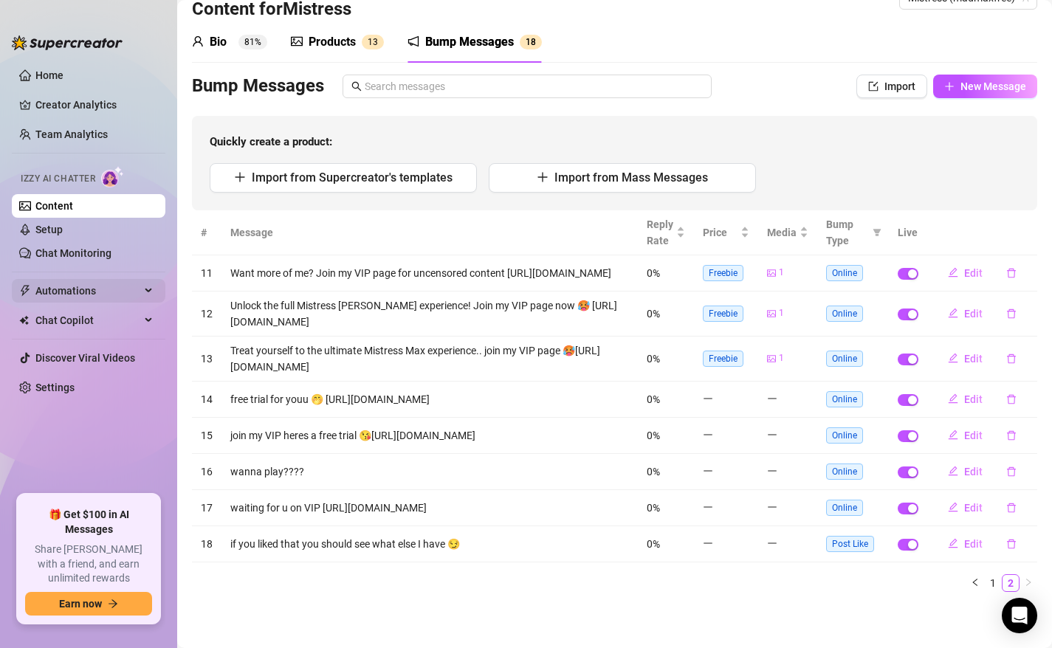
click at [66, 293] on span "Automations" at bounding box center [87, 291] width 105 height 24
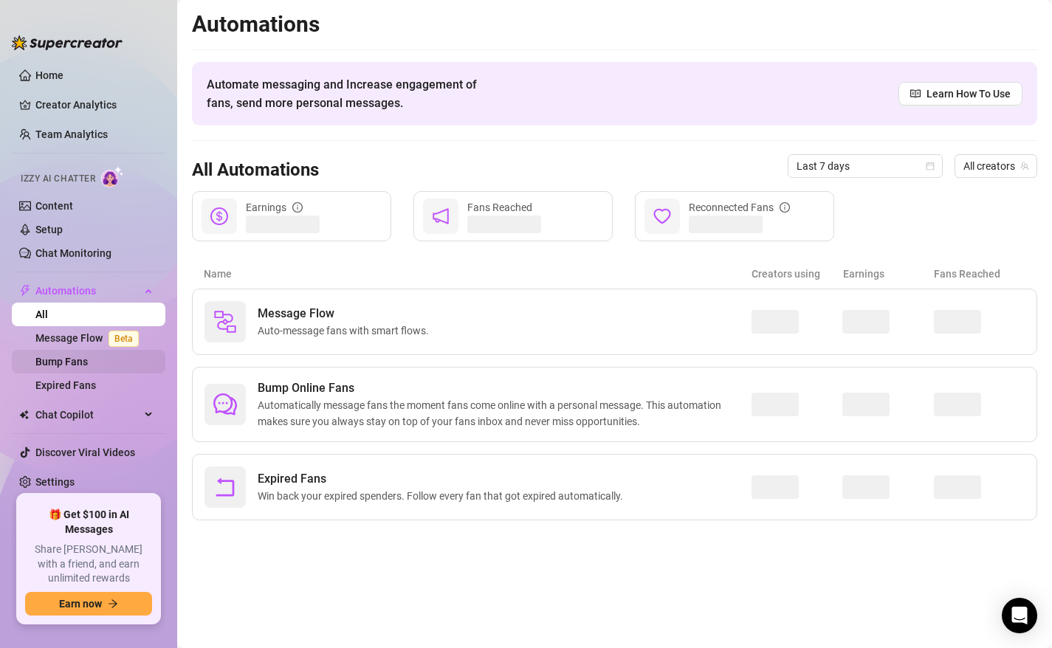
click at [72, 359] on link "Bump Fans" at bounding box center [61, 362] width 52 height 12
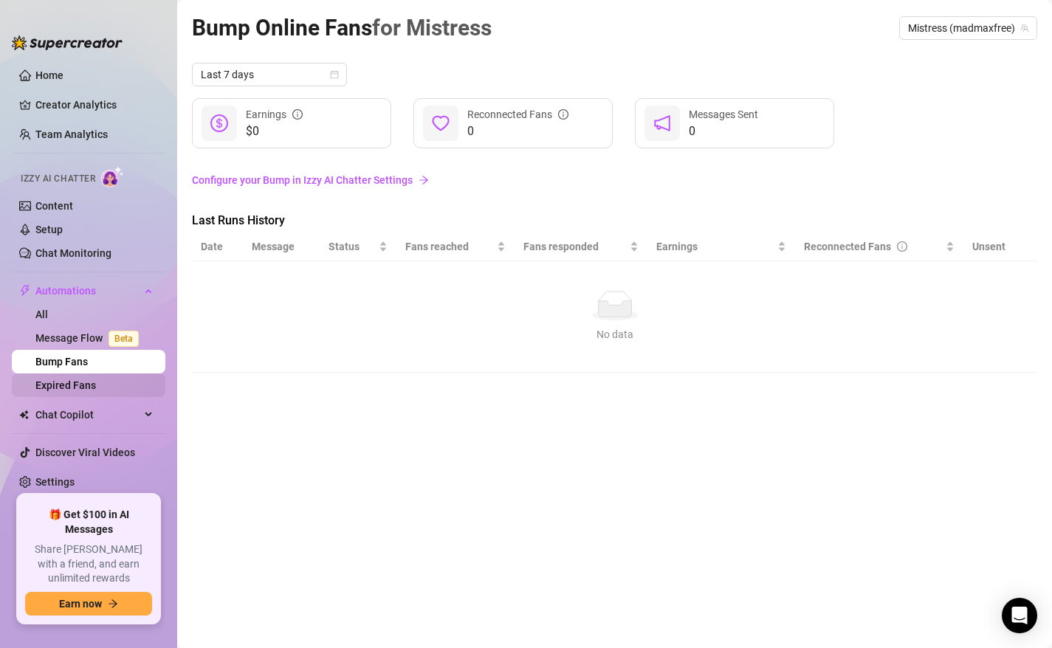
click at [69, 390] on link "Expired Fans" at bounding box center [65, 385] width 61 height 12
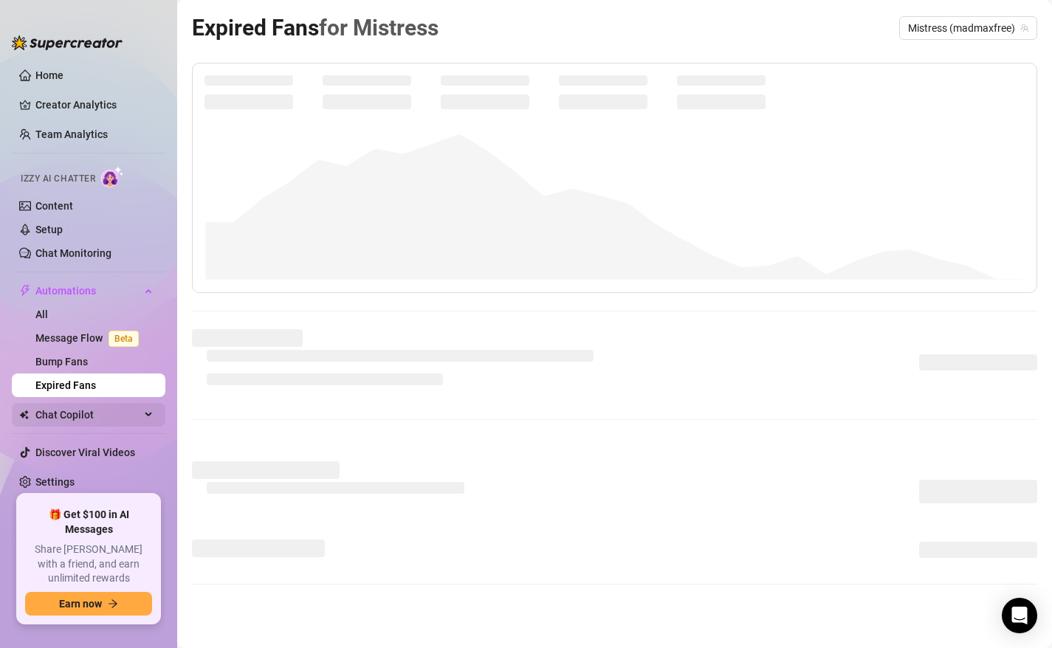
click at [46, 412] on span "Chat Copilot" at bounding box center [87, 415] width 105 height 24
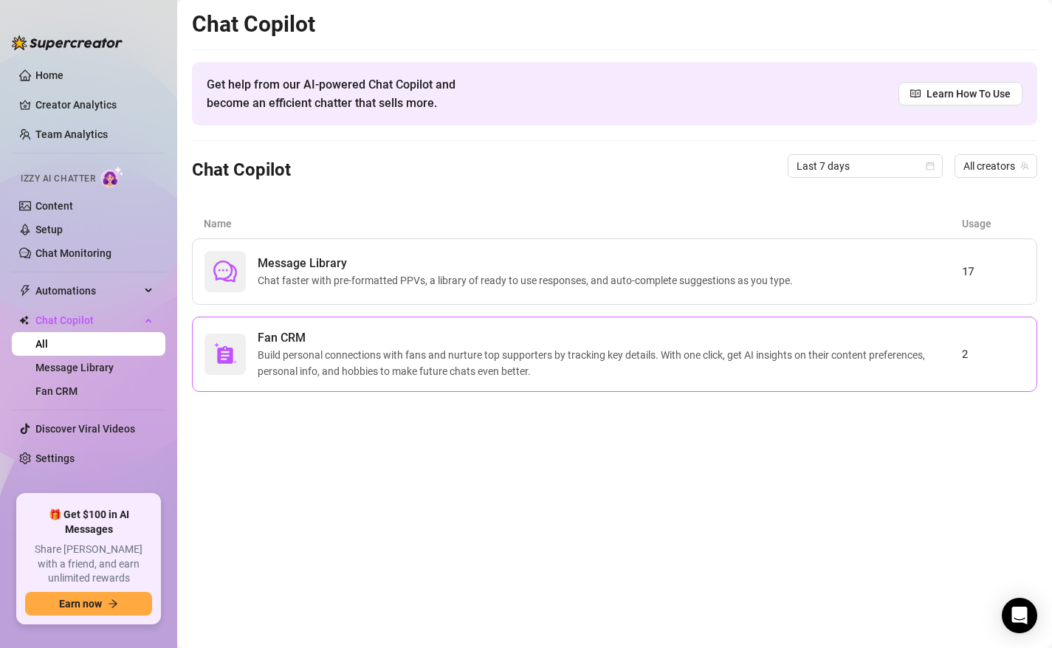
click at [527, 348] on span "Build personal connections with fans and nurture top supporters by tracking key…" at bounding box center [610, 363] width 704 height 32
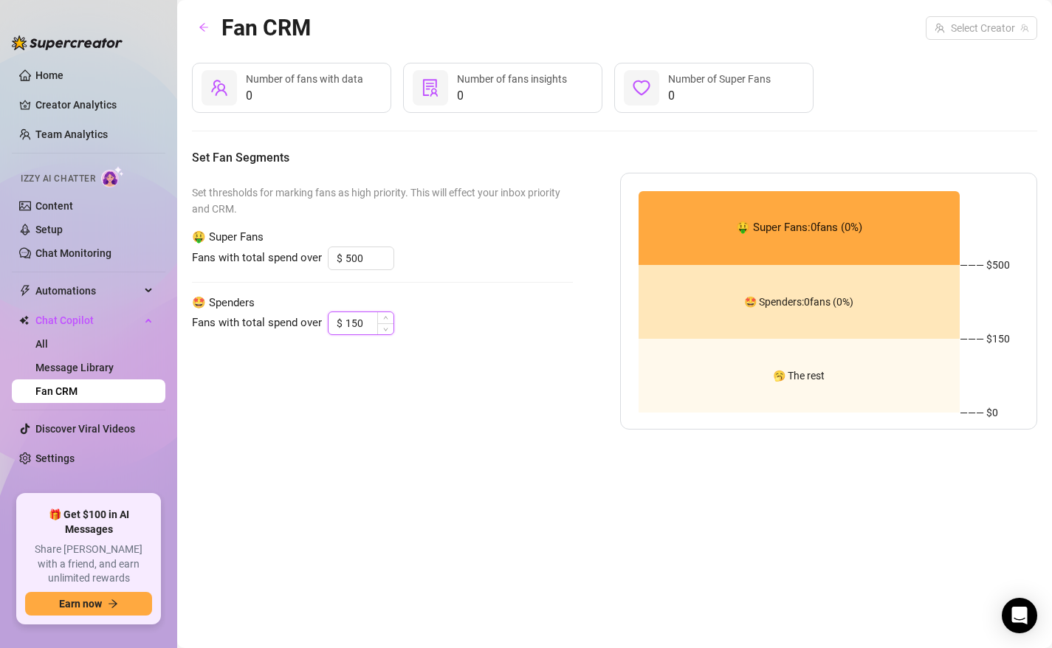
click at [355, 325] on input "150" at bounding box center [369, 323] width 48 height 22
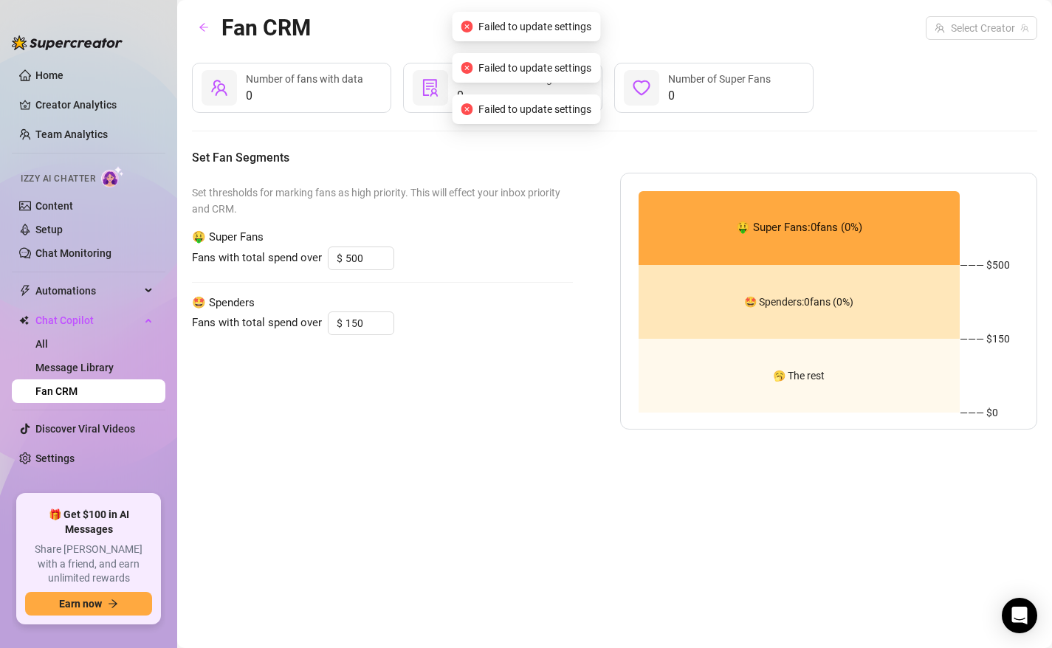
click at [464, 351] on div "Set thresholds for marking fans as high priority. This will effect your inbox p…" at bounding box center [382, 301] width 381 height 257
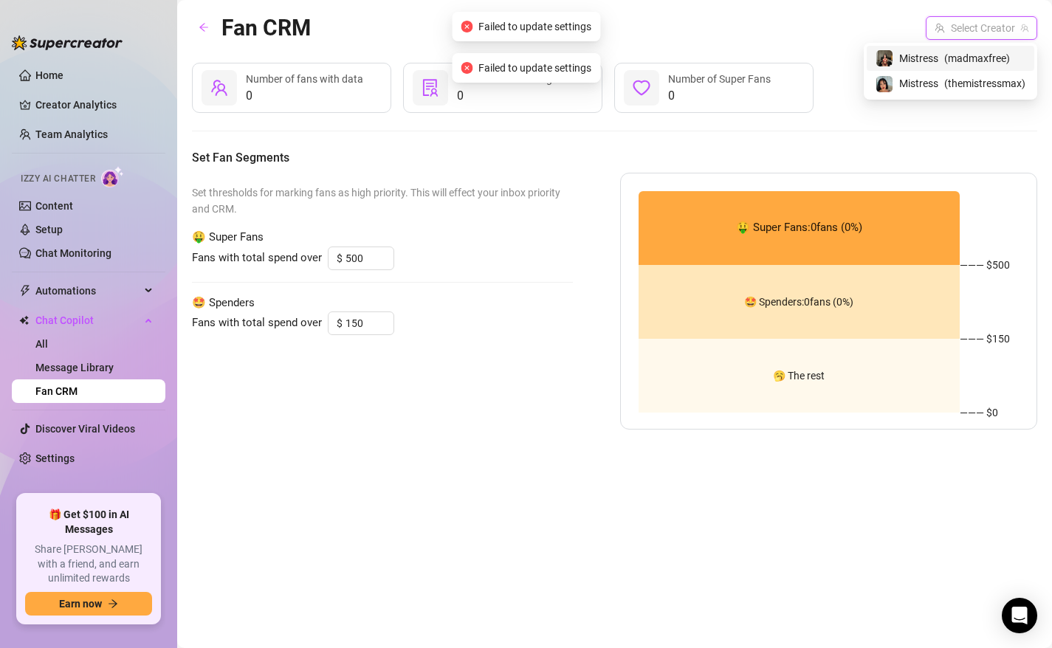
click at [971, 19] on input "search" at bounding box center [974, 28] width 80 height 22
click at [938, 58] on div "Mistress ( madmaxfree )" at bounding box center [950, 58] width 150 height 18
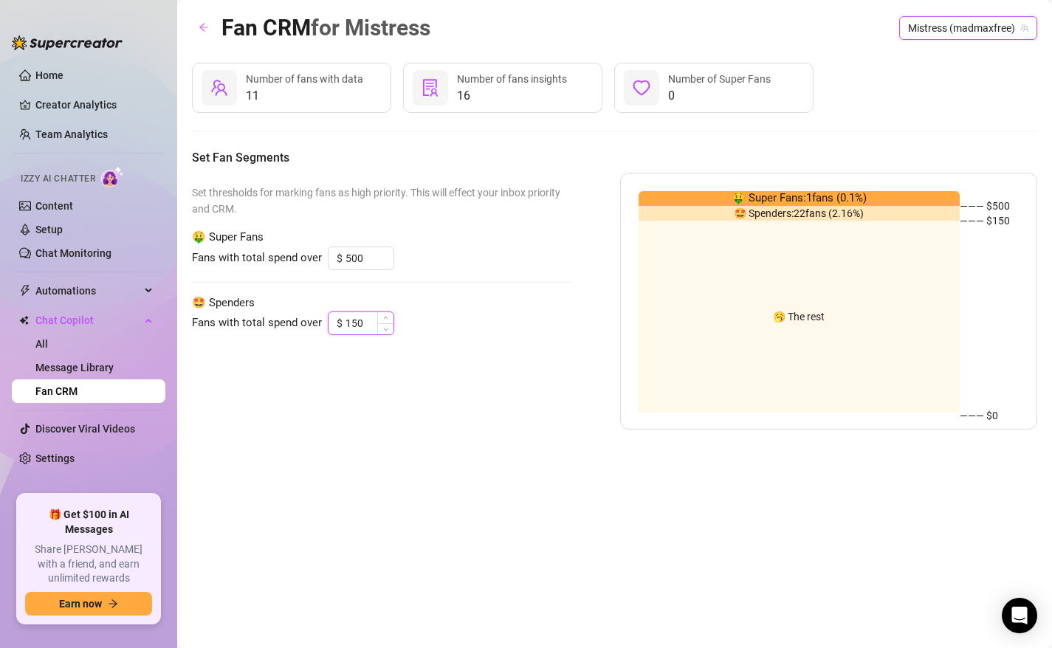
click at [369, 325] on input "150" at bounding box center [369, 323] width 48 height 22
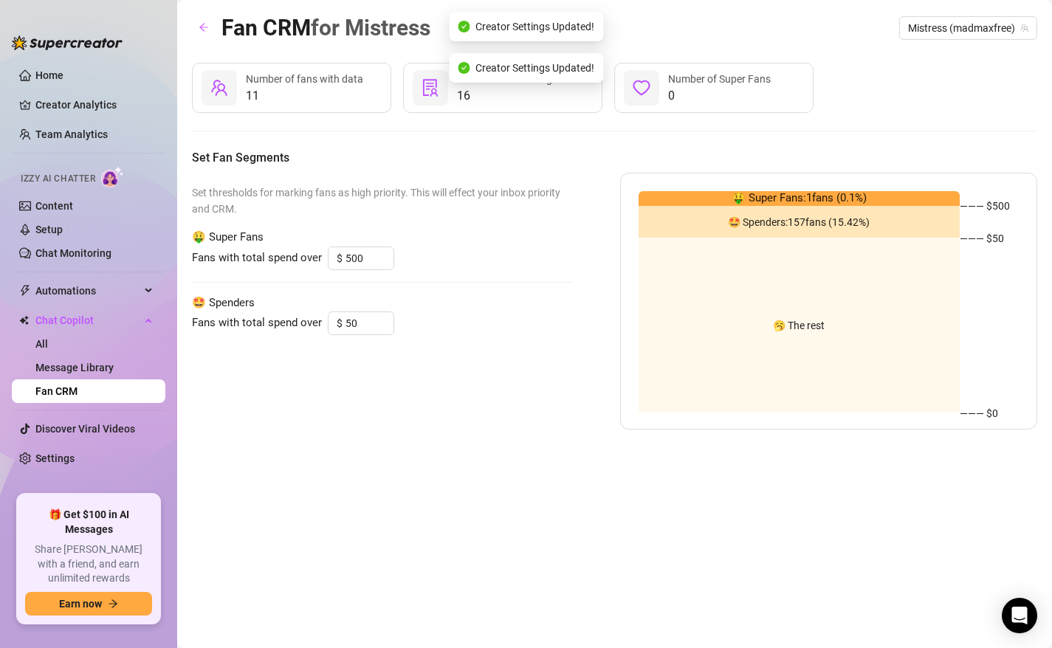
click at [528, 274] on div "Set thresholds for marking fans as high priority. This will effect your inbox p…" at bounding box center [382, 301] width 381 height 257
click at [352, 254] on input "500" at bounding box center [369, 258] width 48 height 22
click at [487, 303] on span "🤩 Spenders" at bounding box center [382, 303] width 381 height 18
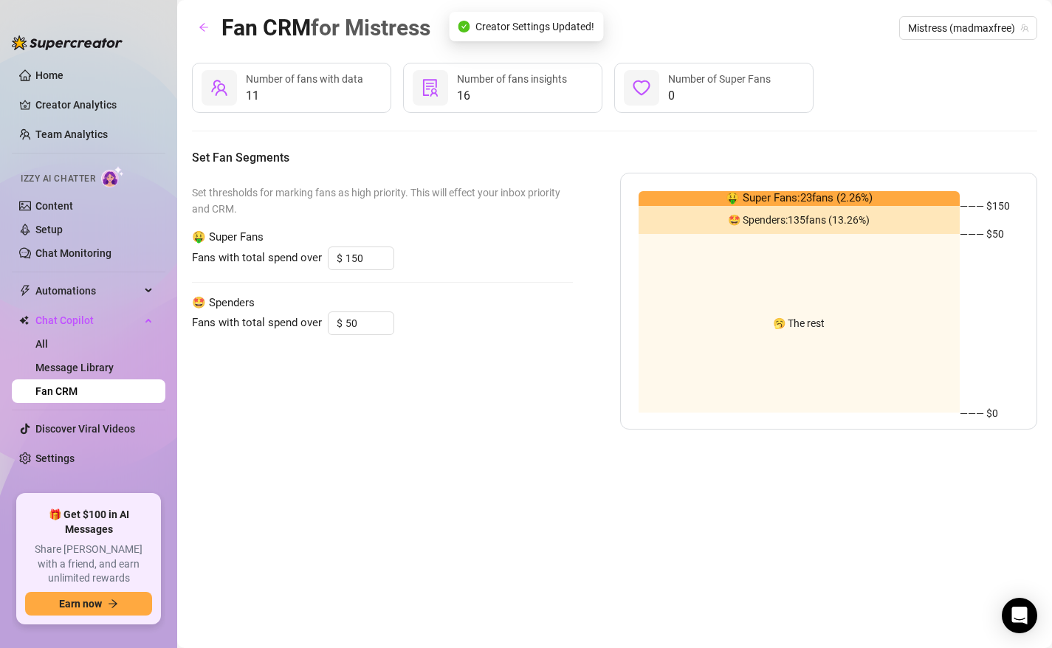
click at [453, 459] on div "Fan CRM for Mistress Mistress (madmaxfree) 11 Number of fans with data 16 Numbe…" at bounding box center [614, 306] width 845 height 593
click at [50, 371] on link "Message Library" at bounding box center [74, 368] width 78 height 12
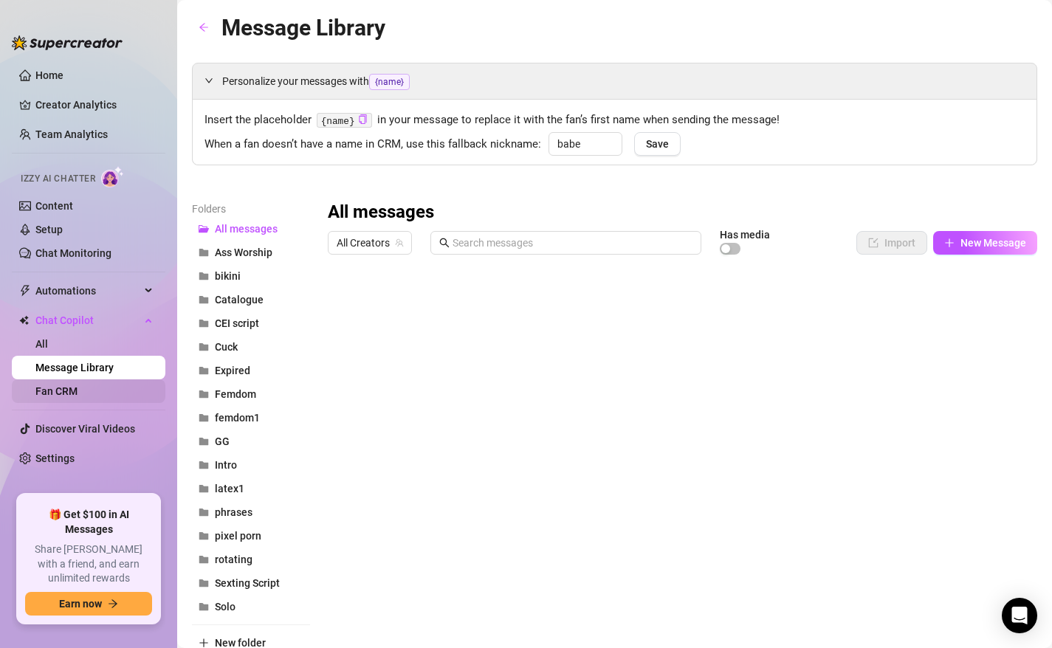
click at [55, 394] on link "Fan CRM" at bounding box center [56, 391] width 42 height 12
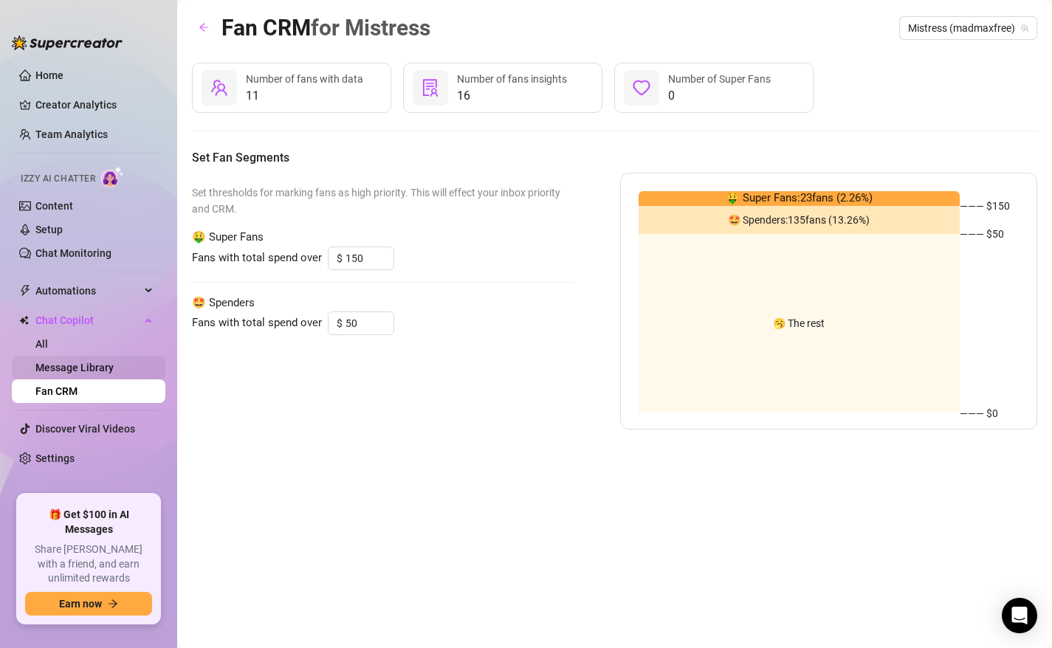
click at [51, 373] on link "Message Library" at bounding box center [74, 368] width 78 height 12
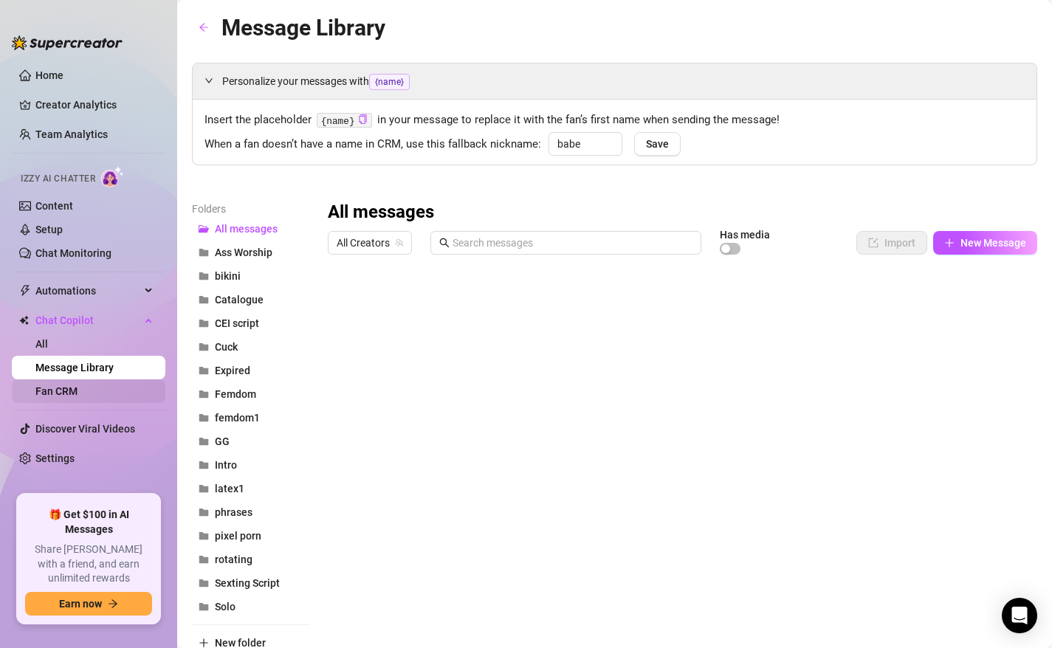
click at [61, 397] on link "Fan CRM" at bounding box center [56, 391] width 42 height 12
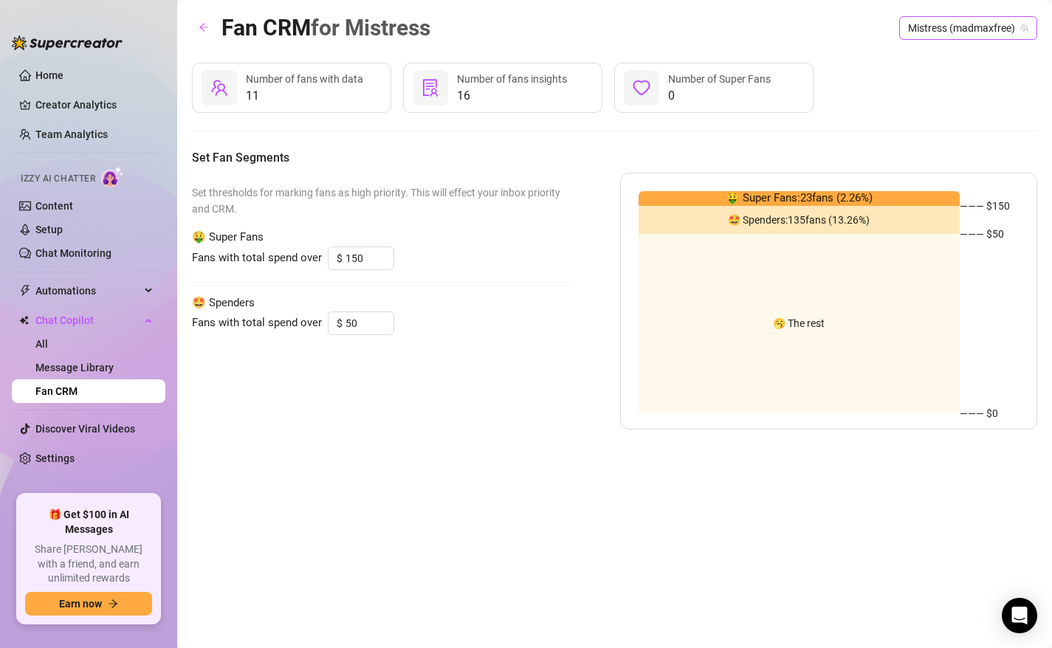
click at [1015, 27] on span "Mistress (madmaxfree)" at bounding box center [968, 28] width 120 height 22
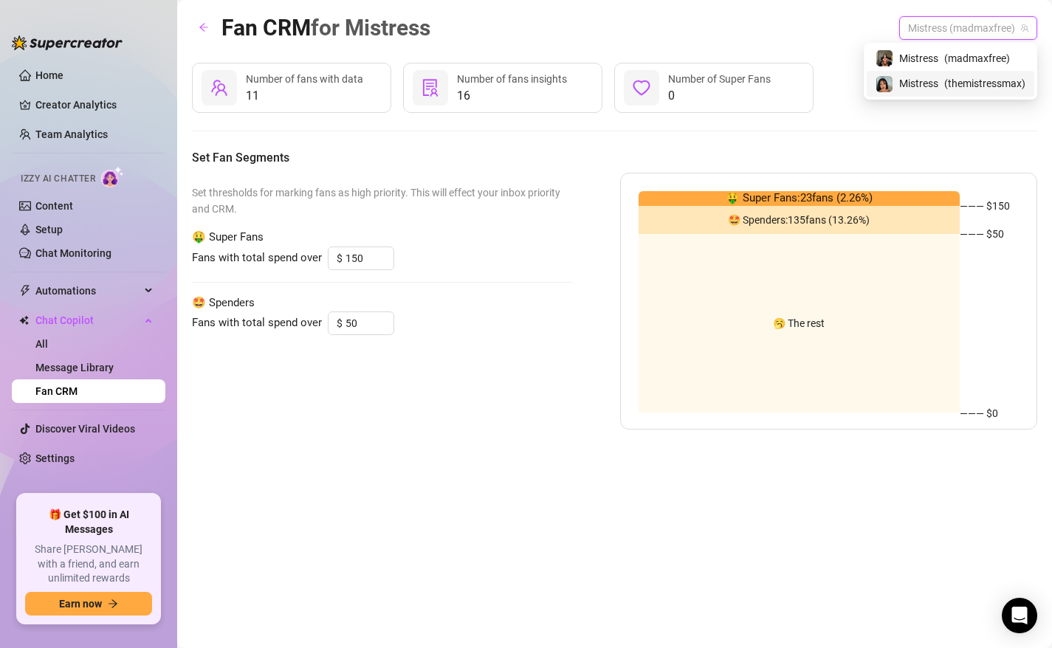
click at [950, 83] on span "( themistressmax )" at bounding box center [984, 83] width 81 height 16
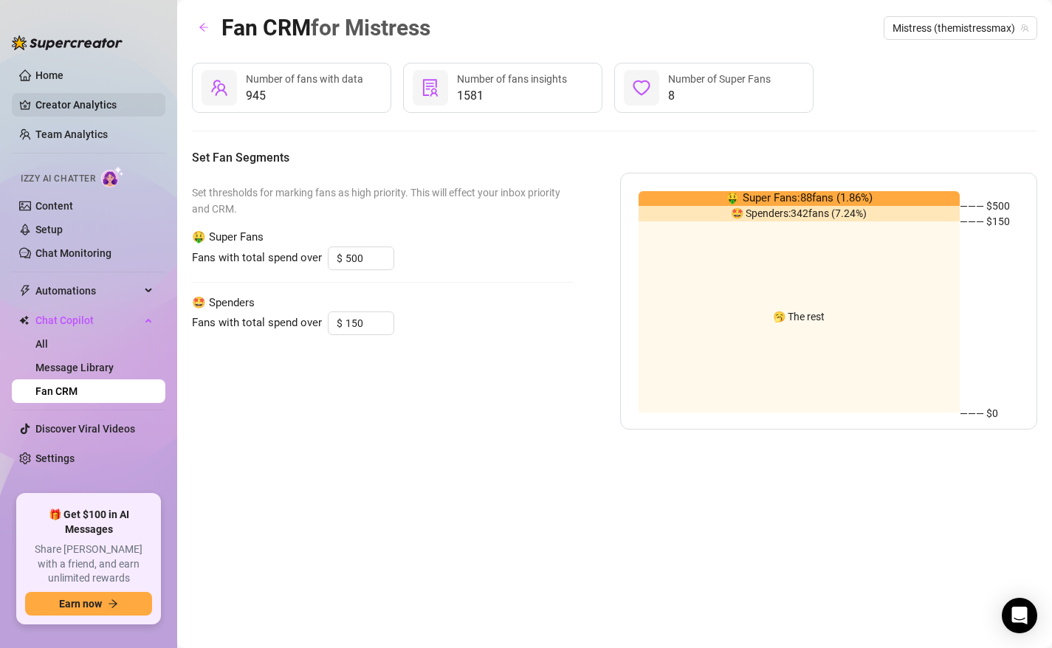
click at [66, 106] on link "Creator Analytics" at bounding box center [94, 105] width 118 height 24
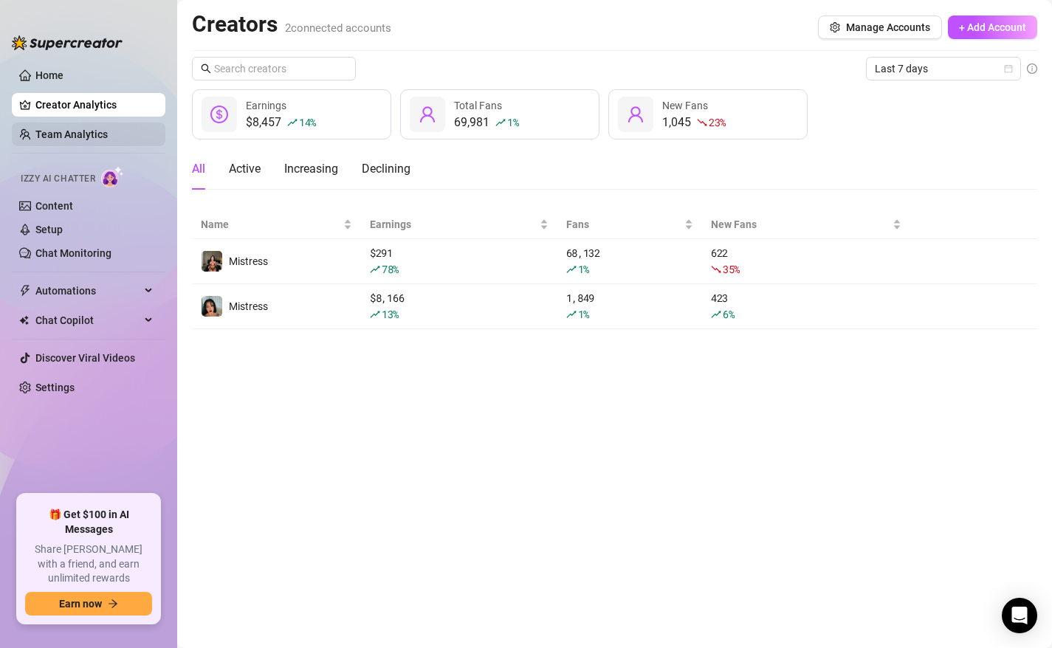
click at [66, 138] on link "Team Analytics" at bounding box center [71, 134] width 72 height 12
